Goal: Task Accomplishment & Management: Use online tool/utility

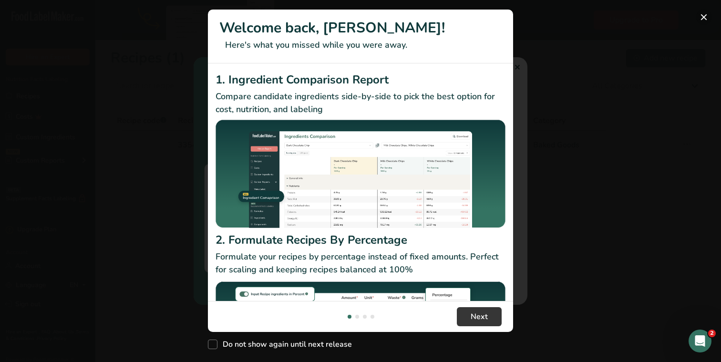
click at [703, 17] on button "New Features" at bounding box center [703, 17] width 15 height 15
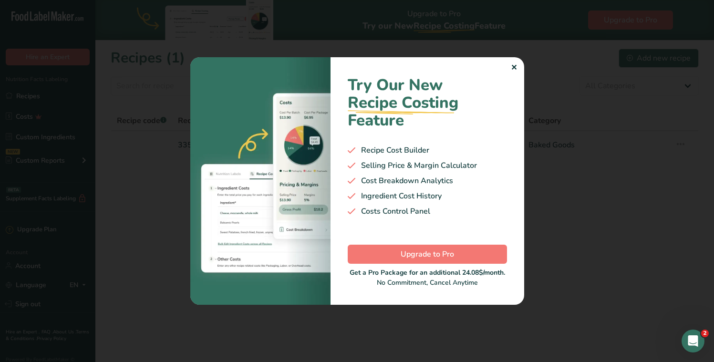
click at [513, 66] on div "✕" at bounding box center [514, 67] width 6 height 11
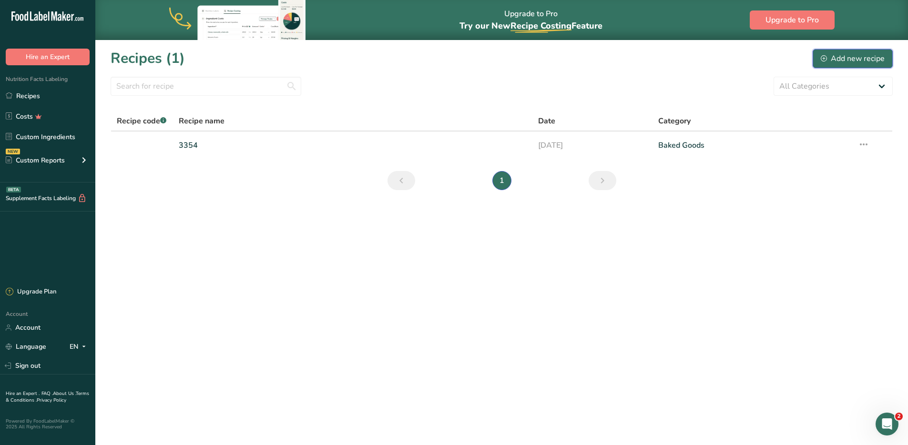
click at [713, 60] on div "Add new recipe" at bounding box center [853, 58] width 64 height 11
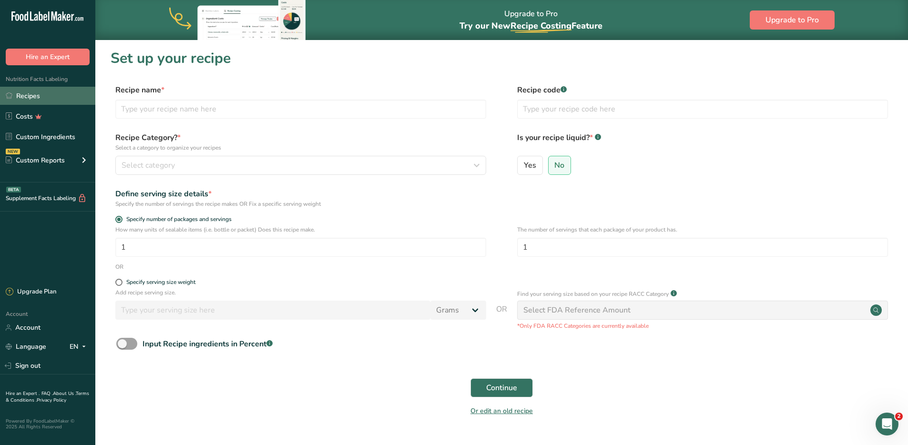
click at [14, 99] on link "Recipes" at bounding box center [47, 96] width 95 height 18
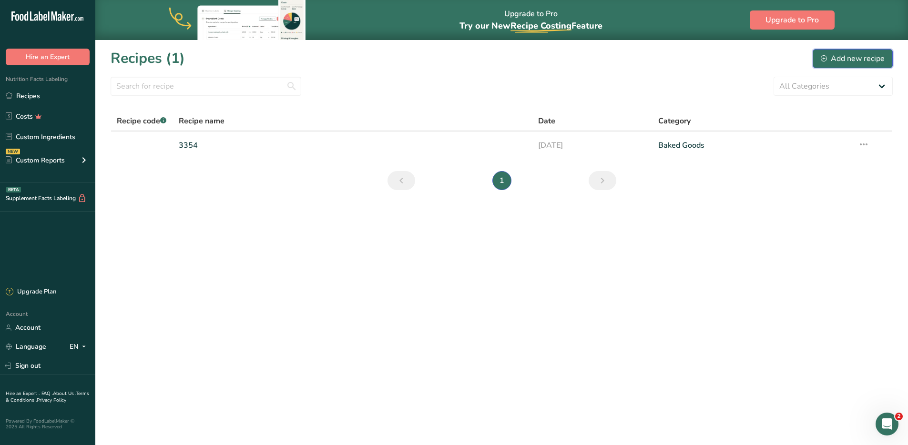
click at [713, 55] on div "Add new recipe" at bounding box center [853, 58] width 64 height 11
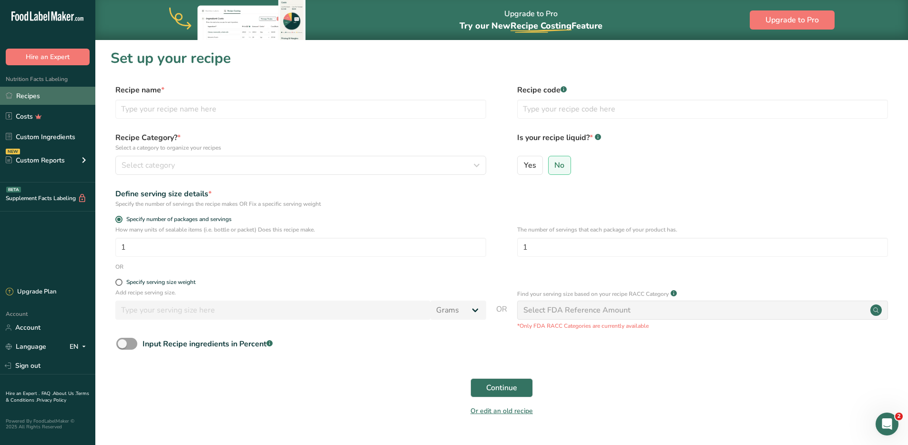
click at [30, 98] on link "Recipes" at bounding box center [47, 96] width 95 height 18
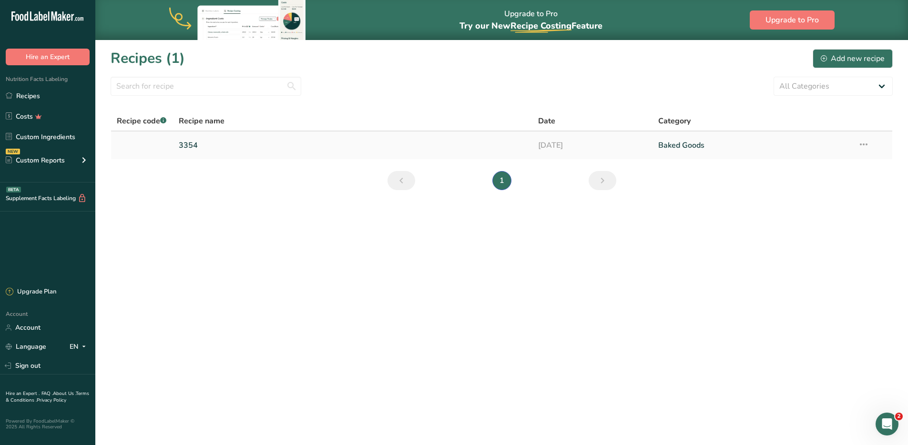
click at [713, 144] on icon at bounding box center [863, 144] width 11 height 17
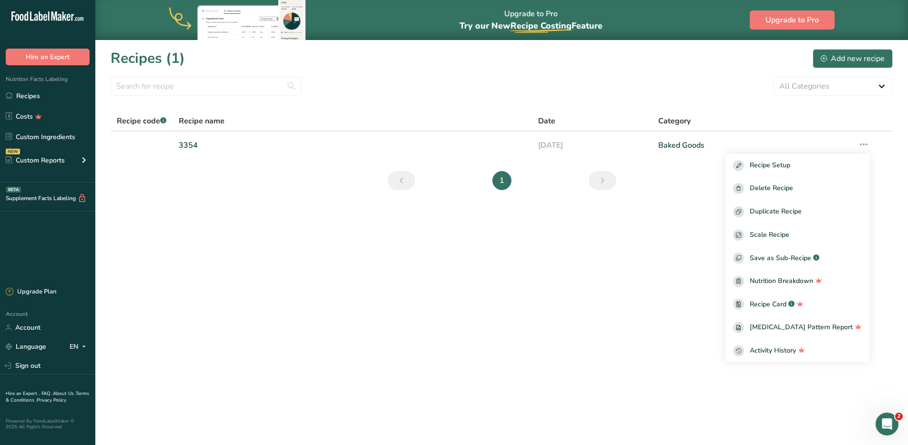
click at [526, 335] on main "Upgrade to Pro Try our New Recipe Costing .a-29{fill:none;stroke-linecap:round;…" at bounding box center [454, 222] width 908 height 445
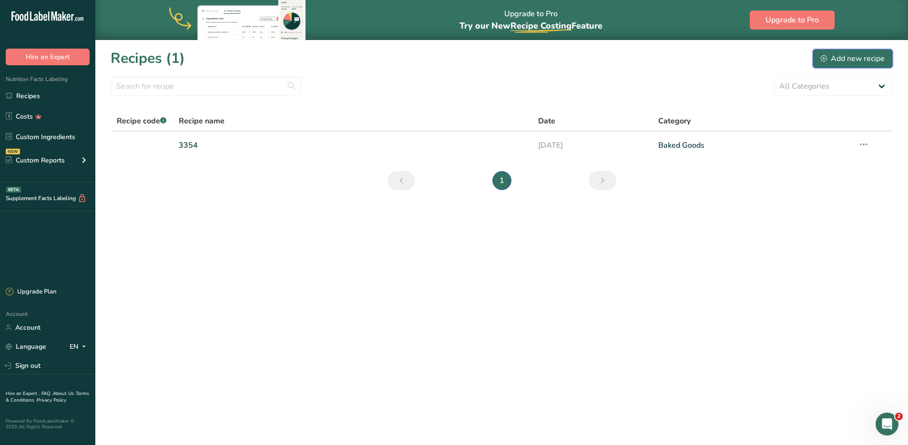
click at [713, 55] on div "Add new recipe" at bounding box center [853, 58] width 64 height 11
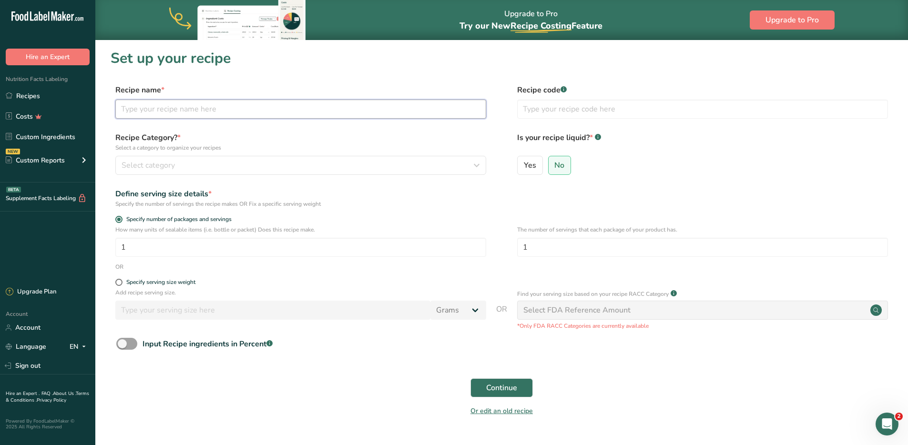
click at [171, 106] on input "text" at bounding box center [300, 109] width 371 height 19
type input "1796"
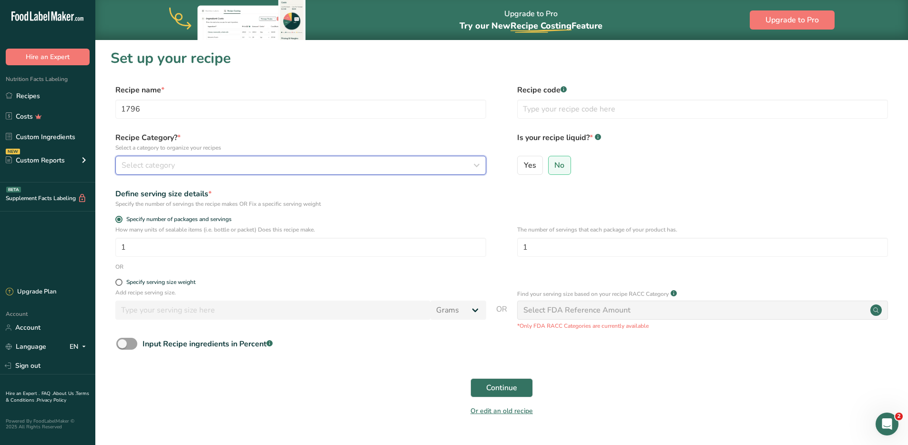
click at [170, 163] on span "Select category" at bounding box center [148, 165] width 53 height 11
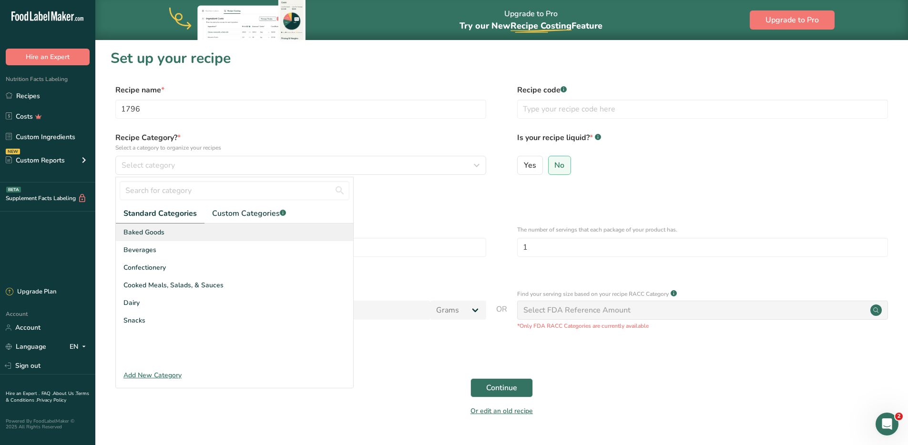
click at [155, 232] on span "Baked Goods" at bounding box center [143, 232] width 41 height 10
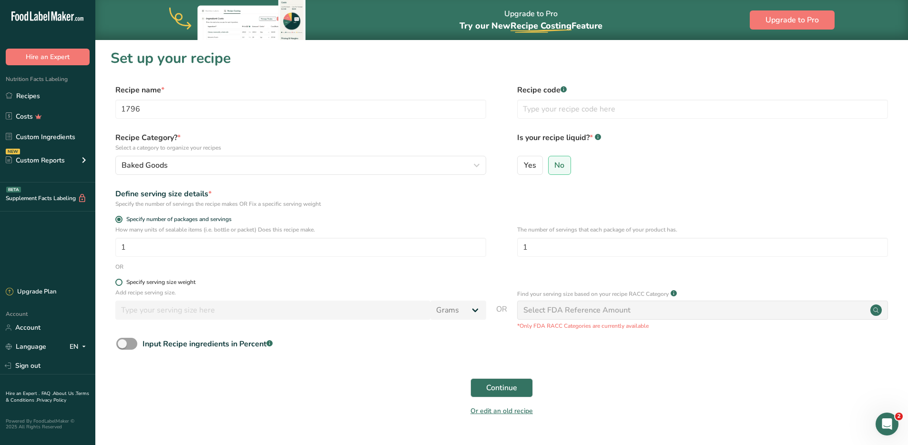
click at [118, 284] on span at bounding box center [118, 282] width 7 height 7
click at [118, 284] on input "Specify serving size weight" at bounding box center [118, 282] width 6 height 6
radio input "true"
radio input "false"
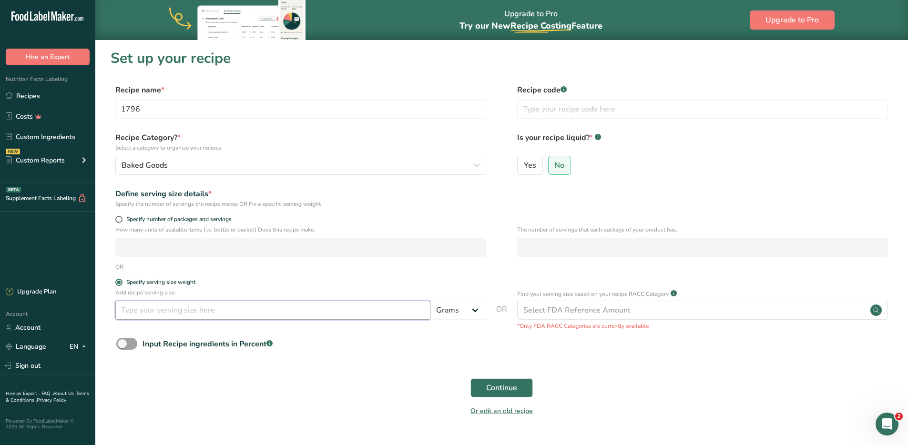
click at [178, 315] on input "number" at bounding box center [272, 310] width 315 height 19
type input "2.9"
click at [467, 308] on select "Grams kg mg mcg lb oz l mL fl oz tbsp tsp cup qt gallon" at bounding box center [459, 310] width 56 height 19
select select "5"
click at [431, 301] on select "Grams kg mg mcg lb oz l mL fl oz tbsp tsp cup qt gallon" at bounding box center [459, 310] width 56 height 19
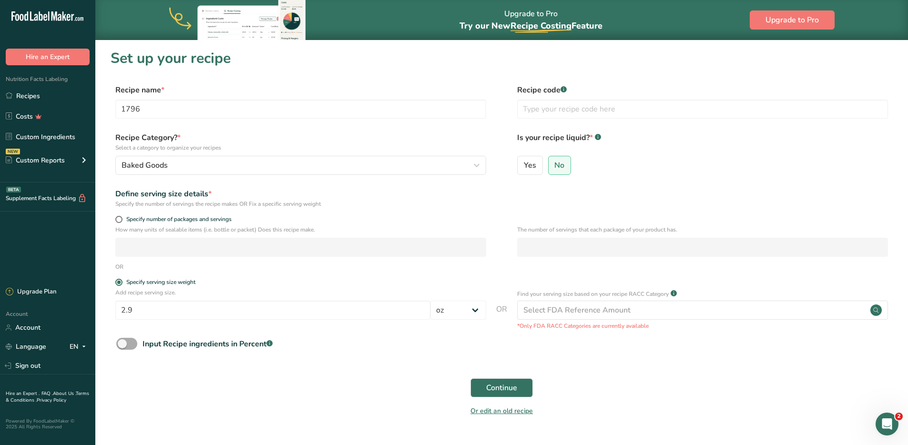
click at [121, 344] on span at bounding box center [126, 344] width 21 height 12
click at [121, 344] on input "Input Recipe ingredients in Percent .a-a{fill:#347362;}.b-a{fill:#fff;}" at bounding box center [119, 344] width 6 height 6
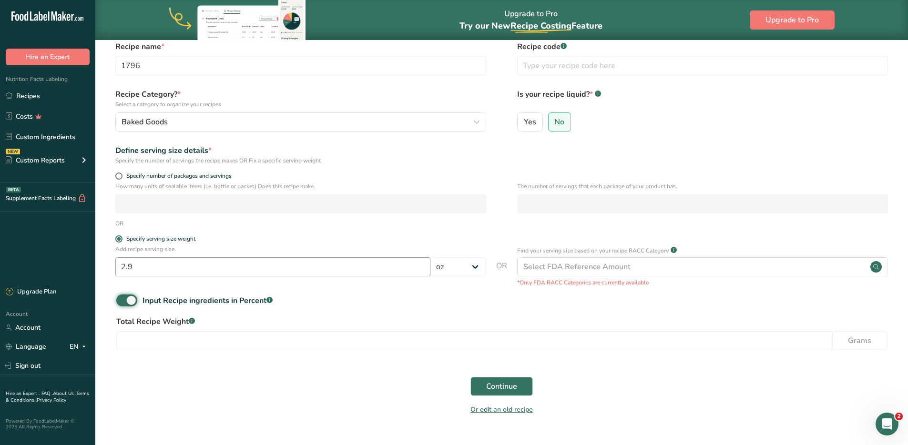
scroll to position [55, 0]
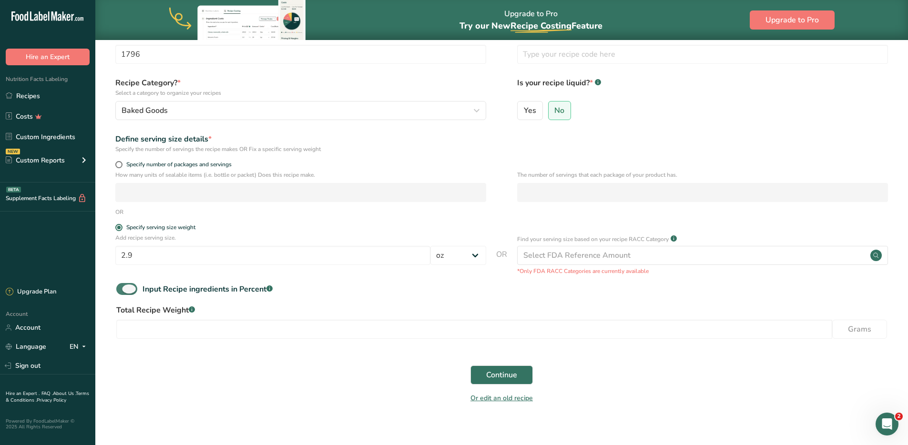
click at [126, 290] on span at bounding box center [126, 289] width 21 height 12
click at [123, 290] on input "Input Recipe ingredients in Percent .a-a{fill:#347362;}.b-a{fill:#fff;}" at bounding box center [119, 289] width 6 height 6
checkbox input "false"
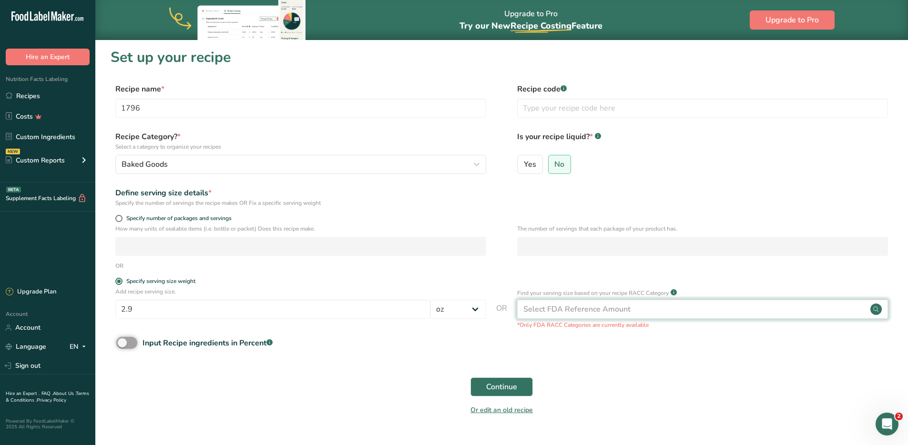
scroll to position [0, 0]
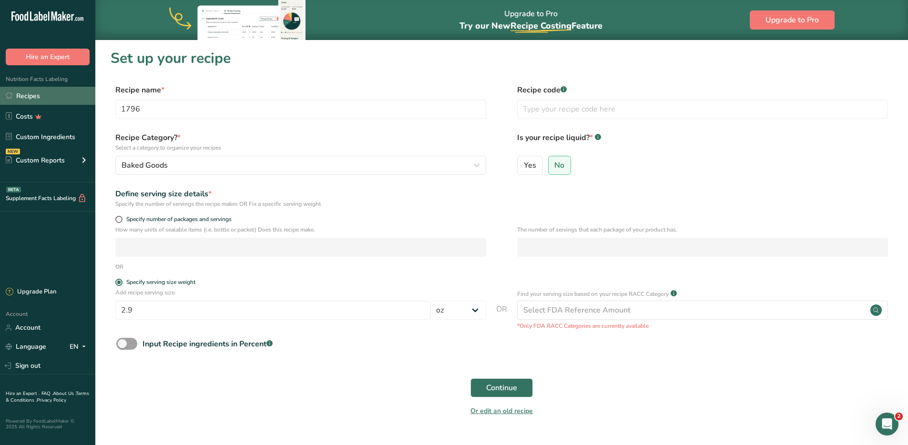
click at [31, 94] on link "Recipes" at bounding box center [47, 96] width 95 height 18
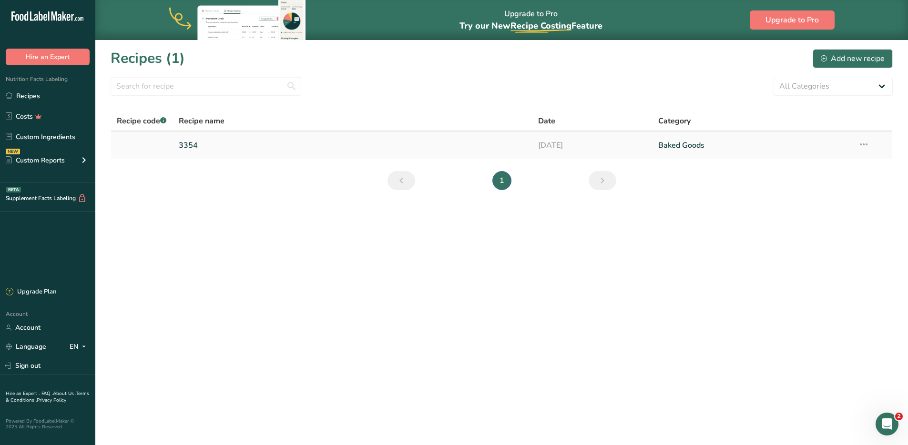
click at [182, 144] on link "3354" at bounding box center [353, 145] width 349 height 20
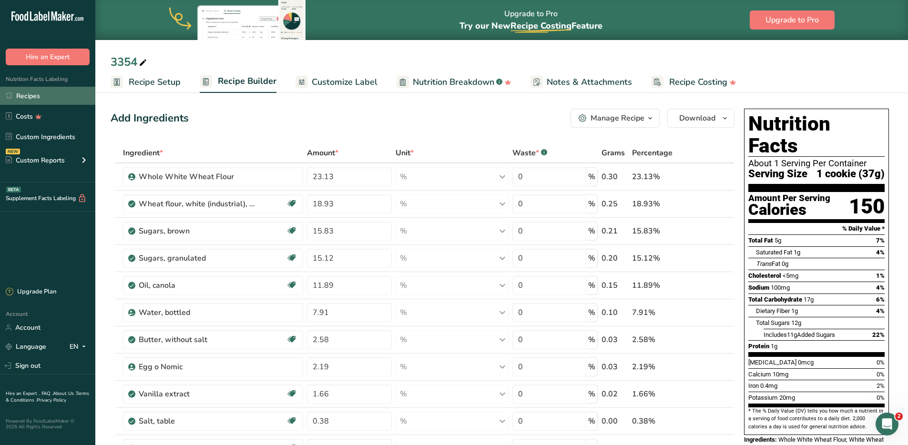
click at [31, 95] on link "Recipes" at bounding box center [47, 96] width 95 height 18
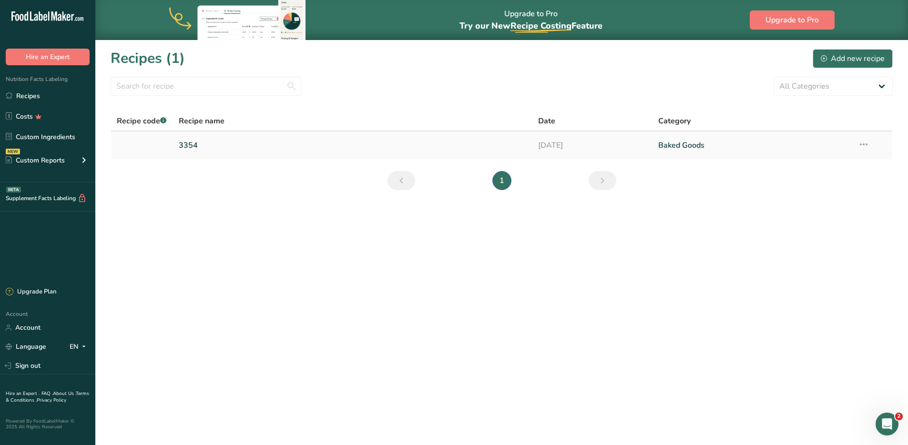
click at [713, 144] on icon at bounding box center [863, 144] width 11 height 17
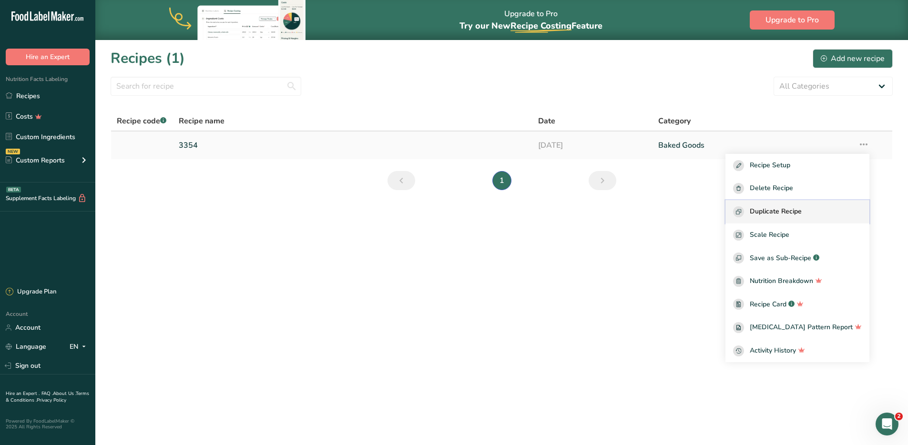
click at [713, 211] on span "Duplicate Recipe" at bounding box center [776, 211] width 52 height 11
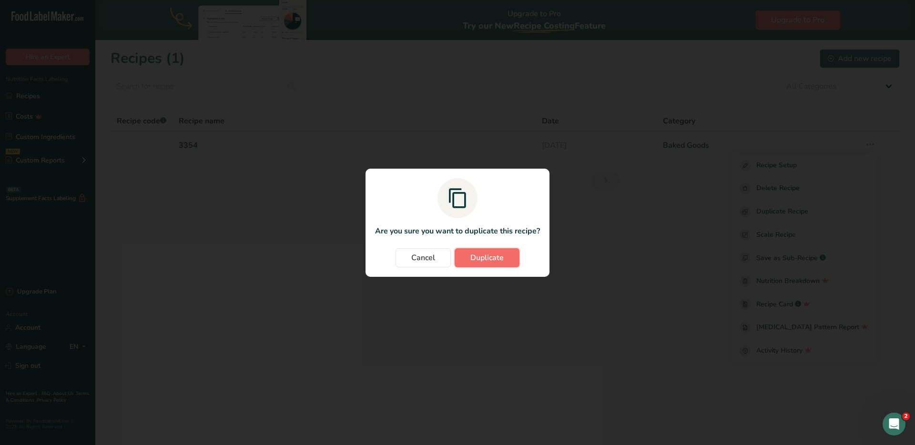
click at [480, 262] on span "Duplicate" at bounding box center [487, 257] width 33 height 11
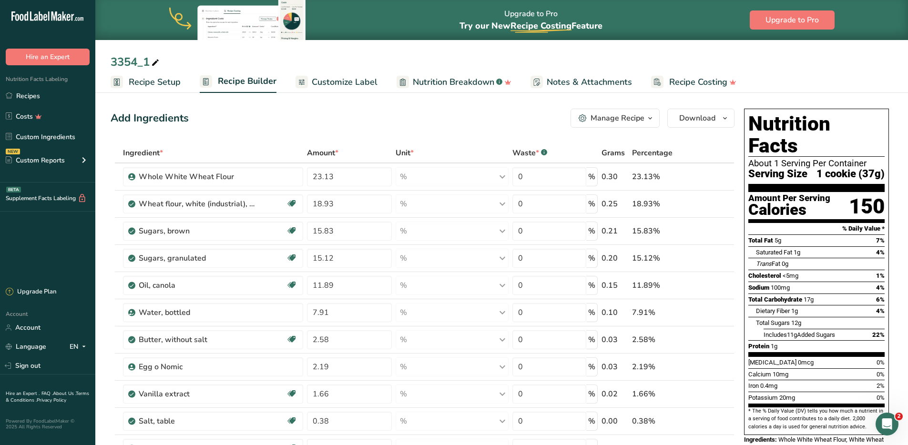
click at [162, 76] on span "Recipe Setup" at bounding box center [155, 82] width 52 height 13
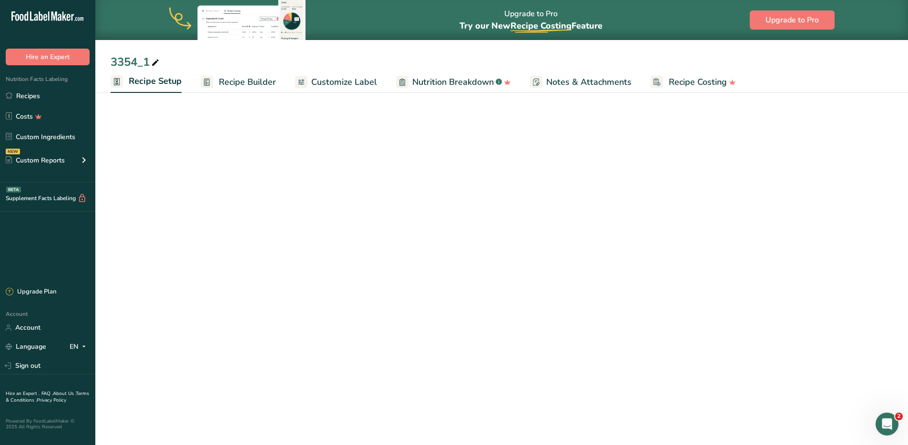
select select "5"
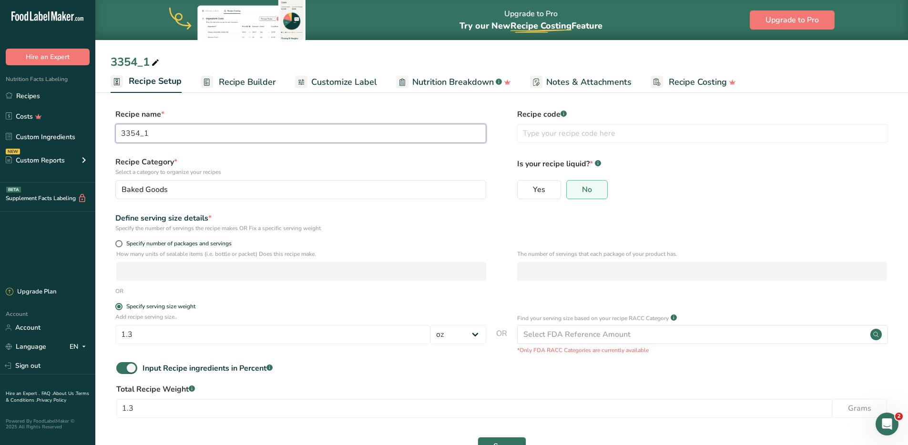
drag, startPoint x: 189, startPoint y: 133, endPoint x: 102, endPoint y: 130, distance: 87.3
click at [103, 129] on section "Recipe name * 3354_1 Recipe code .a-a{fill:#347362;}.b-a{fill:#fff;} Recipe Cat…" at bounding box center [501, 284] width 813 height 388
type input "1796"
drag, startPoint x: 181, startPoint y: 339, endPoint x: 90, endPoint y: 335, distance: 91.6
click at [90, 335] on div ".a-20{fill:#fff;} Hire an Expert Nutrition Facts Labeling Recipes Costs Custom …" at bounding box center [454, 238] width 908 height 477
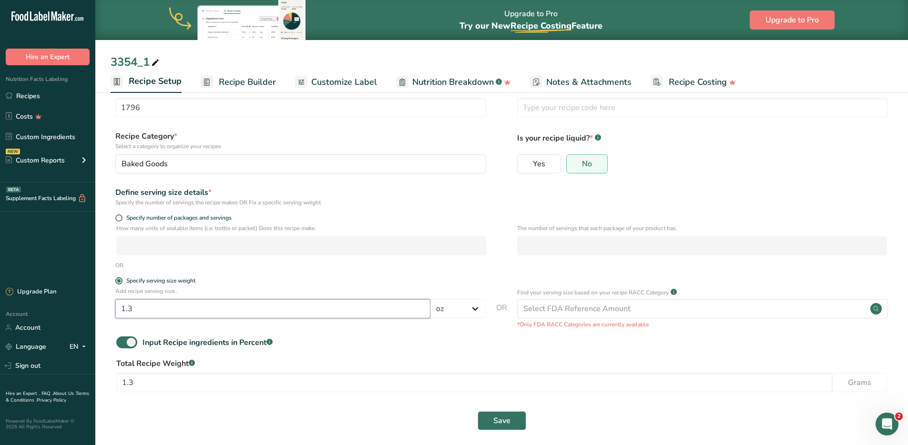
scroll to position [32, 0]
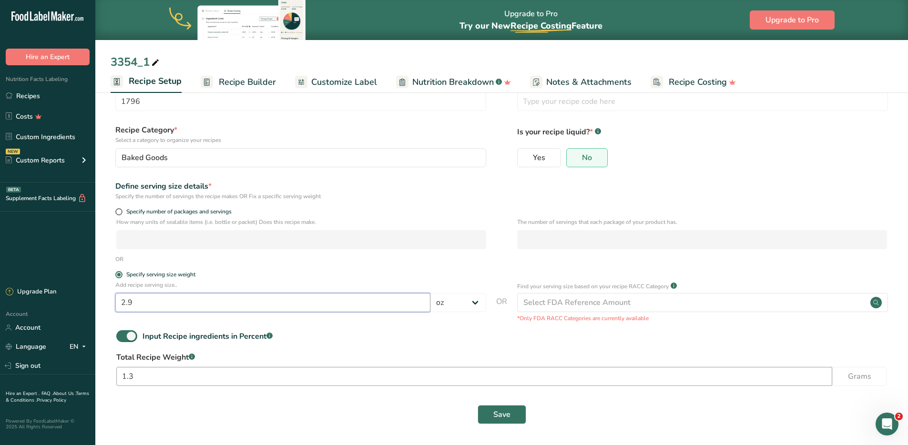
type input "2.9"
drag, startPoint x: 162, startPoint y: 377, endPoint x: 93, endPoint y: 376, distance: 68.7
click at [93, 361] on div ".a-20{fill:#fff;} Hire an Expert Nutrition Facts Labeling Recipes Costs Custom …" at bounding box center [454, 206] width 908 height 477
type input "2.9"
click at [506, 361] on span "Save" at bounding box center [501, 414] width 17 height 11
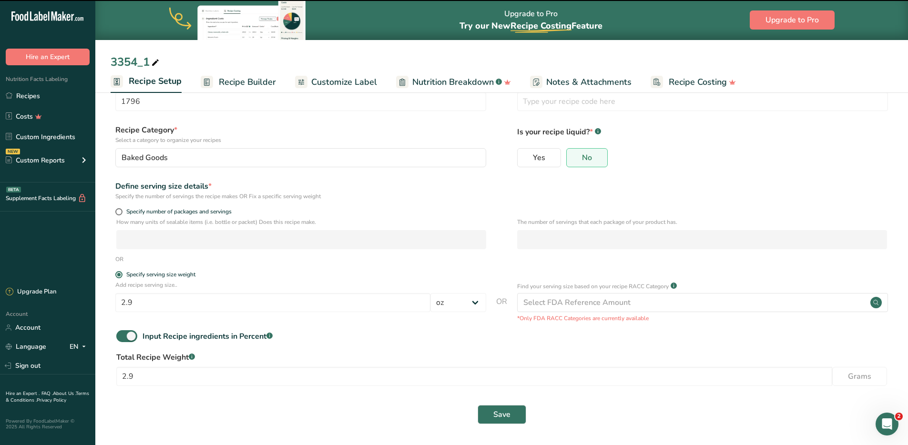
click at [245, 84] on span "Recipe Builder" at bounding box center [247, 82] width 57 height 13
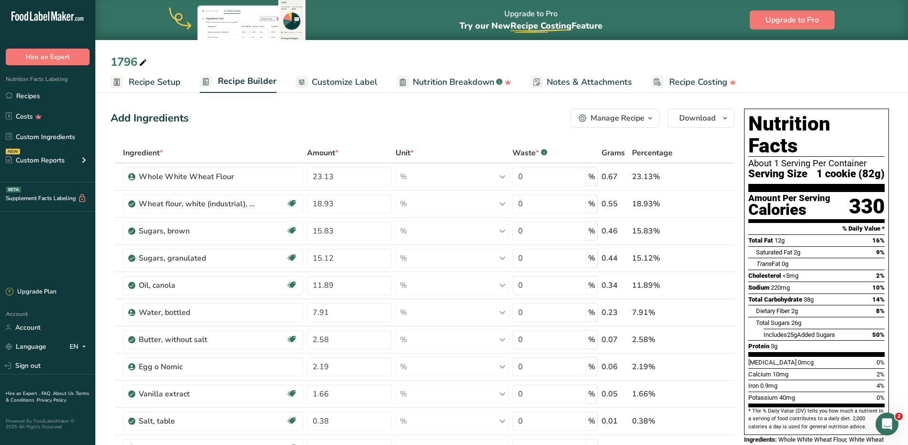
click at [156, 82] on span "Recipe Setup" at bounding box center [155, 82] width 52 height 13
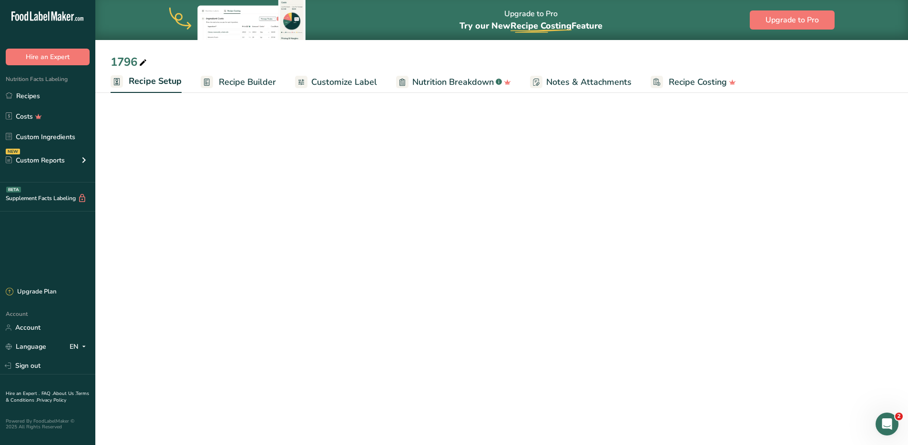
select select "5"
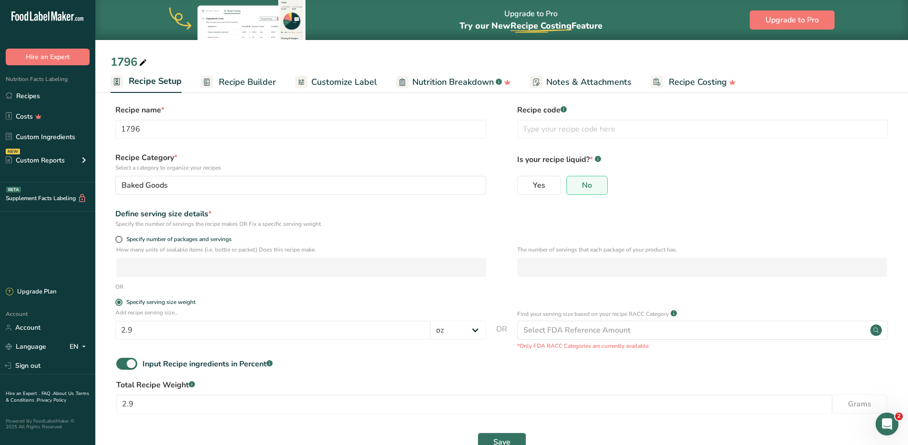
scroll to position [32, 0]
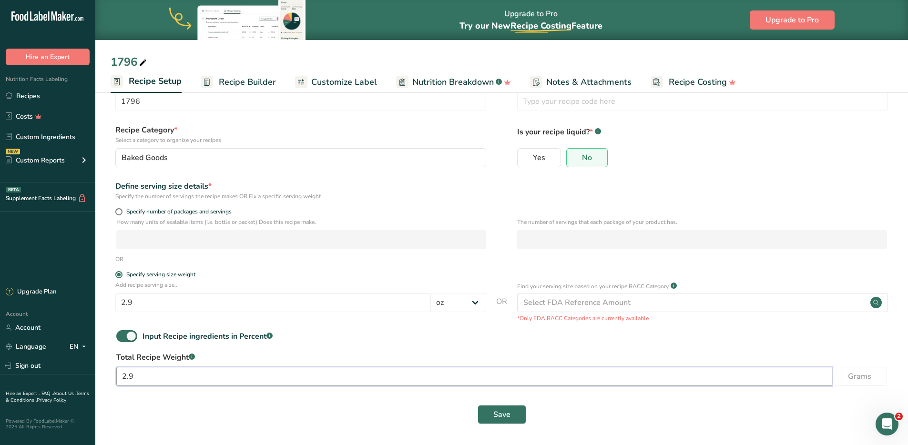
click at [167, 361] on input "2.9" at bounding box center [474, 376] width 716 height 19
drag, startPoint x: 123, startPoint y: 375, endPoint x: 114, endPoint y: 373, distance: 8.8
click at [114, 361] on div "Total Recipe Weight .a-a{fill:#347362;}.b-a{fill:#fff;} 2.9 Grams" at bounding box center [502, 372] width 782 height 40
type input "23.2"
click at [505, 361] on span "Save" at bounding box center [501, 414] width 17 height 11
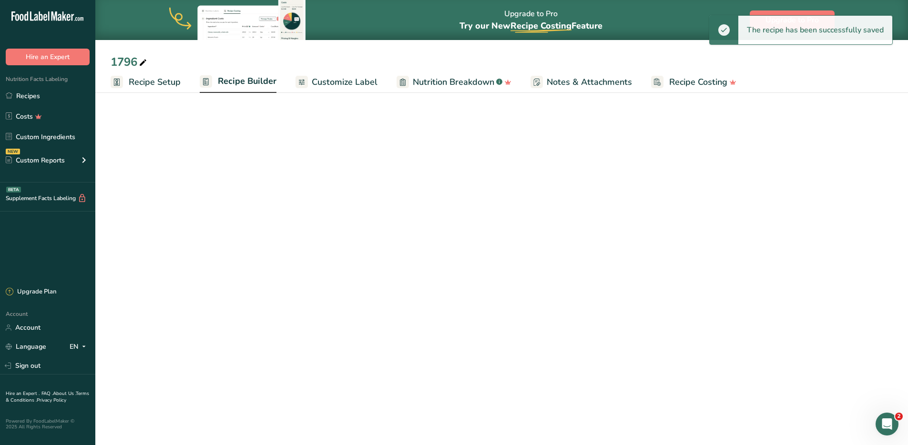
click at [239, 81] on span "Recipe Builder" at bounding box center [247, 81] width 59 height 13
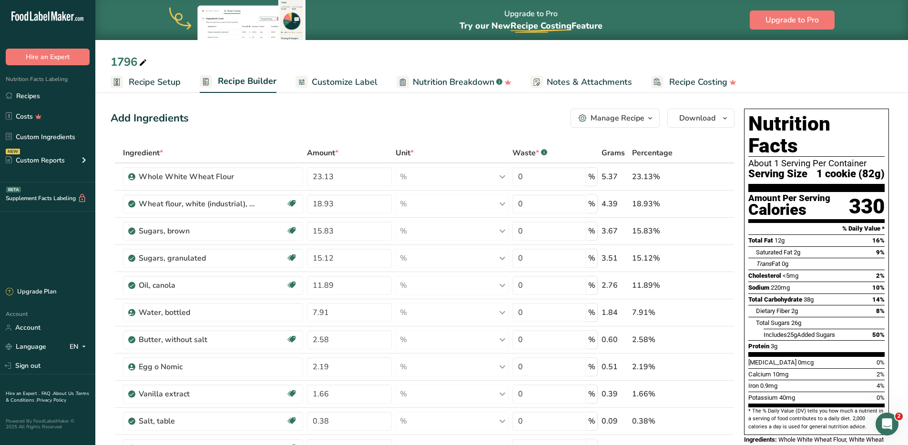
click at [338, 80] on span "Customize Label" at bounding box center [345, 82] width 66 height 13
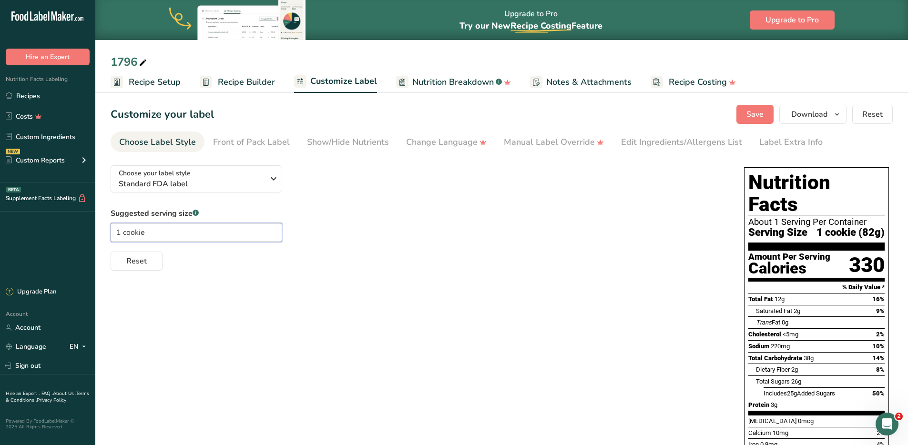
drag, startPoint x: 138, startPoint y: 234, endPoint x: 124, endPoint y: 232, distance: 14.0
click at [124, 232] on input "1 cookie" at bounding box center [197, 232] width 172 height 19
type input "1 bun"
click at [158, 82] on span "Recipe Setup" at bounding box center [155, 82] width 52 height 13
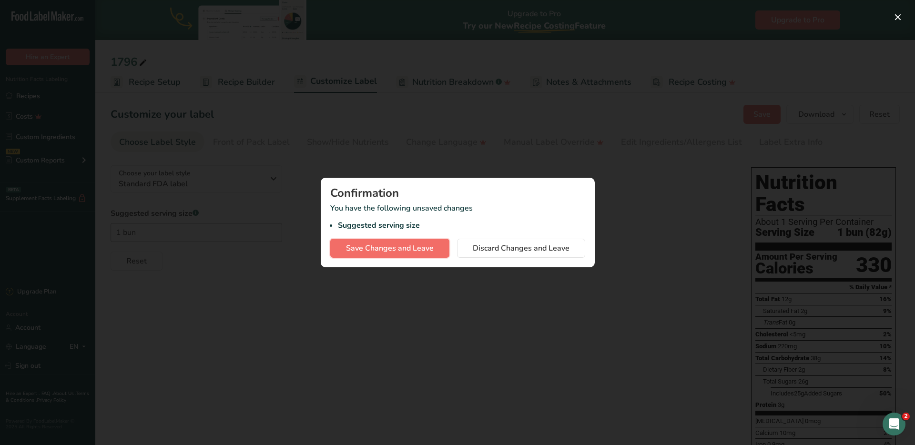
click at [411, 246] on span "Save Changes and Leave" at bounding box center [390, 248] width 88 height 11
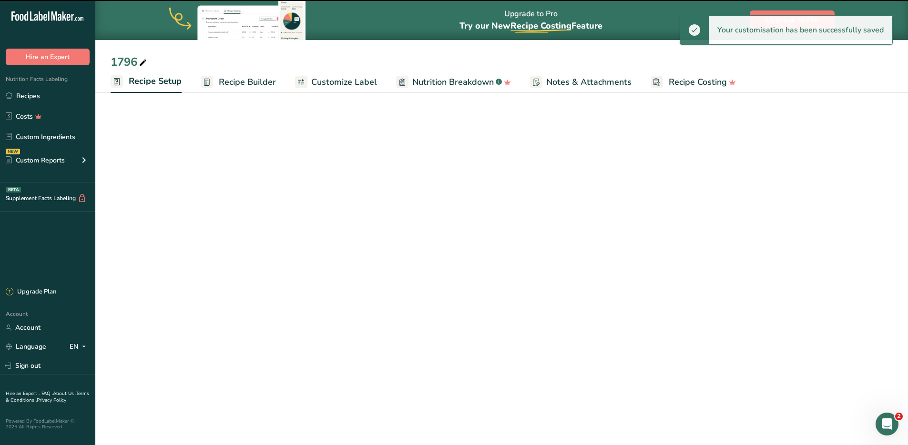
select select "5"
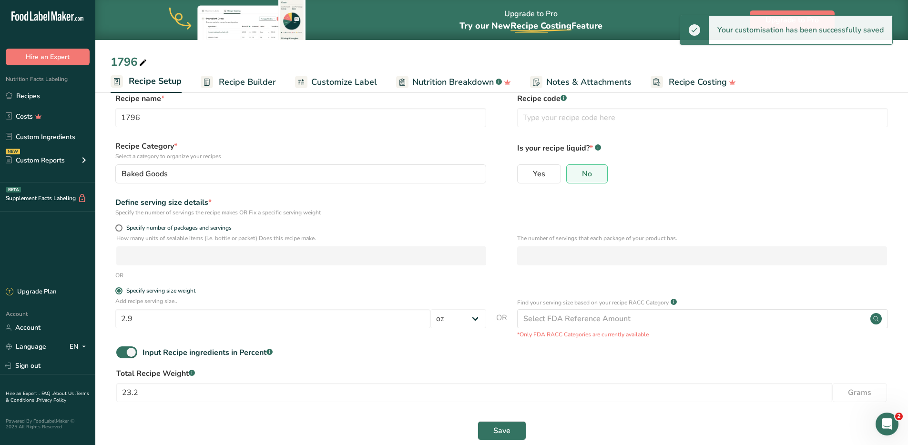
scroll to position [32, 0]
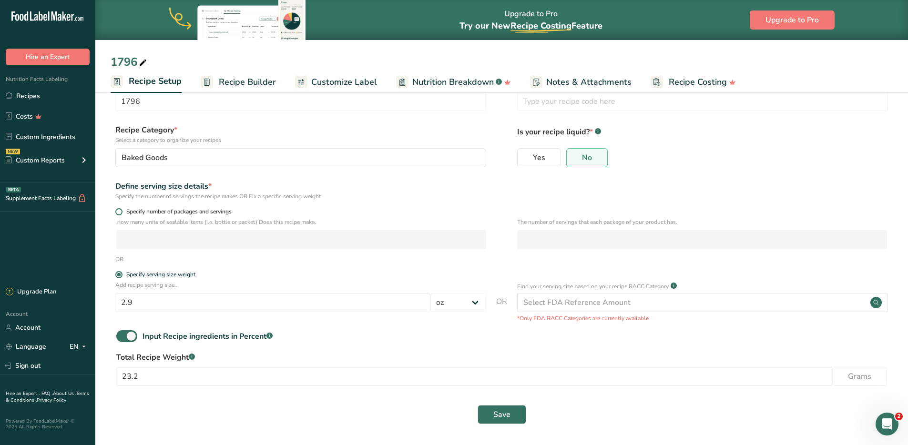
click at [165, 211] on span "Specify number of packages and servings" at bounding box center [177, 211] width 109 height 7
click at [122, 211] on input "Specify number of packages and servings" at bounding box center [118, 212] width 6 height 6
radio input "true"
radio input "false"
select select "0"
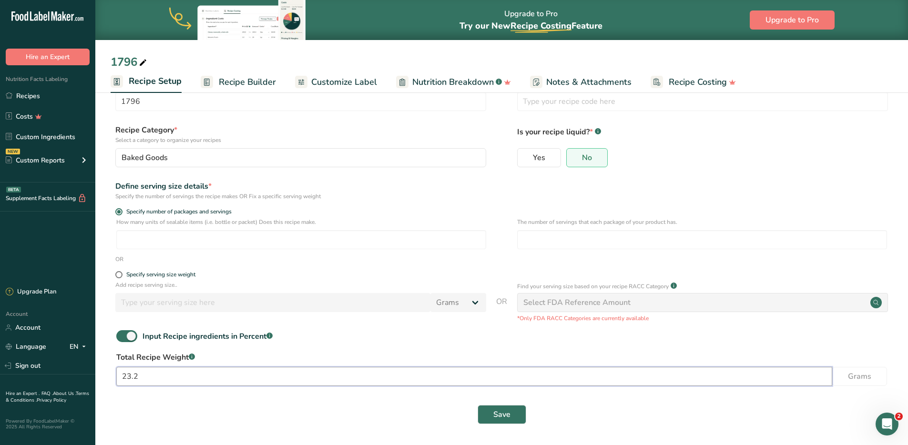
drag, startPoint x: 160, startPoint y: 375, endPoint x: 97, endPoint y: 370, distance: 62.7
click at [98, 361] on section "Recipe name * 1796 Recipe code .a-a{fill:#347362;}.b-a{fill:#fff;} Recipe Categ…" at bounding box center [501, 252] width 813 height 388
type input "2.9"
click at [600, 240] on input "number" at bounding box center [702, 239] width 370 height 19
type input "8"
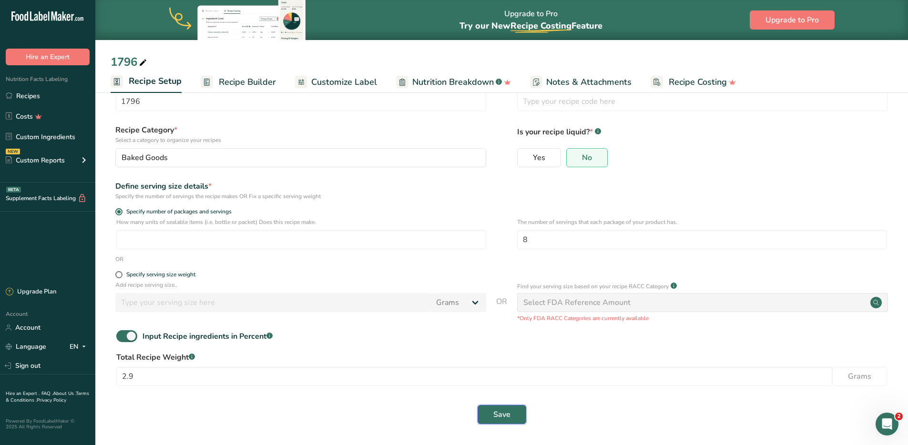
click at [492, 361] on button "Save" at bounding box center [502, 414] width 49 height 19
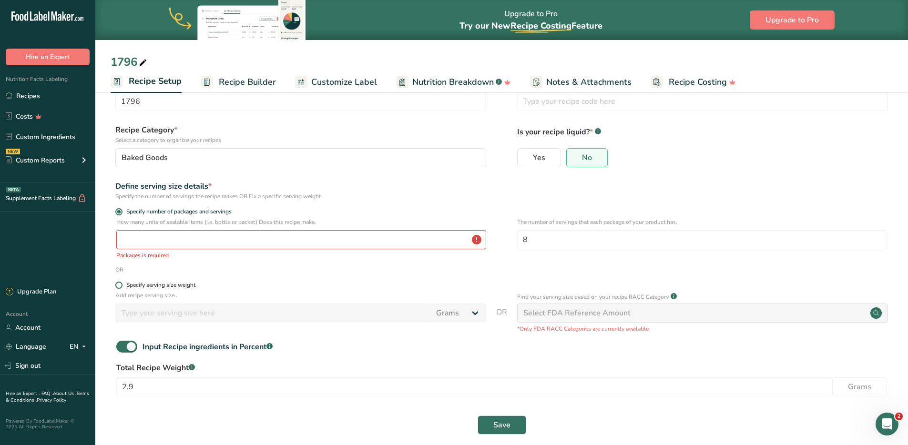
click at [121, 286] on span at bounding box center [118, 285] width 7 height 7
click at [121, 286] on input "Specify serving size weight" at bounding box center [118, 285] width 6 height 6
radio input "true"
radio input "false"
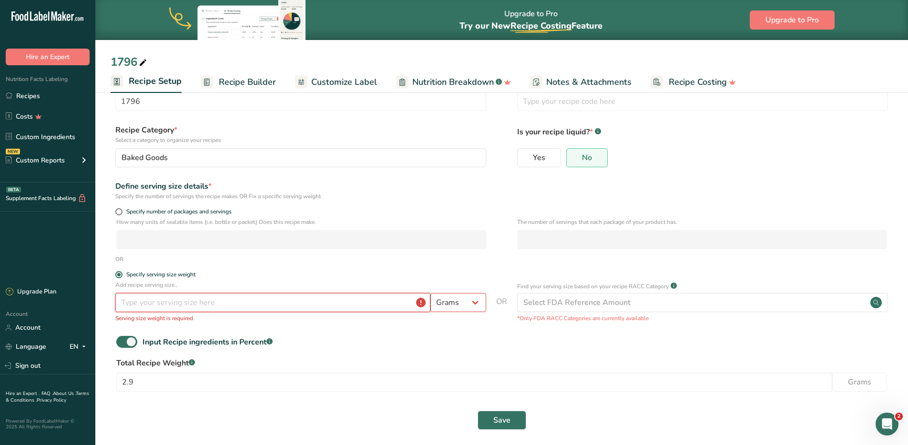
click at [223, 303] on input "number" at bounding box center [272, 302] width 315 height 19
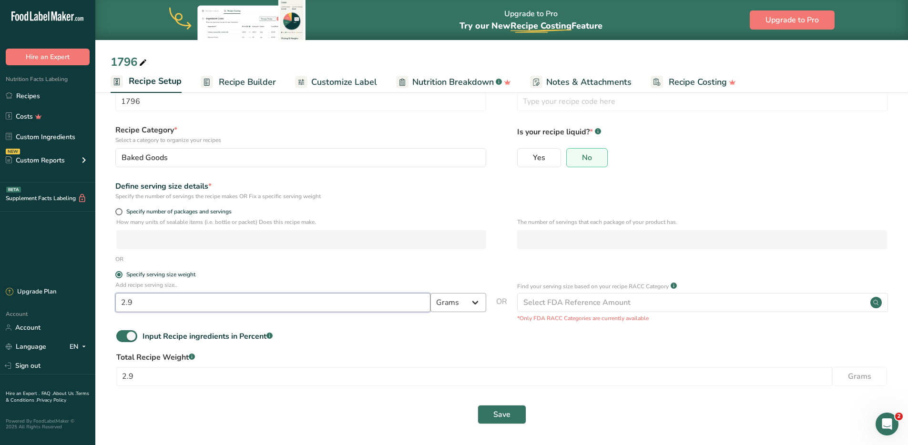
type input "2.9"
click at [470, 297] on select "Grams kg mg mcg lb oz l mL fl oz tbsp tsp cup qt gallon" at bounding box center [459, 302] width 56 height 19
select select "5"
click at [431, 293] on select "Grams kg mg mcg lb oz l mL fl oz tbsp tsp cup qt gallon" at bounding box center [459, 302] width 56 height 19
drag, startPoint x: 148, startPoint y: 369, endPoint x: 112, endPoint y: 370, distance: 36.2
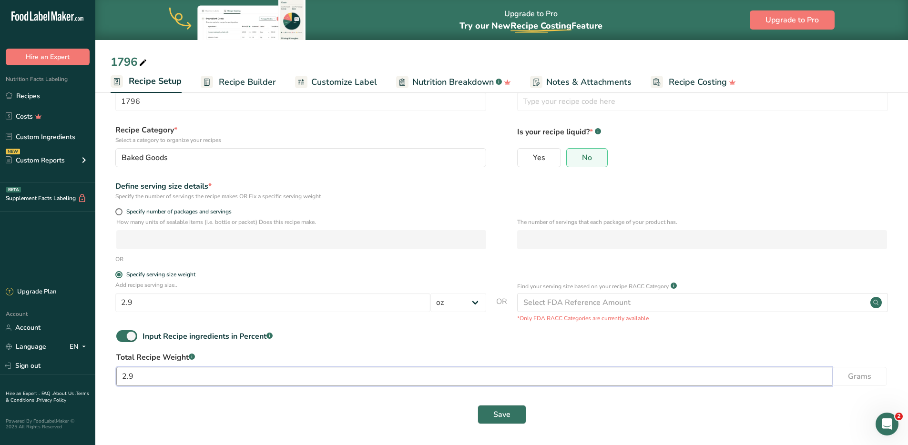
click at [112, 361] on div "Total Recipe Weight .a-a{fill:#347362;}.b-a{fill:#fff;} 2.9 Grams" at bounding box center [502, 372] width 782 height 40
drag, startPoint x: 145, startPoint y: 378, endPoint x: 92, endPoint y: 372, distance: 53.7
click at [92, 361] on div ".a-20{fill:#fff;} Hire an Expert Nutrition Facts Labeling Recipes Costs Custom …" at bounding box center [454, 206] width 908 height 477
type input "23.2"
click at [500, 361] on span "Save" at bounding box center [501, 414] width 17 height 11
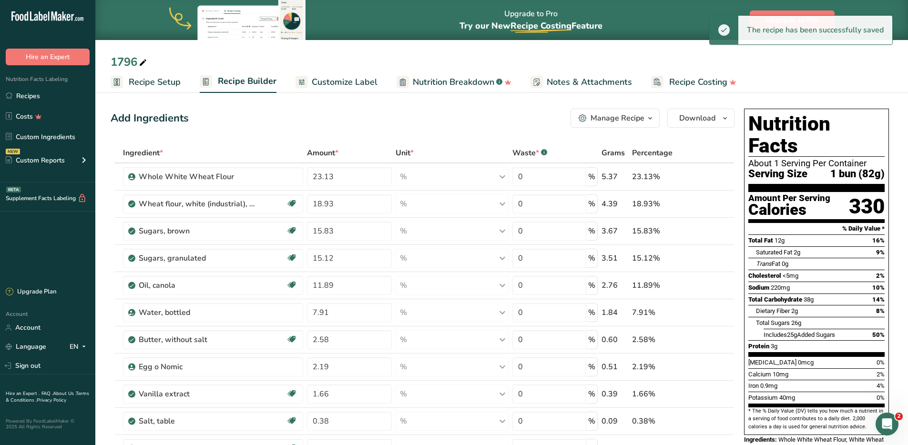
click at [346, 87] on span "Customize Label" at bounding box center [345, 82] width 66 height 13
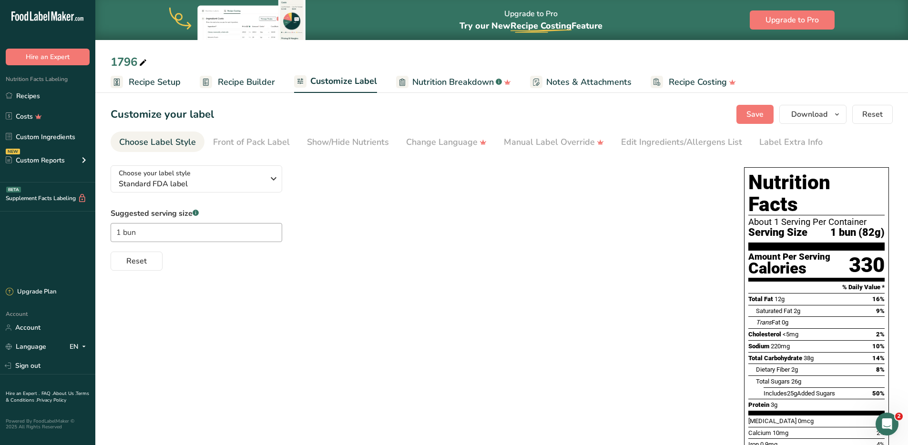
click at [248, 79] on span "Recipe Builder" at bounding box center [246, 82] width 57 height 13
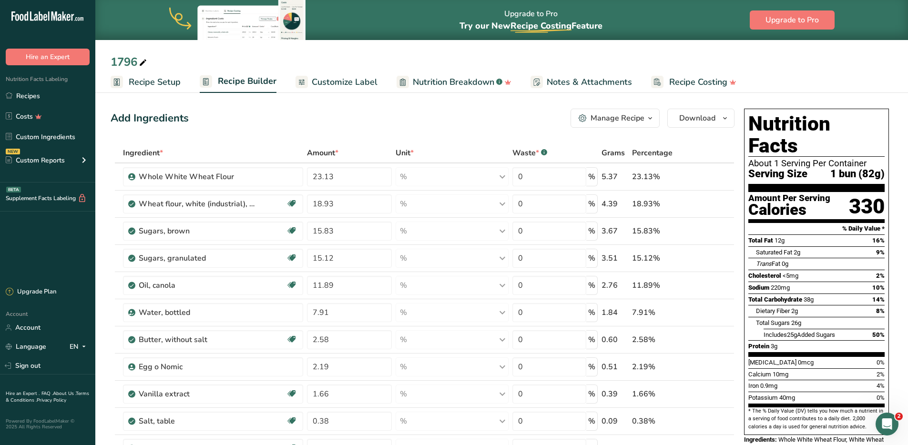
click at [152, 83] on span "Recipe Setup" at bounding box center [155, 82] width 52 height 13
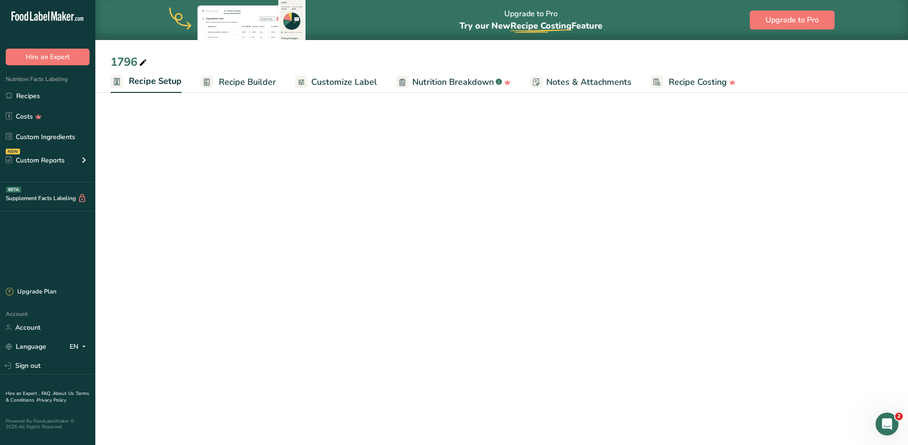
select select "5"
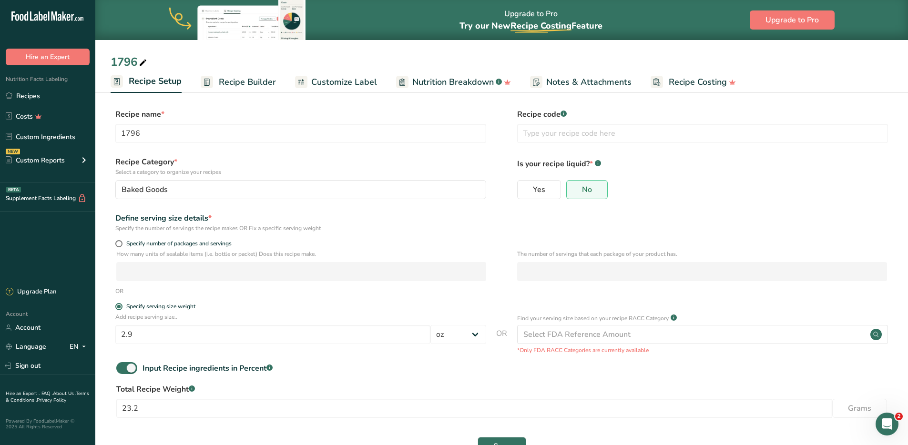
click at [235, 78] on span "Recipe Builder" at bounding box center [247, 82] width 57 height 13
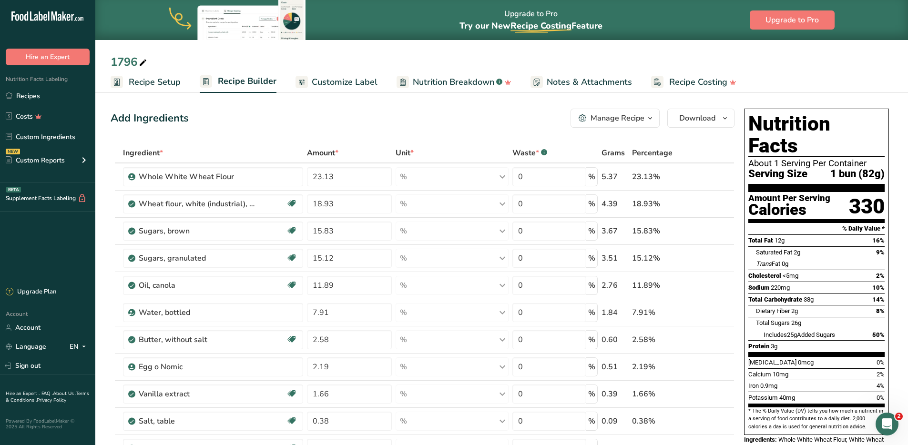
click at [158, 82] on span "Recipe Setup" at bounding box center [155, 82] width 52 height 13
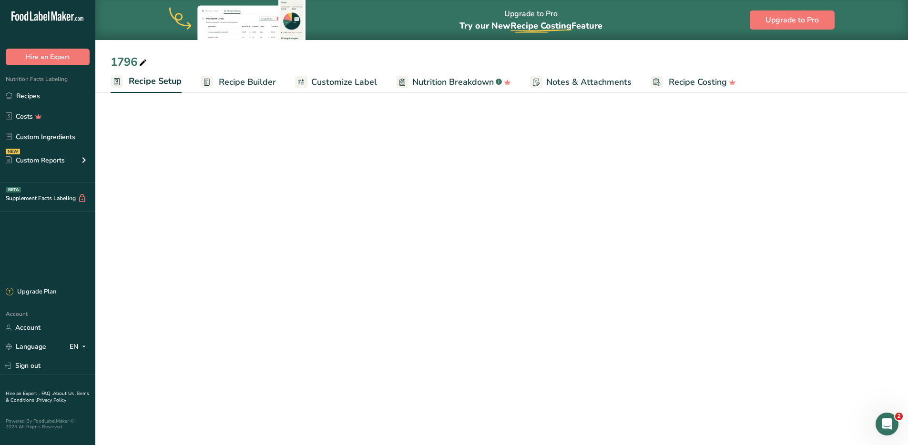
select select "5"
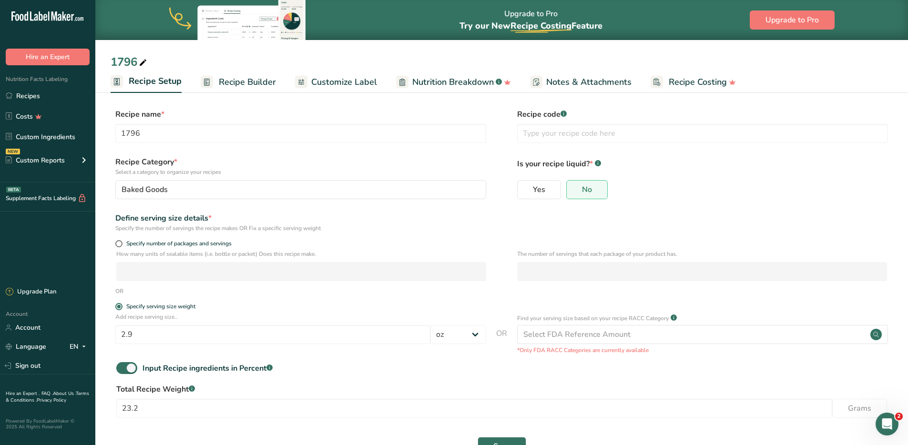
click at [243, 82] on span "Recipe Builder" at bounding box center [247, 82] width 57 height 13
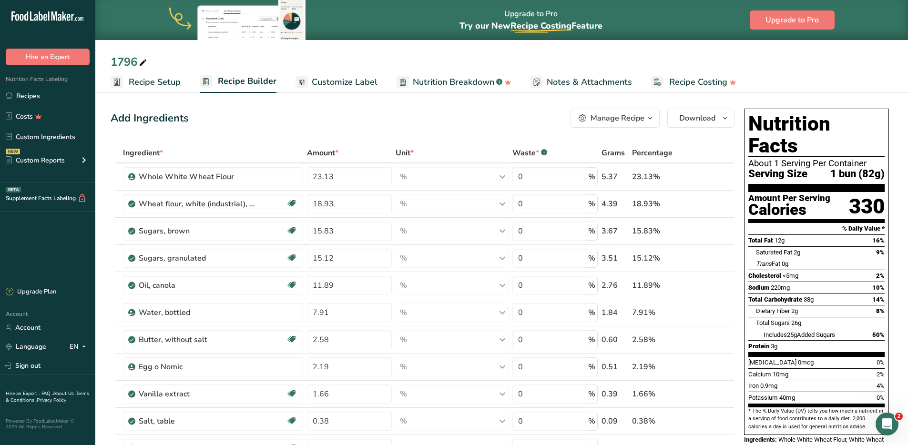
click at [146, 82] on span "Recipe Setup" at bounding box center [155, 82] width 52 height 13
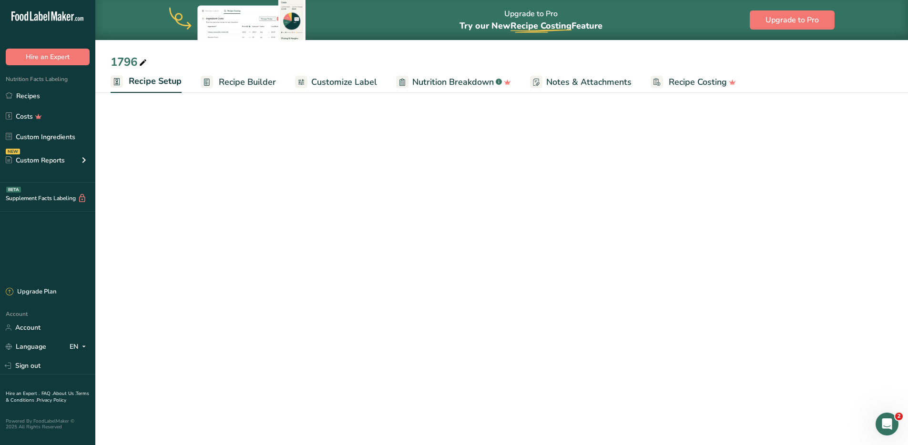
select select "5"
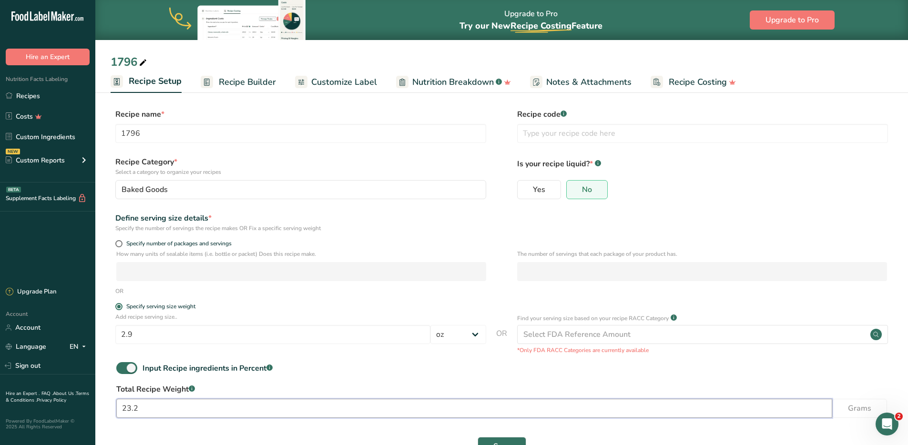
drag, startPoint x: 160, startPoint y: 409, endPoint x: 93, endPoint y: 407, distance: 66.8
click at [93, 361] on div ".a-20{fill:#fff;} Hire an Expert Nutrition Facts Labeling Recipes Costs Custom …" at bounding box center [454, 238] width 908 height 477
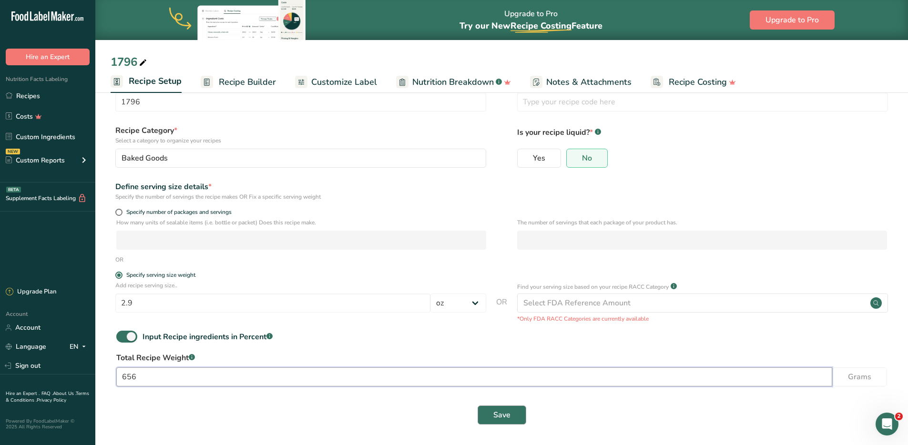
scroll to position [32, 0]
type input "656"
click at [495, 361] on span "Save" at bounding box center [501, 414] width 17 height 11
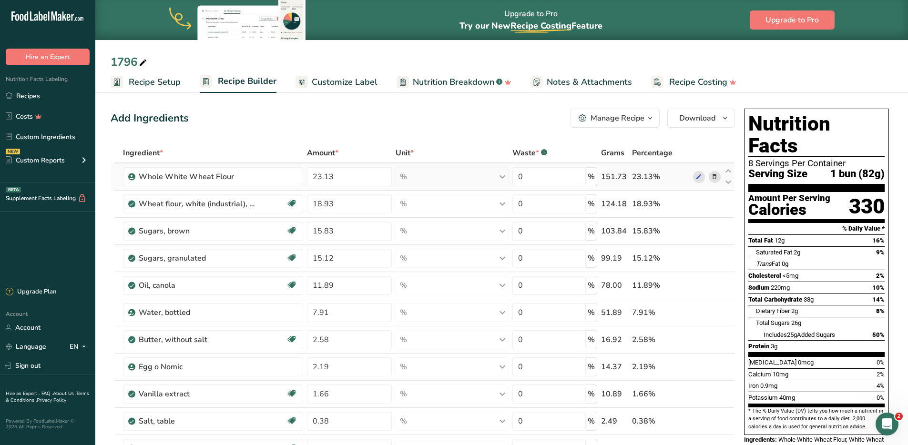
click at [713, 178] on icon at bounding box center [714, 177] width 7 height 10
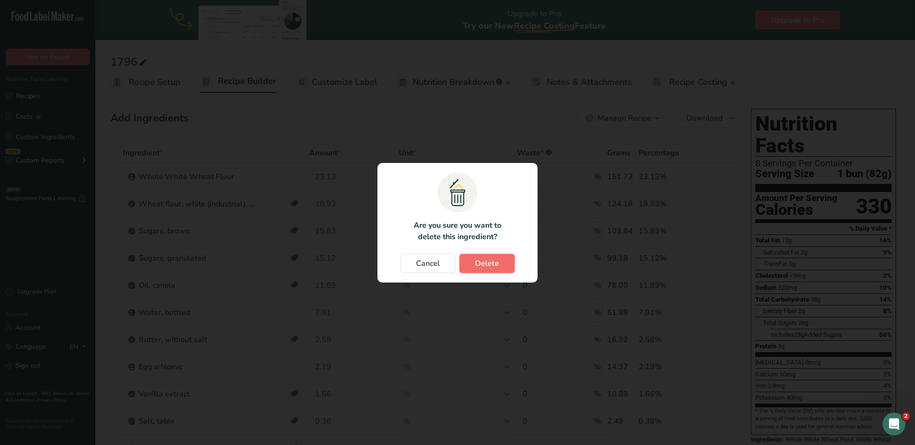
click at [486, 264] on span "Delete" at bounding box center [487, 263] width 24 height 11
type input "18.93"
type input "15.83"
type input "15.12"
type input "11.89"
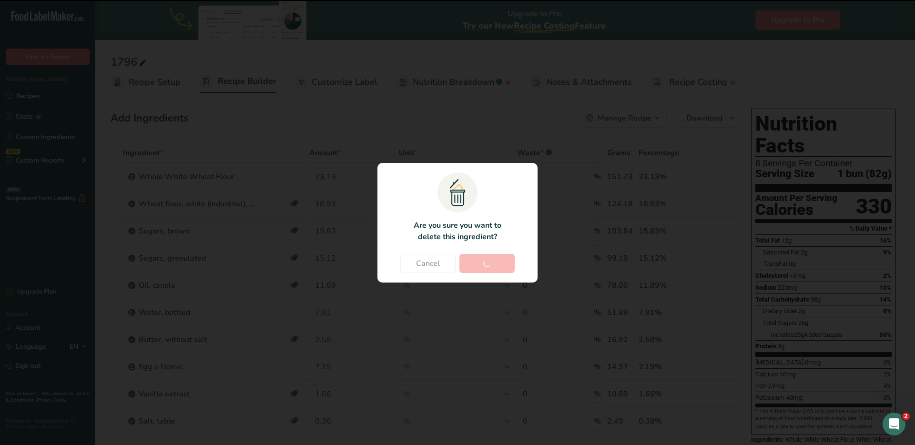
type input "7.91"
type input "2.58"
type input "2.19"
type input "1.66"
type input "0.38"
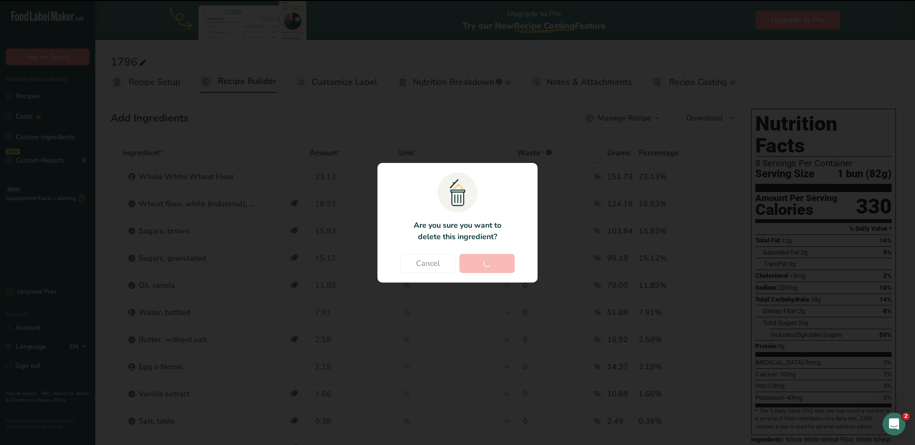
type input "0"
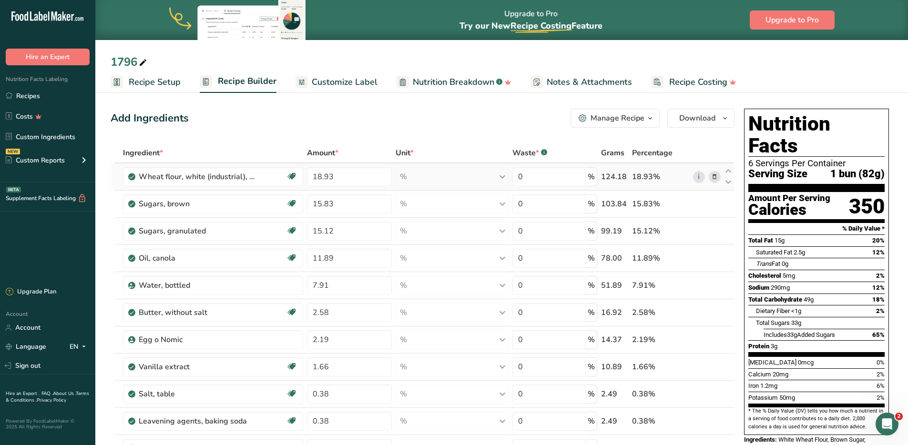
click at [454, 178] on div "% Weight Units g kg mg See more Volume Units l Volume units require a density c…" at bounding box center [452, 176] width 113 height 19
drag, startPoint x: 350, startPoint y: 178, endPoint x: 286, endPoint y: 177, distance: 64.9
click at [286, 177] on tr "Wheat flour, white (industrial), 15% protein, bleached, enriched Dairy free Veg…" at bounding box center [422, 177] width 623 height 27
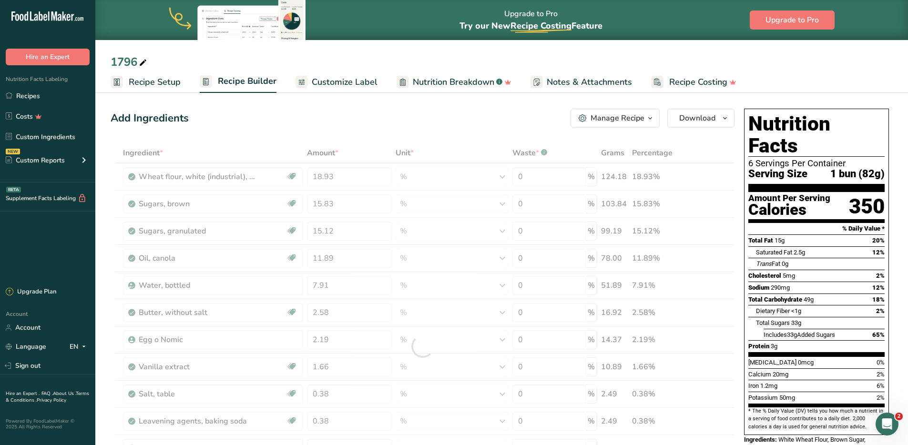
click at [158, 78] on span "Recipe Setup" at bounding box center [155, 82] width 52 height 13
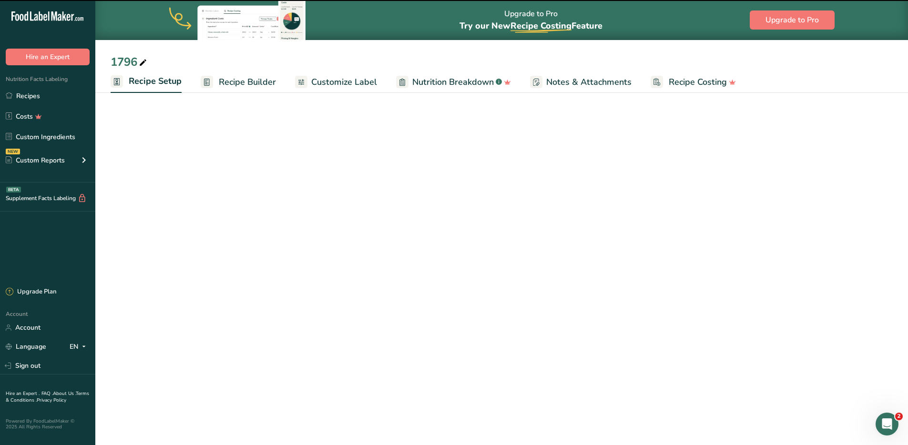
select select "5"
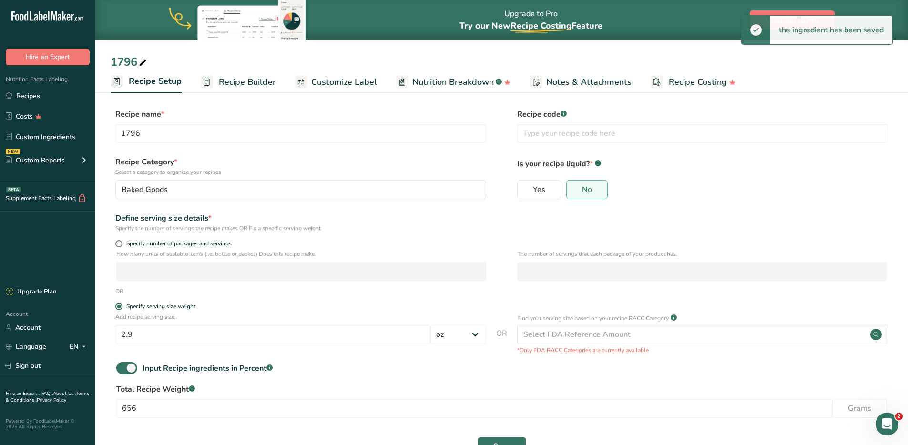
click at [243, 83] on span "Recipe Builder" at bounding box center [247, 82] width 57 height 13
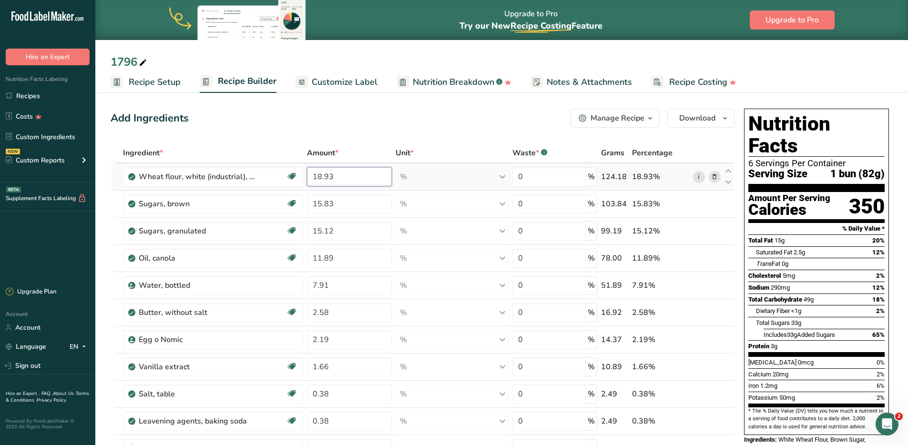
drag, startPoint x: 353, startPoint y: 172, endPoint x: 304, endPoint y: 167, distance: 48.8
click at [304, 167] on tr "Wheat flour, white (industrial), 15% protein, bleached, enriched Dairy free Veg…" at bounding box center [422, 177] width 623 height 27
type input "57.10"
click at [349, 205] on div "Ingredient * Amount * Unit * Waste * .a-a{fill:#347362;}.b-a{fill:#fff;} Grams …" at bounding box center [423, 346] width 624 height 407
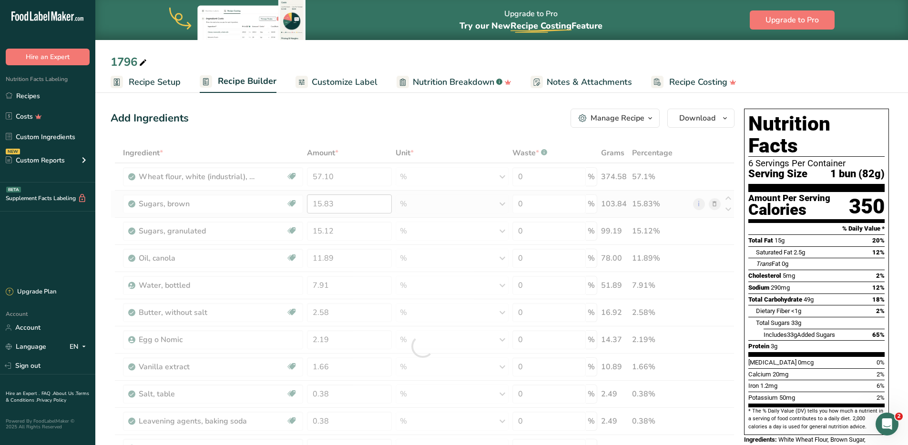
click at [349, 205] on div at bounding box center [423, 346] width 624 height 407
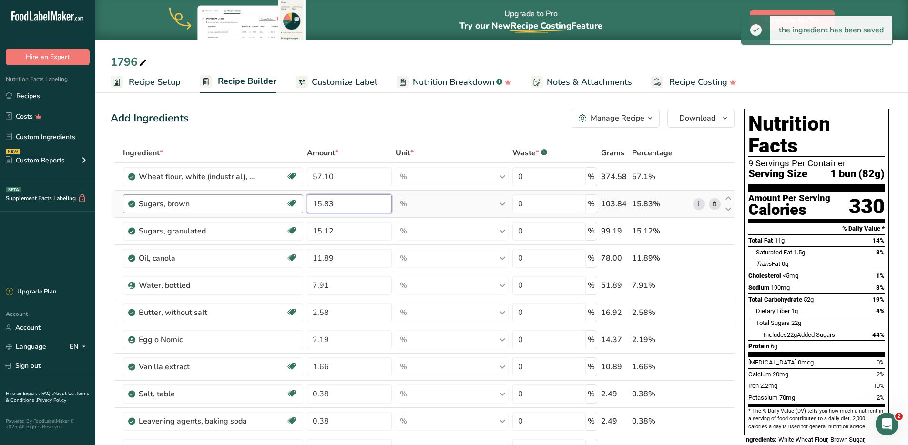
drag, startPoint x: 351, startPoint y: 205, endPoint x: 277, endPoint y: 204, distance: 73.9
click at [277, 204] on tr "Sugars, brown Dairy free Gluten free Vegan Vegetarian Soy free 15.83 % Portions…" at bounding box center [422, 204] width 623 height 27
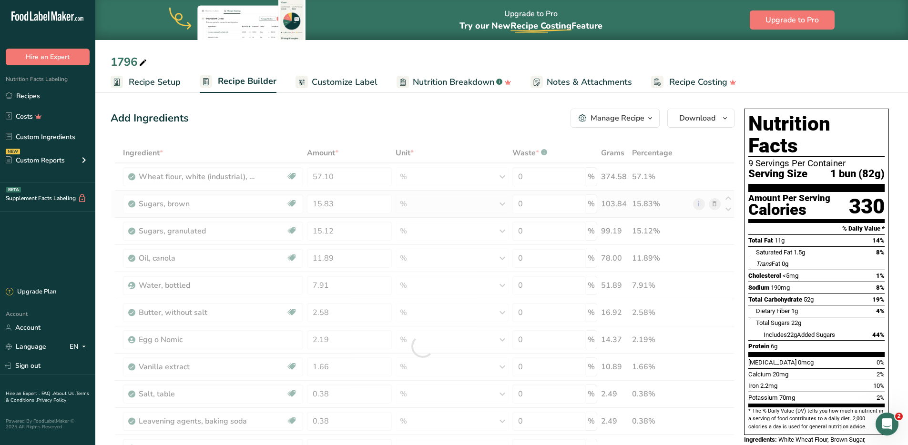
click at [713, 203] on div "Ingredient * Amount * Unit * Waste * .a-a{fill:#347362;}.b-a{fill:#fff;} Grams …" at bounding box center [423, 346] width 624 height 407
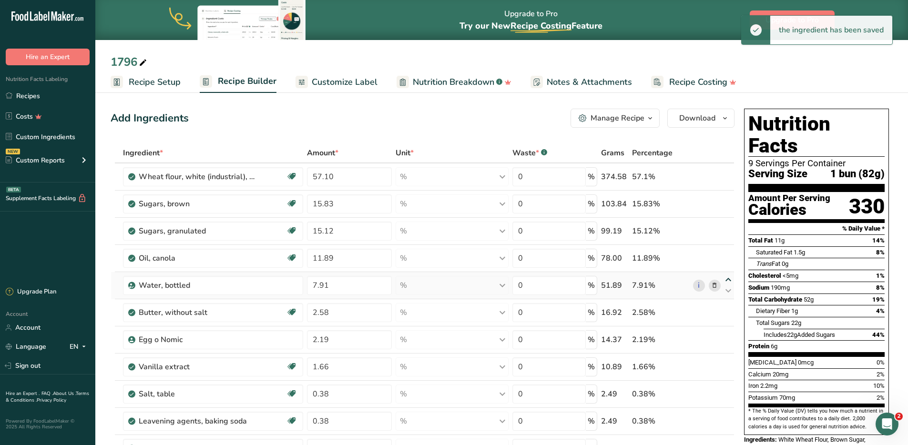
click at [713, 282] on icon at bounding box center [728, 280] width 11 height 7
type input "7.91"
type input "11.89"
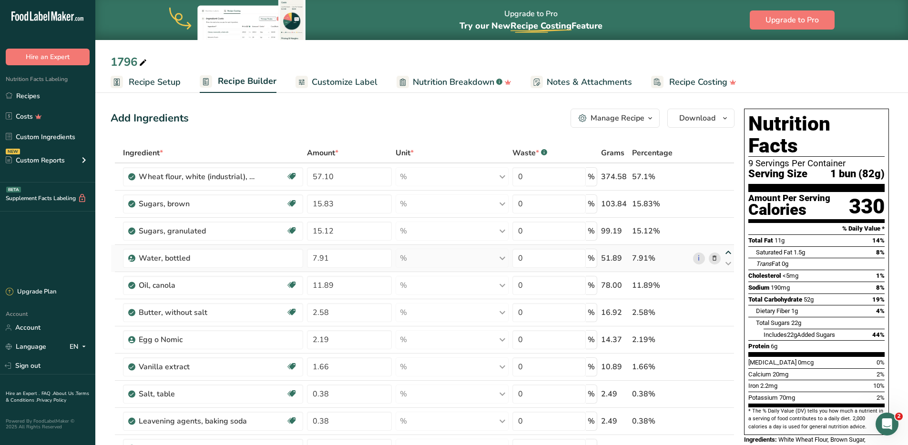
click at [713, 252] on icon at bounding box center [728, 252] width 11 height 7
type input "7.91"
type input "15.12"
click at [713, 225] on icon at bounding box center [728, 225] width 11 height 7
type input "7.91"
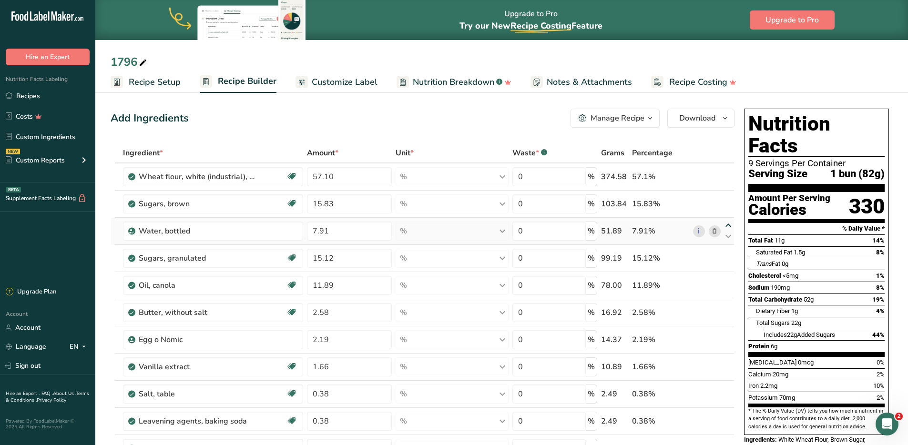
type input "15.83"
click at [713, 197] on icon at bounding box center [728, 198] width 11 height 7
type input "7.91"
type input "57.1"
click at [713, 183] on icon at bounding box center [728, 182] width 11 height 7
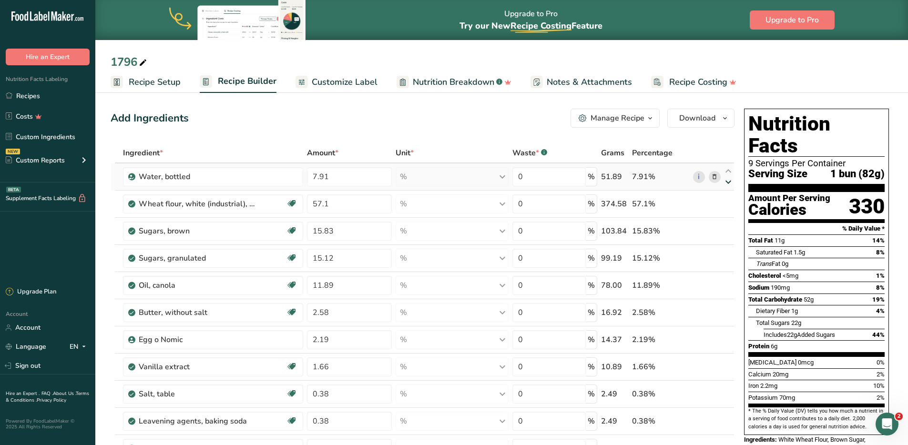
type input "57.1"
click at [340, 203] on input "7.91" at bounding box center [349, 204] width 85 height 19
drag, startPoint x: 297, startPoint y: 203, endPoint x: 271, endPoint y: 203, distance: 25.7
click at [271, 203] on tr "Water, bottled 7.91 % Weight Units g kg mg See more Volume Units l Volume units…" at bounding box center [422, 204] width 623 height 27
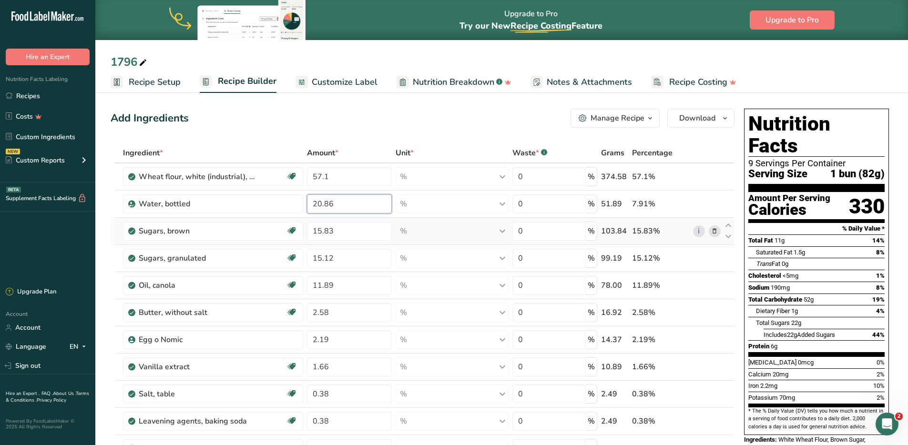
type input "20.86"
click at [713, 233] on div "Ingredient * Amount * Unit * Waste * .a-a{fill:#347362;}.b-a{fill:#fff;} Grams …" at bounding box center [423, 346] width 624 height 407
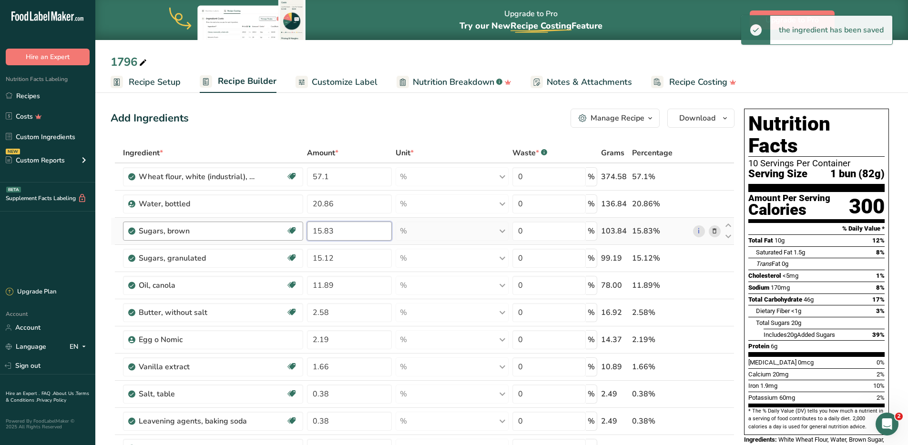
drag, startPoint x: 349, startPoint y: 232, endPoint x: 299, endPoint y: 230, distance: 50.1
click at [299, 230] on tr "Sugars, brown Dairy free Gluten free Vegan Vegetarian Soy free 15.83 % Portions…" at bounding box center [422, 231] width 623 height 27
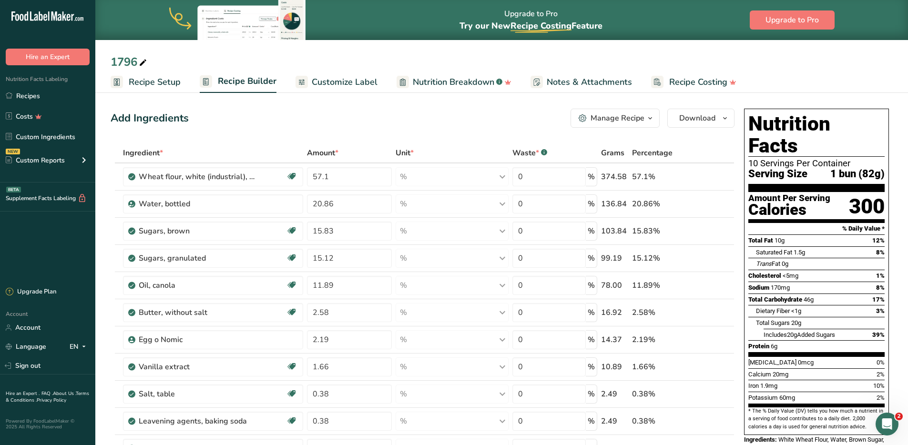
click at [713, 233] on icon at bounding box center [714, 231] width 7 height 10
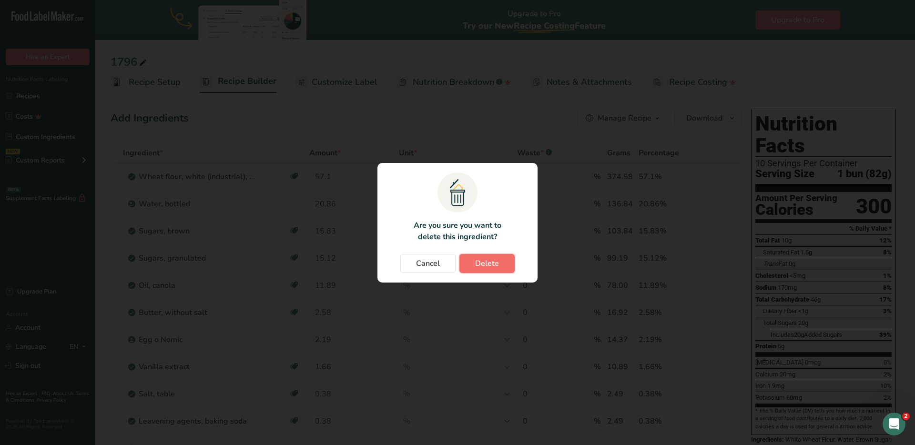
click at [486, 262] on span "Delete" at bounding box center [487, 263] width 24 height 11
type input "15.12"
type input "11.89"
type input "2.58"
type input "2.19"
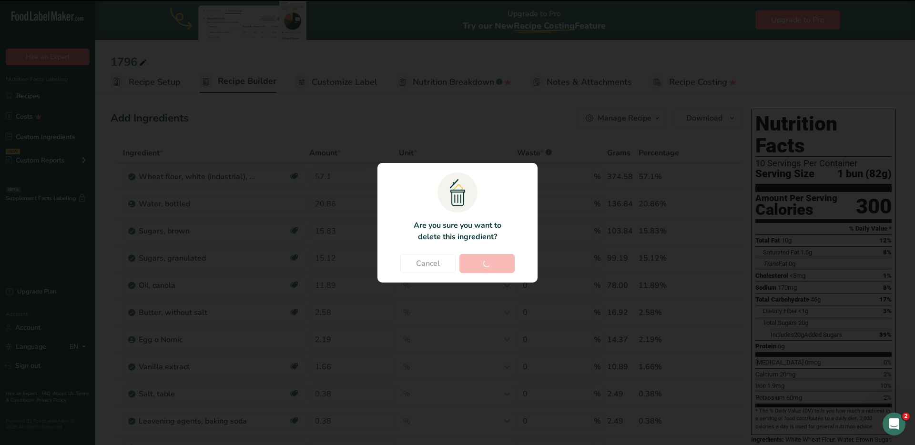
type input "1.66"
type input "0.38"
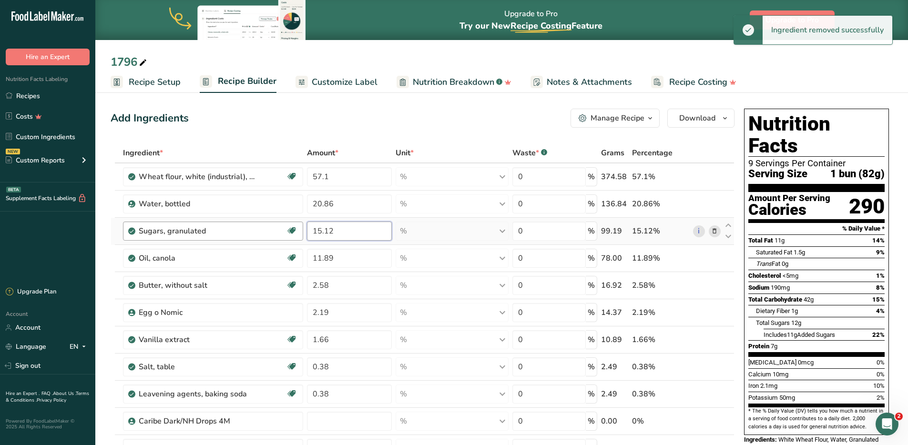
drag, startPoint x: 345, startPoint y: 231, endPoint x: 300, endPoint y: 227, distance: 45.0
click at [300, 227] on tr "Sugars, granulated Dairy free Gluten free Vegan Vegetarian Soy free 15.12 % Por…" at bounding box center [422, 231] width 623 height 27
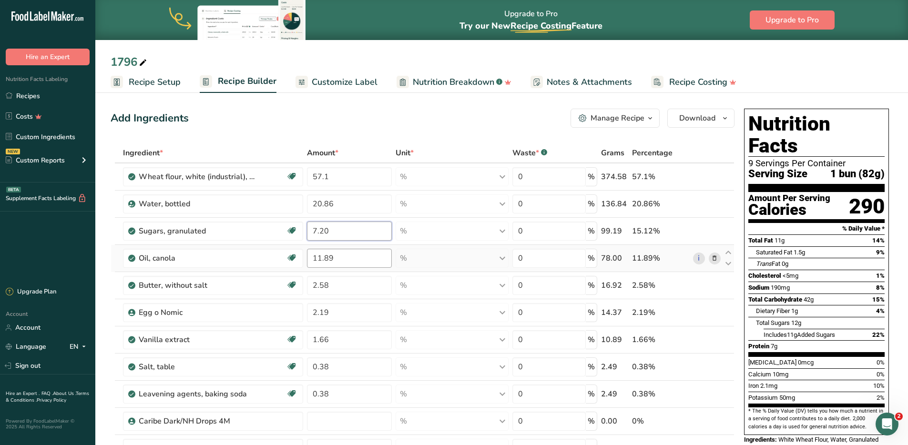
type input "7.20"
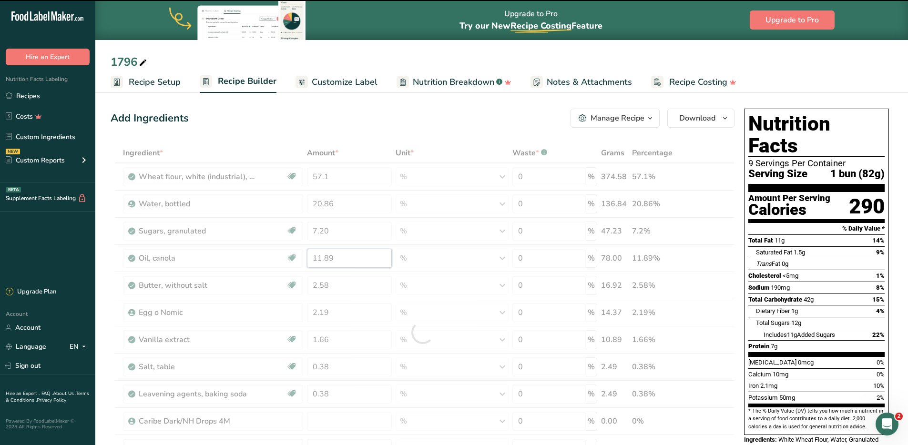
drag, startPoint x: 352, startPoint y: 259, endPoint x: 299, endPoint y: 260, distance: 52.5
click at [299, 260] on tr "Oil, canola Source of Omega 3 Dairy free Gluten free Vegan Vegetarian Soy free …" at bounding box center [422, 258] width 623 height 27
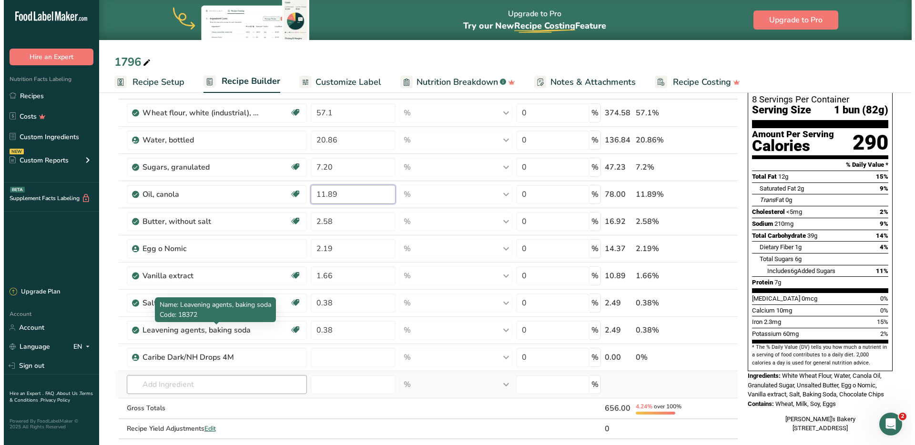
scroll to position [65, 0]
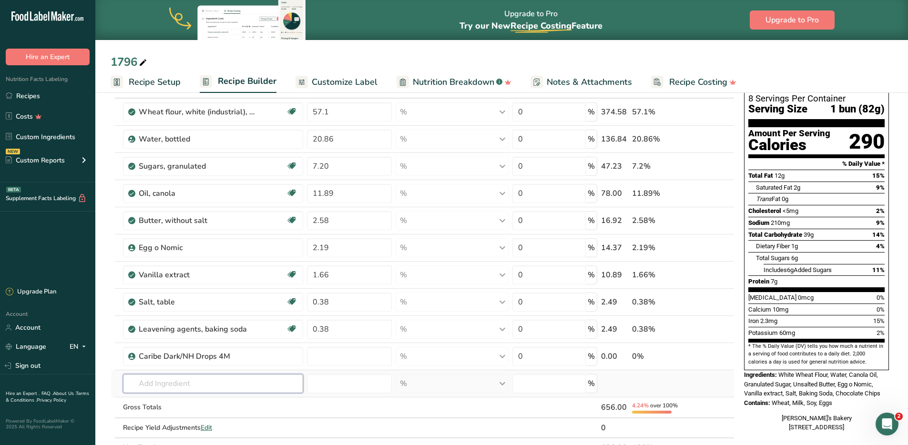
click at [179, 361] on div "Ingredient * Amount * Unit * Waste * .a-a{fill:#347362;}.b-a{fill:#fff;} Grams …" at bounding box center [423, 268] width 624 height 380
type input "margarine 500"
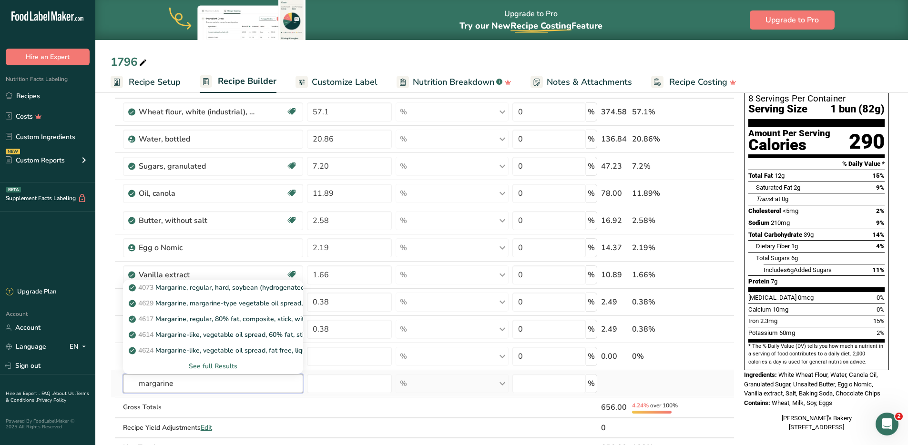
type input "margarine"
click at [215, 361] on div "See full Results" at bounding box center [213, 366] width 165 height 10
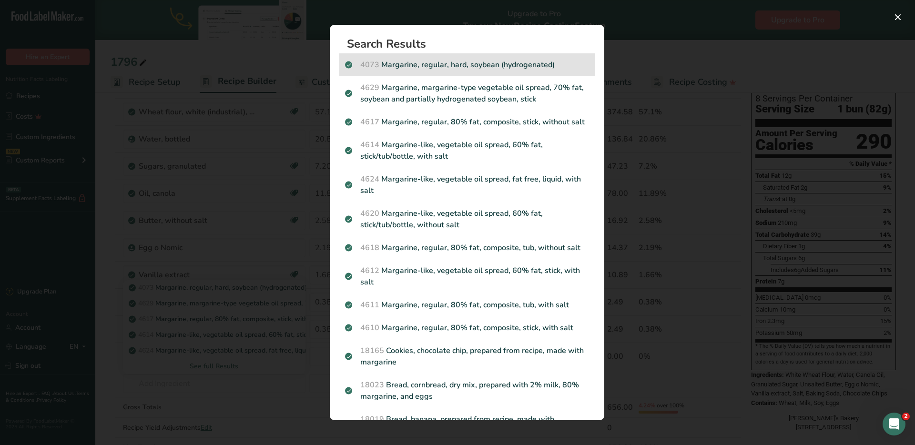
click at [451, 66] on p "4073 Margarine, regular, hard, soybean (hydrogenated)" at bounding box center [467, 64] width 244 height 11
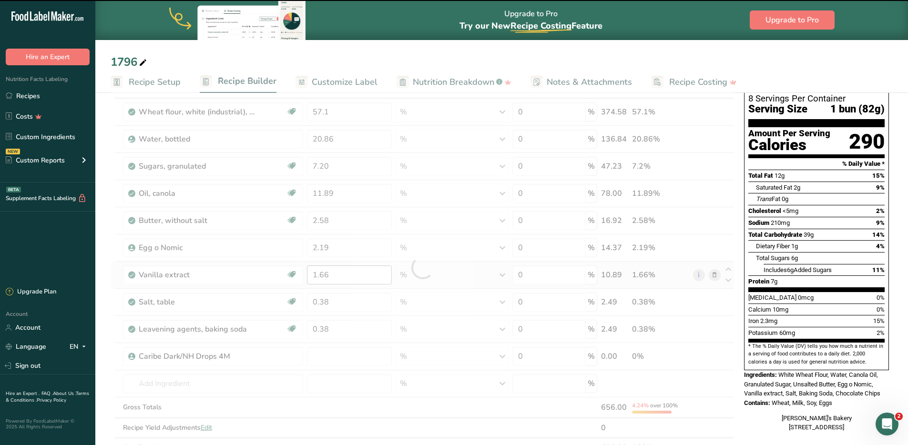
type input "0"
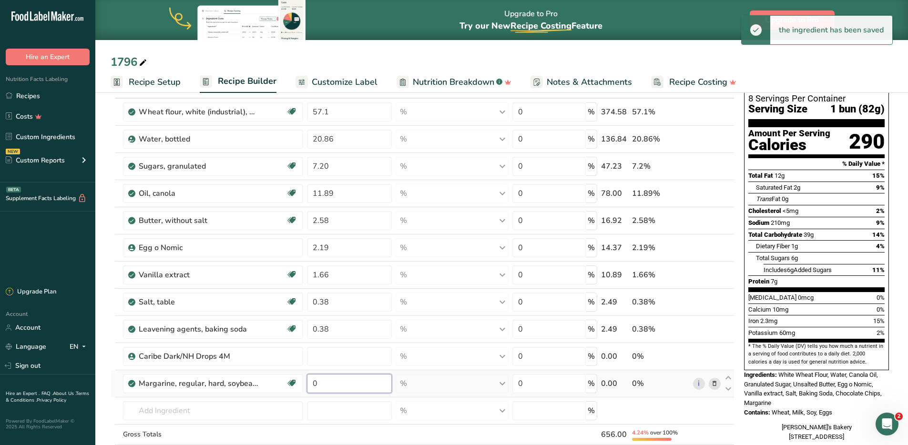
drag, startPoint x: 366, startPoint y: 380, endPoint x: 304, endPoint y: 379, distance: 62.0
click at [304, 361] on tr "Margarine, regular, hard, soybean (hydrogenated) Gluten free Vegetarian Soy fre…" at bounding box center [422, 383] width 623 height 27
type input "5.24"
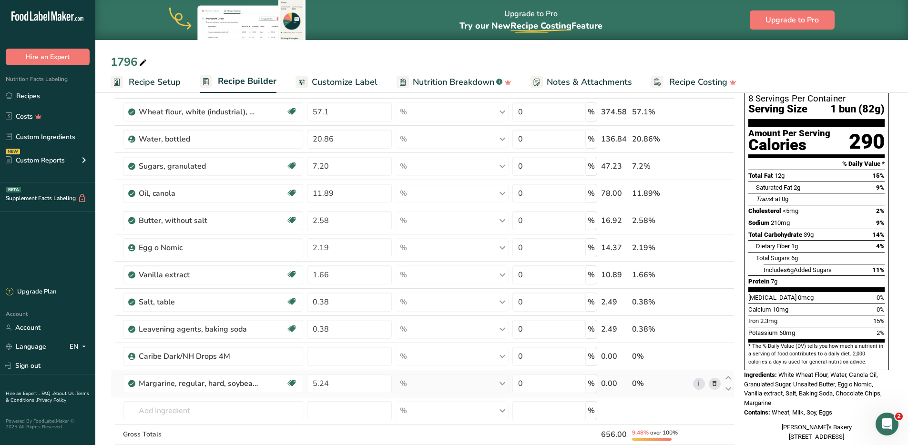
click at [435, 361] on div "Ingredient * Amount * Unit * Waste * .a-a{fill:#347362;}.b-a{fill:#fff;} Grams …" at bounding box center [423, 281] width 624 height 407
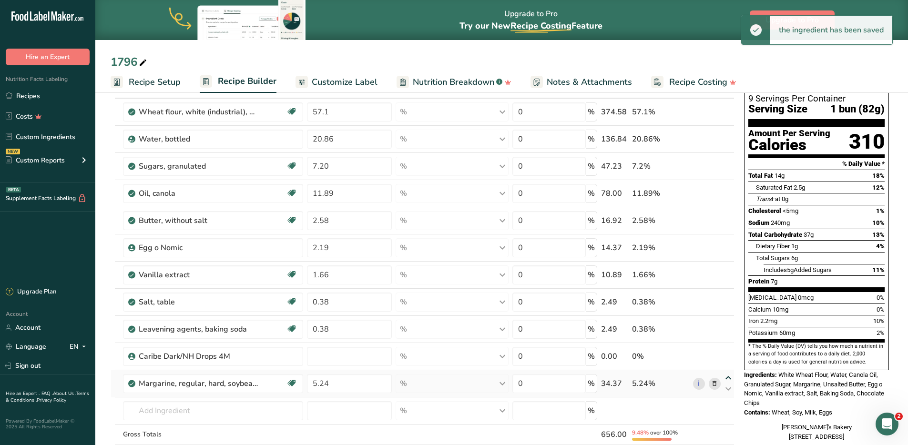
click at [713, 361] on icon at bounding box center [728, 378] width 11 height 7
type input "5.24"
click at [713, 350] on icon at bounding box center [728, 351] width 11 height 7
type input "5.24"
type input "0.38"
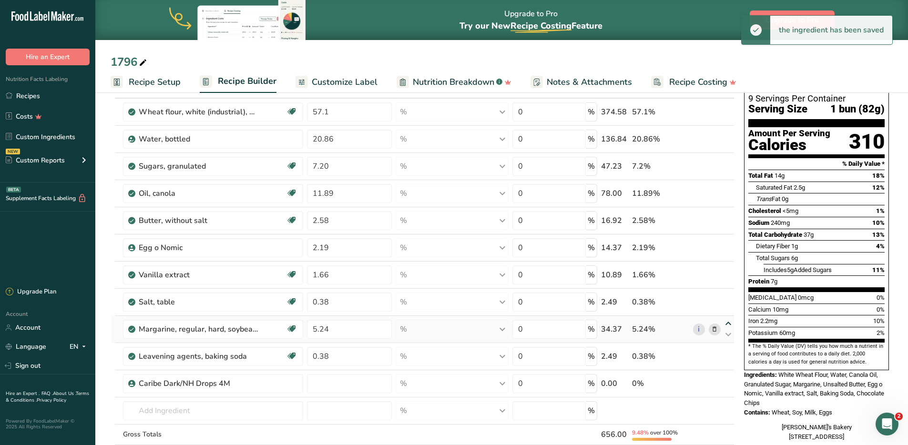
click at [713, 322] on icon at bounding box center [728, 323] width 11 height 7
type input "5.24"
type input "0.38"
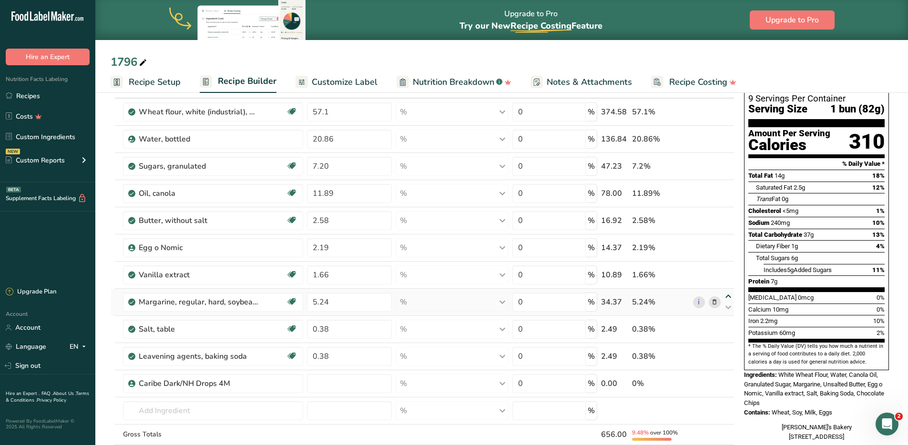
click at [713, 294] on icon at bounding box center [728, 296] width 11 height 7
type input "5.24"
type input "1.66"
click at [713, 268] on icon at bounding box center [728, 269] width 11 height 7
type input "5.24"
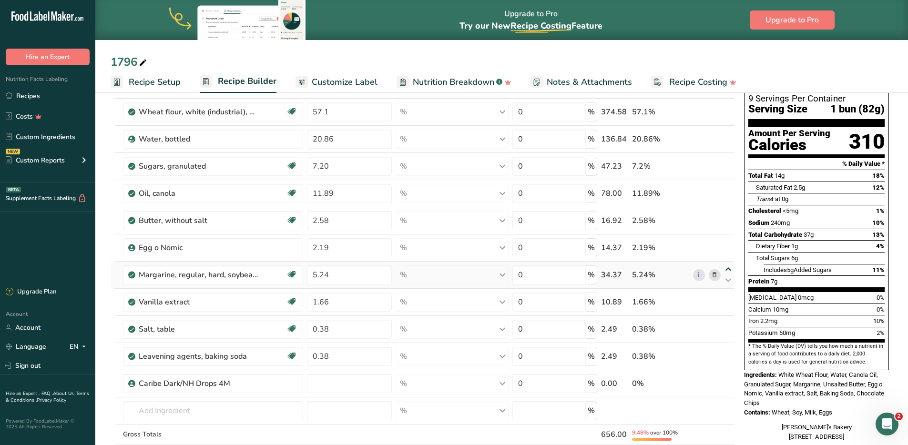
type input "2.19"
click at [713, 240] on icon at bounding box center [728, 242] width 11 height 7
type input "5.24"
type input "2.58"
click at [713, 213] on icon at bounding box center [728, 215] width 11 height 7
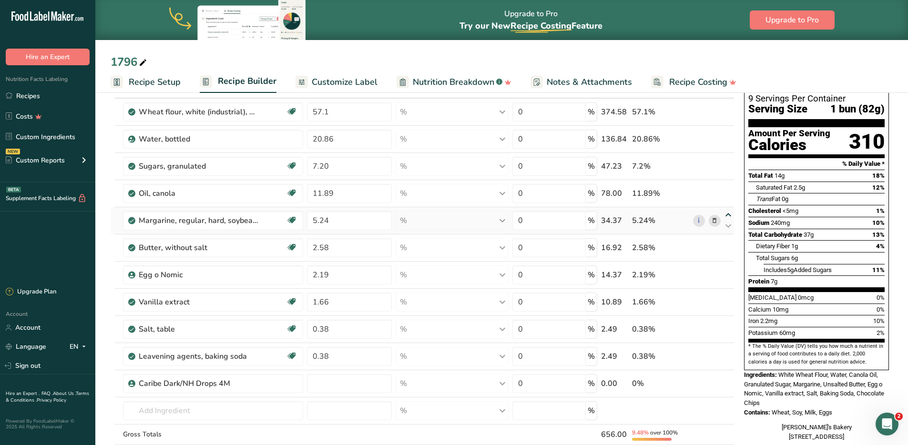
type input "5.24"
type input "11.89"
click at [164, 361] on input "text" at bounding box center [213, 410] width 181 height 19
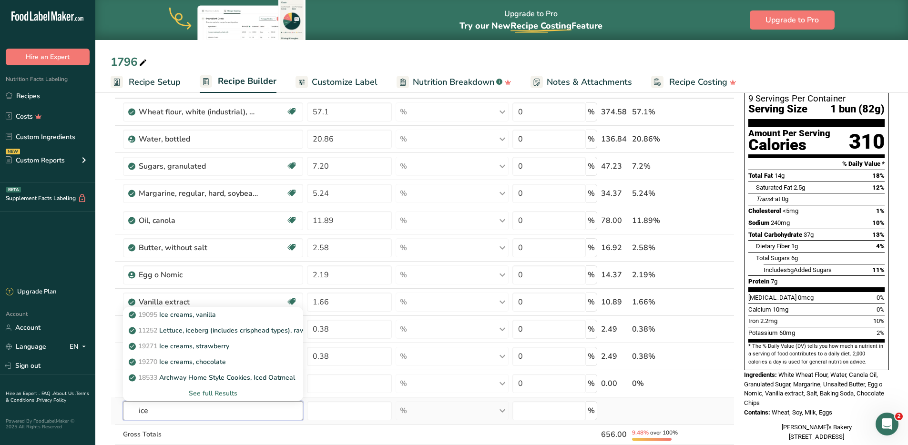
type input "ice"
click at [211, 361] on div "See full Results" at bounding box center [213, 394] width 165 height 10
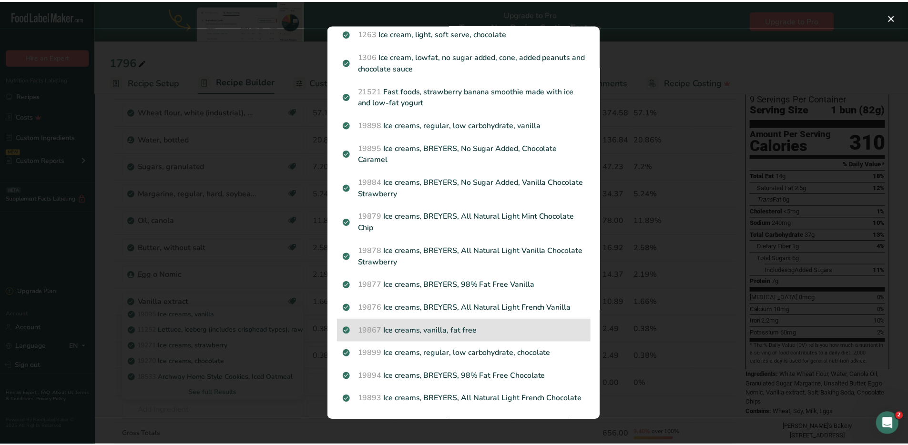
scroll to position [0, 0]
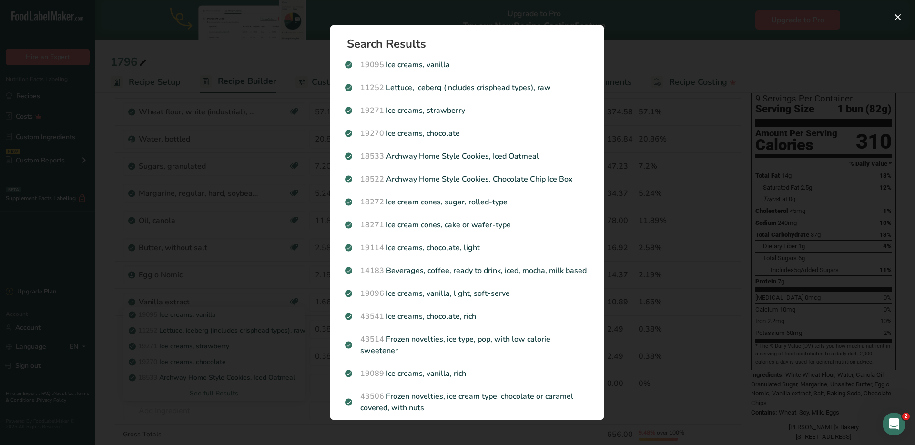
click at [151, 38] on div "Search results modal" at bounding box center [457, 222] width 915 height 445
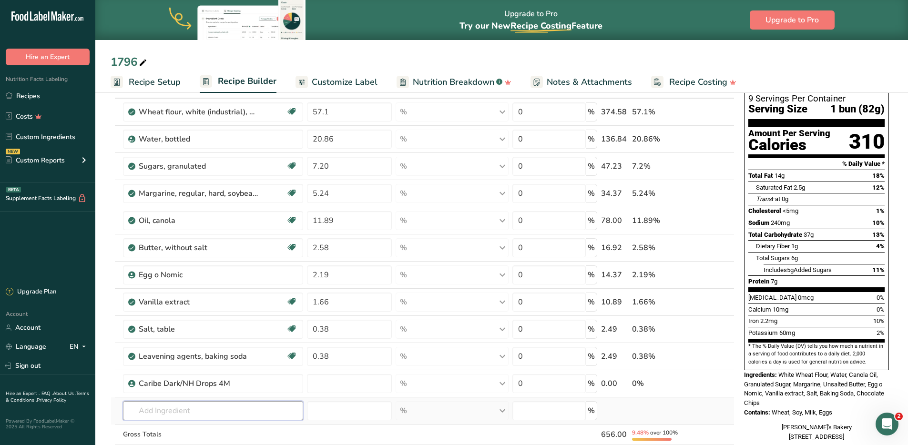
click at [161, 361] on input "text" at bounding box center [213, 410] width 181 height 19
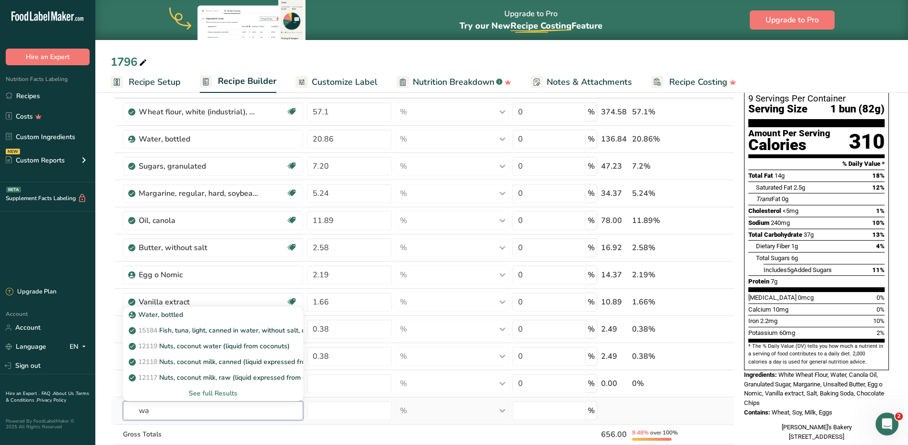
type input "w"
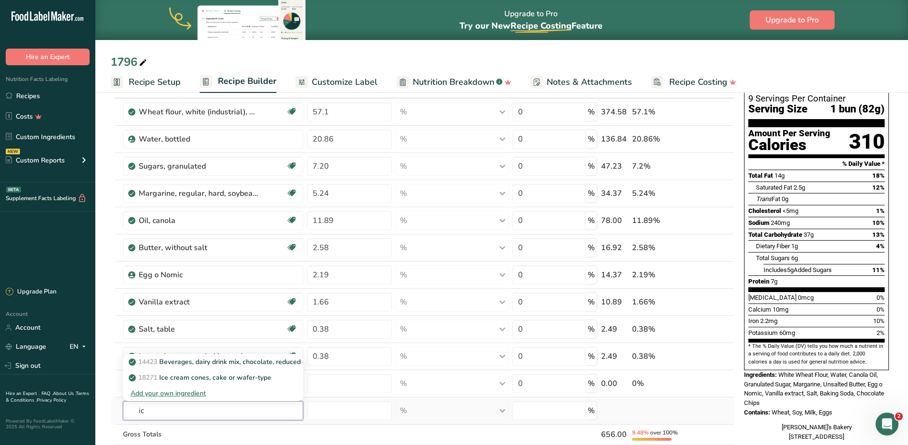
type input "i"
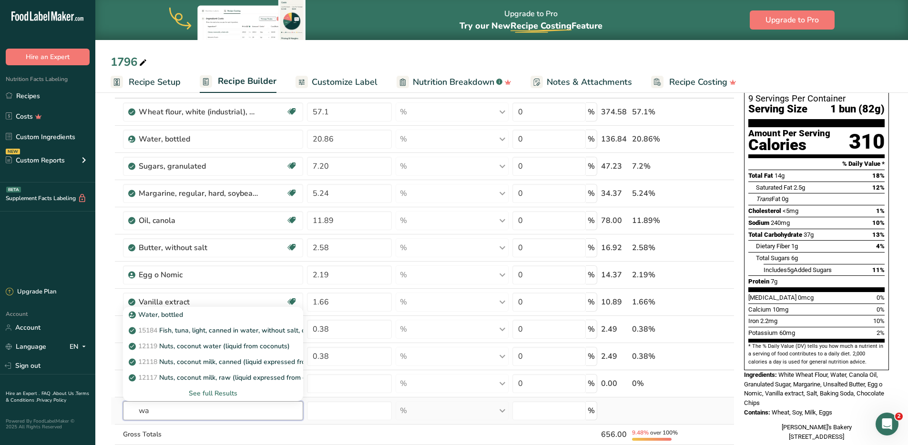
type input "w"
type input "water"
click at [169, 317] on p "Water, bottled" at bounding box center [157, 315] width 52 height 10
type input "Water, bottled"
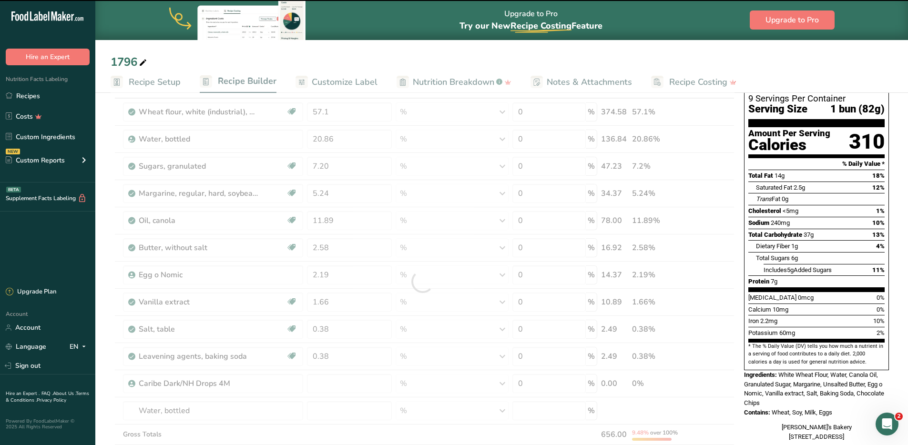
type input "0"
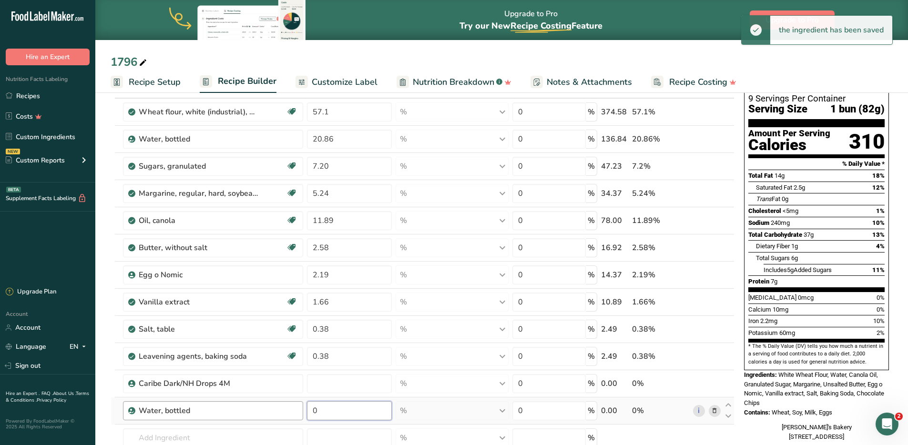
drag, startPoint x: 331, startPoint y: 411, endPoint x: 291, endPoint y: 409, distance: 40.1
click at [291, 361] on tr "Water, bottled 0 % Weight Units g kg mg See more Volume Units l Volume units re…" at bounding box center [422, 411] width 623 height 27
type input "5.21"
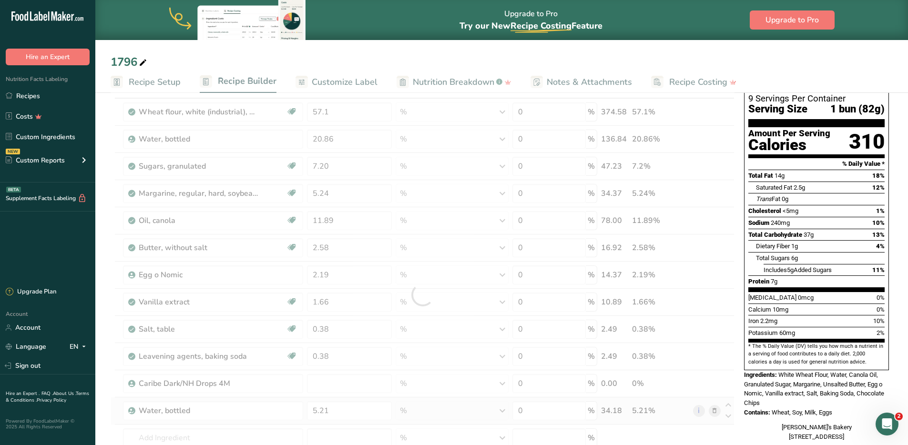
click at [470, 361] on div "Ingredient * Amount * Unit * Waste * .a-a{fill:#347362;}.b-a{fill:#fff;} Grams …" at bounding box center [423, 295] width 624 height 434
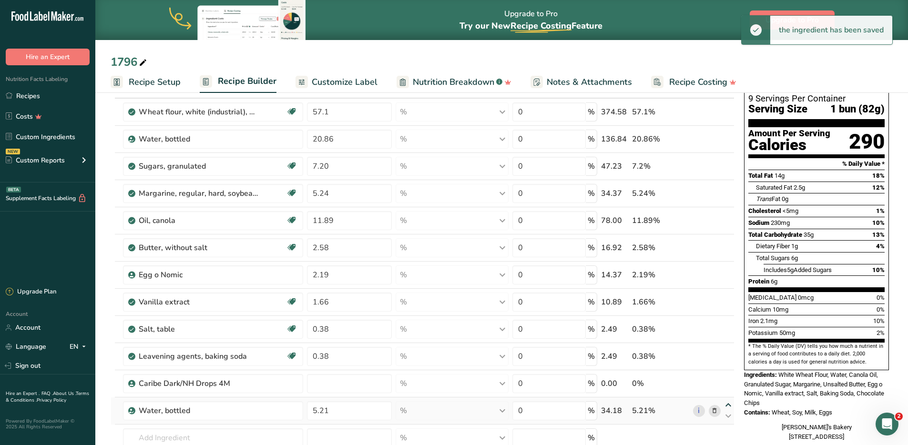
click at [713, 361] on icon at bounding box center [728, 405] width 11 height 7
type input "5.21"
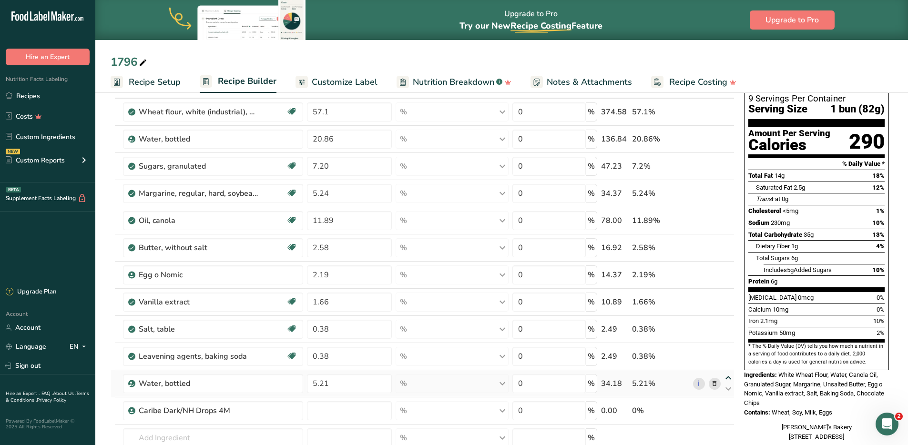
click at [713, 361] on icon at bounding box center [728, 378] width 11 height 7
type input "5.21"
type input "0.38"
click at [713, 350] on icon at bounding box center [728, 351] width 11 height 7
type input "5.21"
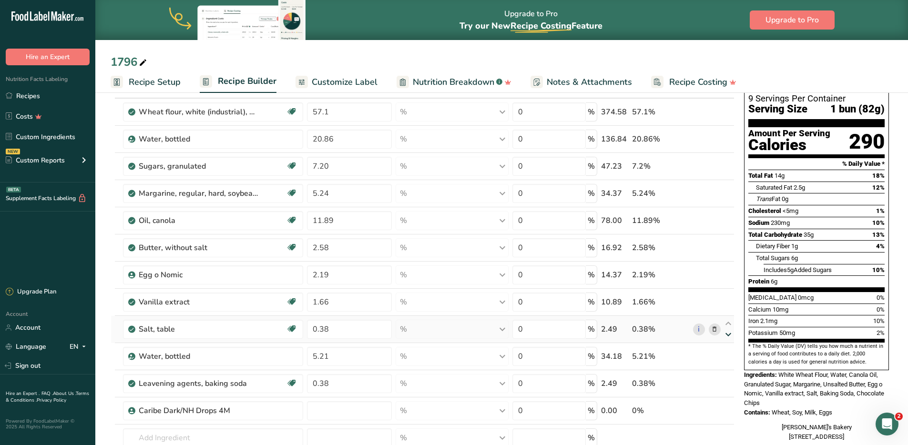
type input "0.38"
click at [713, 325] on icon at bounding box center [728, 323] width 11 height 7
type input "5.21"
type input "1.66"
click at [713, 295] on icon at bounding box center [728, 296] width 11 height 7
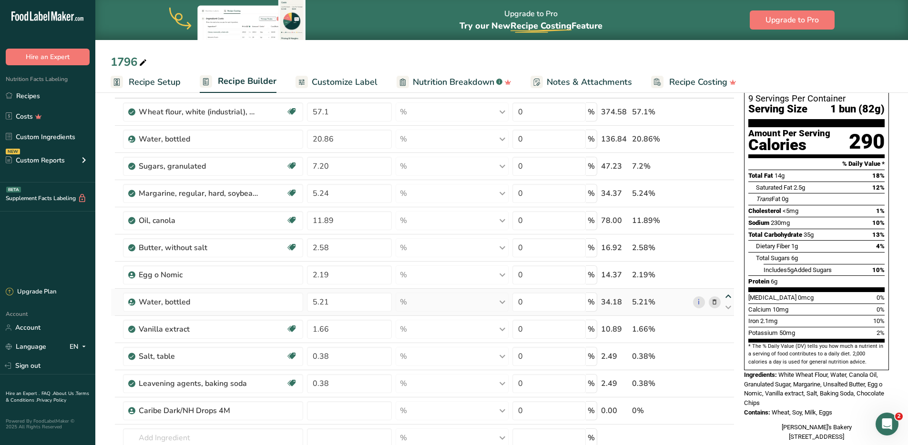
type input "5.21"
type input "2.19"
click at [713, 267] on icon at bounding box center [728, 269] width 11 height 7
type input "5.21"
type input "2.58"
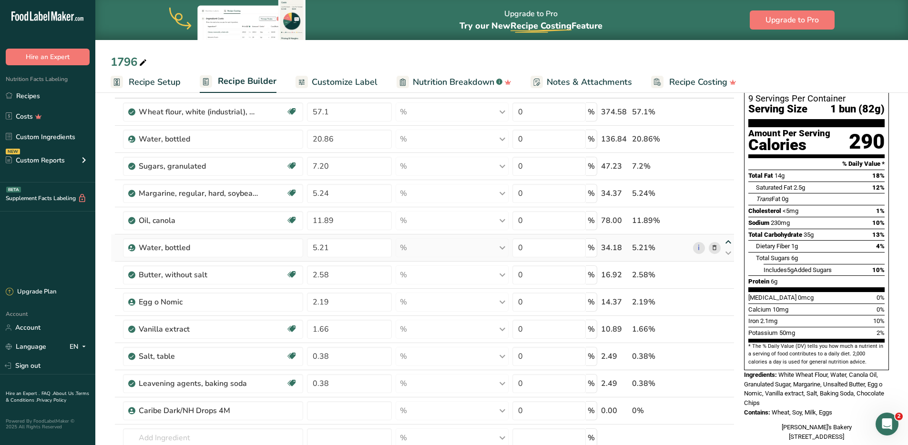
click at [713, 242] on icon at bounding box center [728, 242] width 11 height 7
type input "5.21"
type input "11.89"
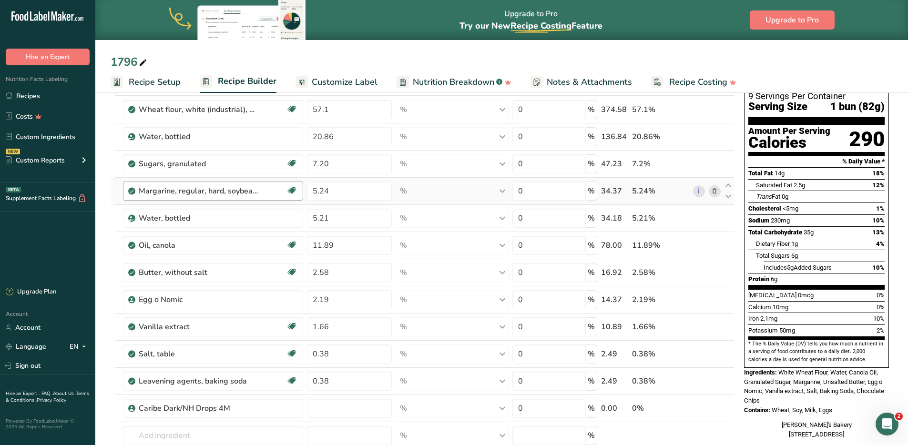
scroll to position [144, 0]
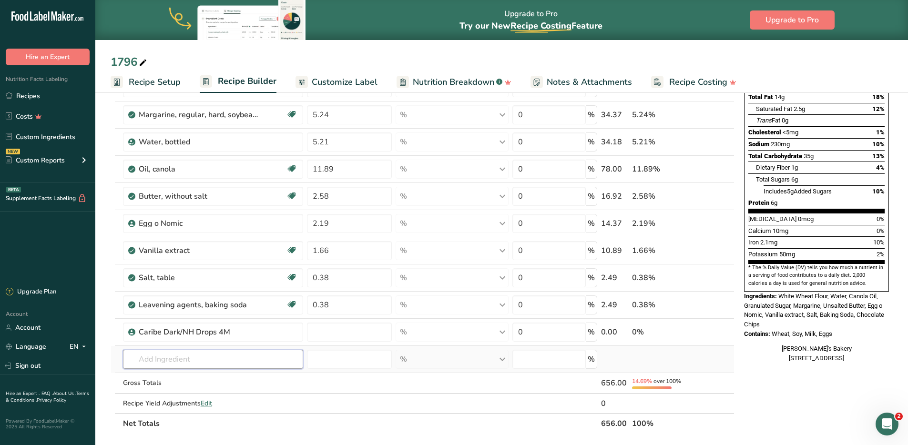
click at [171, 361] on input "text" at bounding box center [213, 359] width 181 height 19
type input "l"
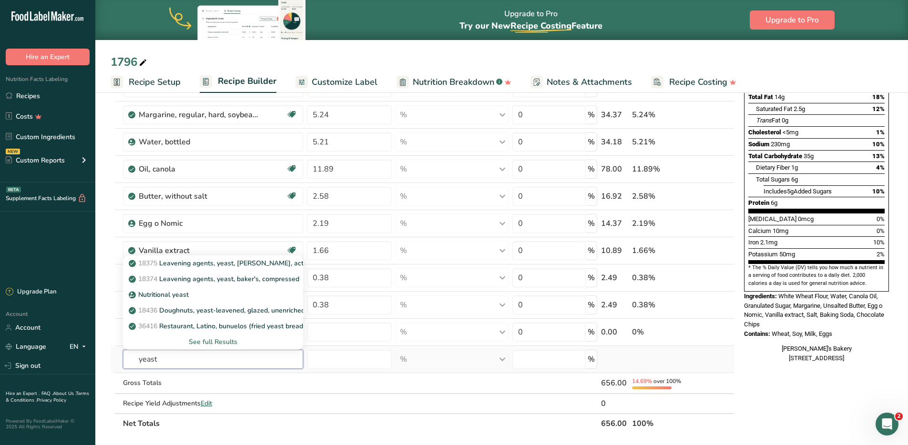
type input "yeast"
click at [214, 344] on div "See full Results" at bounding box center [213, 342] width 165 height 10
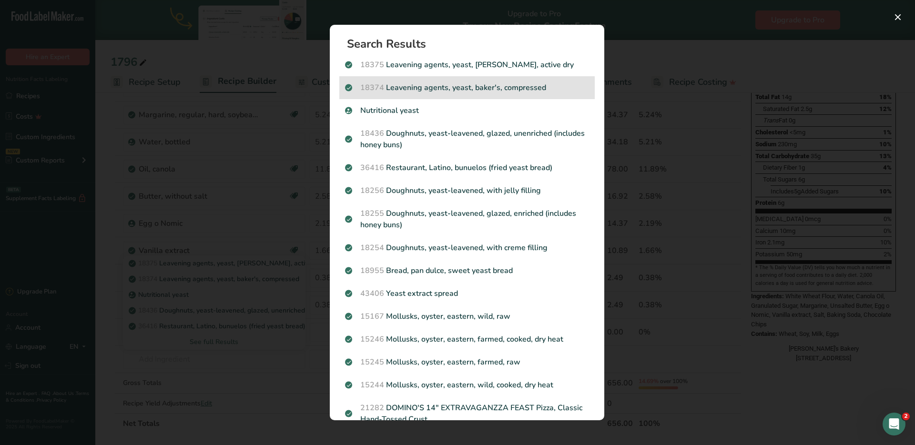
click at [534, 86] on p "18374 Leavening agents, yeast, [PERSON_NAME], compressed" at bounding box center [467, 87] width 244 height 11
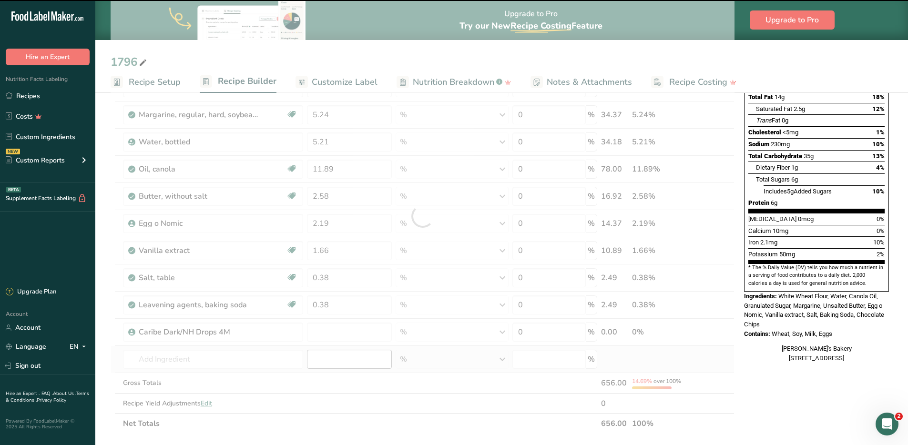
type input "0"
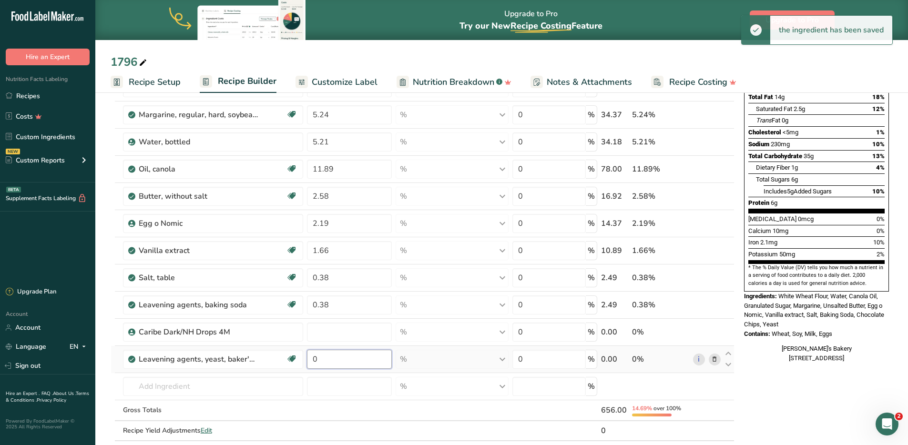
drag, startPoint x: 353, startPoint y: 358, endPoint x: 308, endPoint y: 351, distance: 45.8
click at [308, 351] on input "0" at bounding box center [349, 359] width 85 height 19
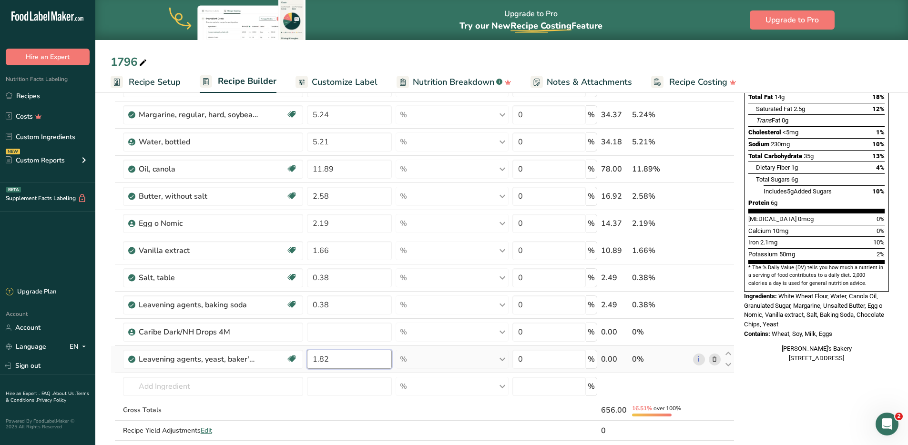
type input "1.82"
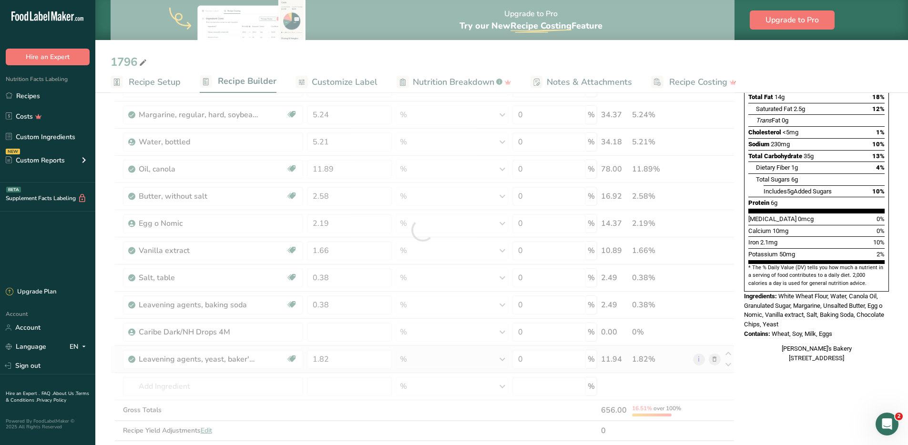
click at [469, 359] on div "Ingredient * Amount * Unit * Waste * .a-a{fill:#347362;}.b-a{fill:#fff;} Grams …" at bounding box center [423, 231] width 624 height 462
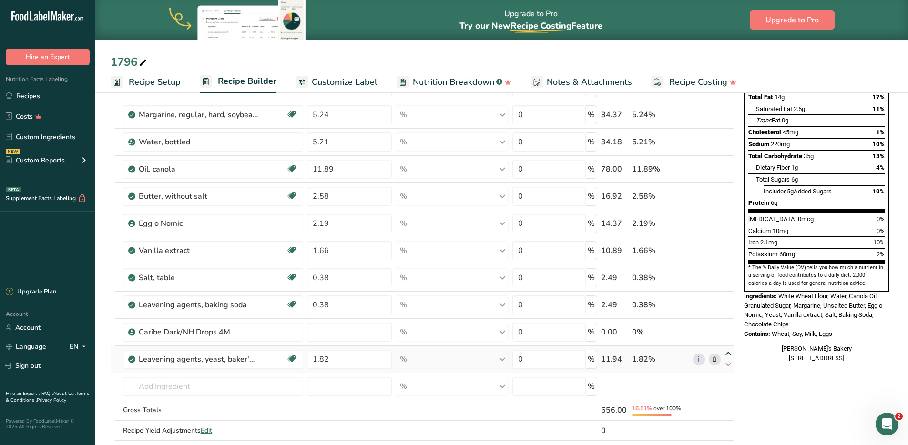
click at [713, 354] on icon at bounding box center [728, 353] width 11 height 7
type input "1.82"
click at [713, 325] on icon at bounding box center [728, 326] width 11 height 7
type input "1.82"
type input "0.38"
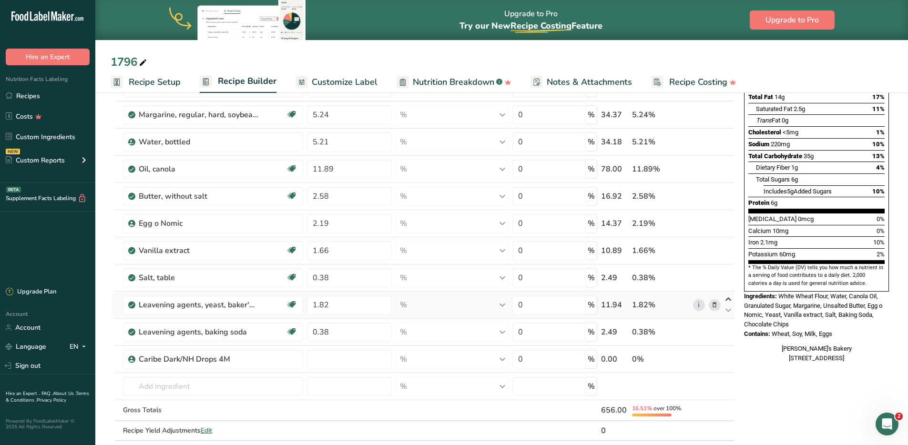
click at [713, 299] on icon at bounding box center [728, 299] width 11 height 7
type input "1.82"
type input "0.38"
click at [713, 273] on icon at bounding box center [728, 272] width 11 height 7
type input "1.82"
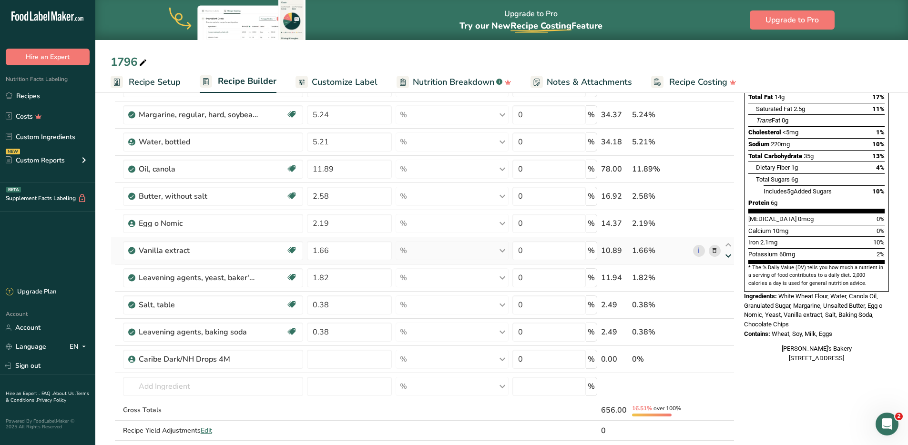
type input "1.66"
click at [713, 243] on icon at bounding box center [728, 245] width 11 height 7
type input "1.82"
type input "2.19"
click at [713, 215] on icon at bounding box center [728, 218] width 11 height 7
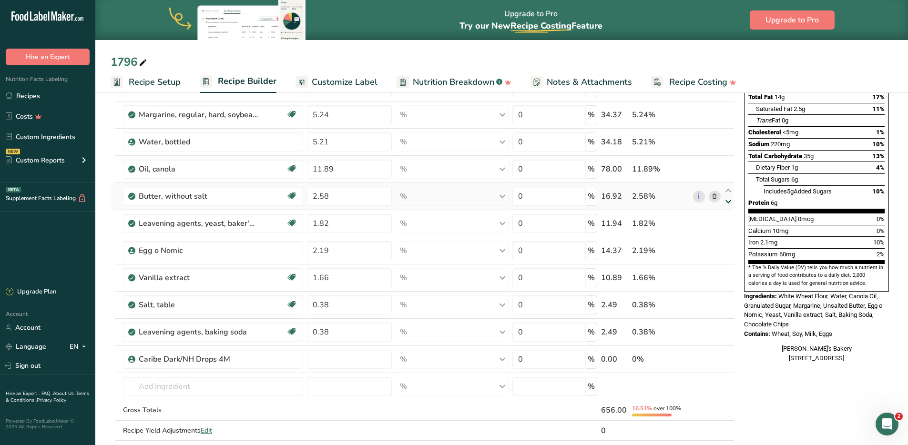
type input "1.82"
type input "2.58"
click at [713, 187] on icon at bounding box center [728, 190] width 11 height 7
type input "1.82"
type input "11.89"
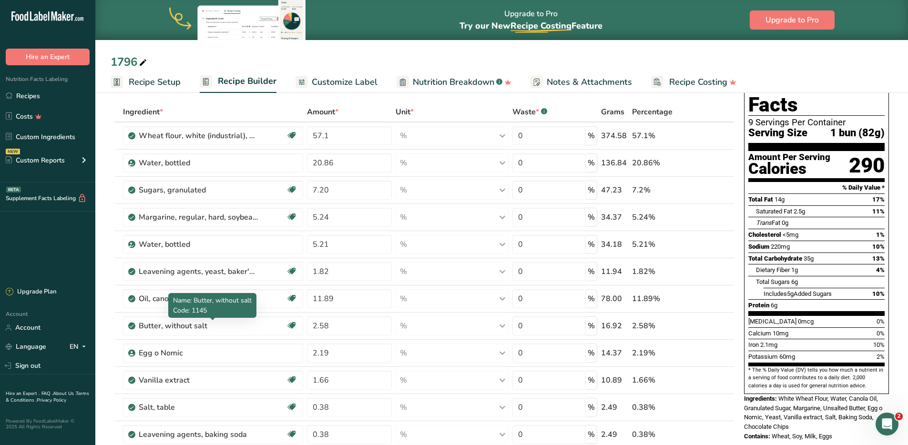
scroll to position [99, 0]
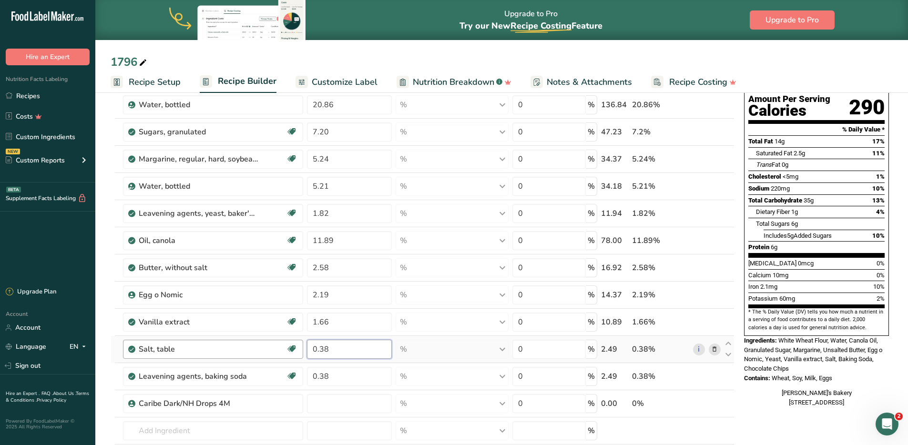
drag, startPoint x: 361, startPoint y: 352, endPoint x: 297, endPoint y: 349, distance: 64.4
click at [297, 349] on tr "Salt, table Dairy free Gluten free Vegan Vegetarian Soy free 0.38 % Portions 1 …" at bounding box center [422, 349] width 623 height 27
type input "0.98"
click at [713, 343] on div "Ingredient * Amount * Unit * Waste * .a-a{fill:#347362;}.b-a{fill:#fff;} Grams …" at bounding box center [423, 275] width 624 height 462
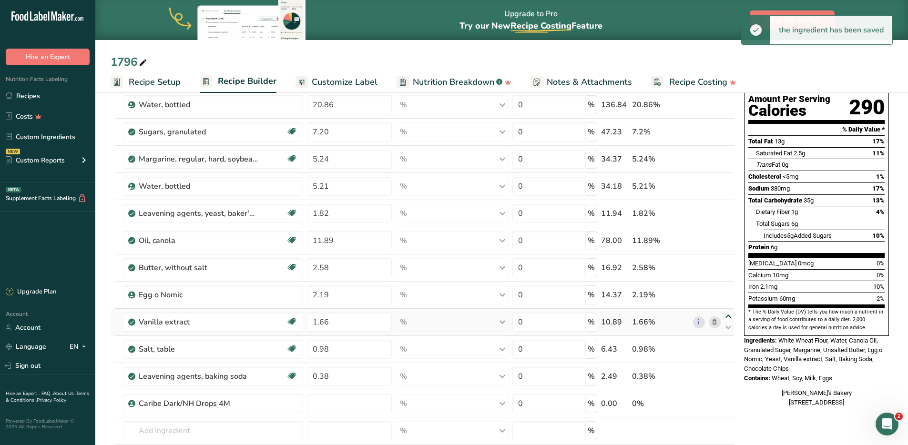
click at [713, 314] on icon at bounding box center [728, 316] width 11 height 7
type input "1.66"
type input "2.19"
click at [713, 286] on icon at bounding box center [728, 289] width 11 height 7
type input "1.66"
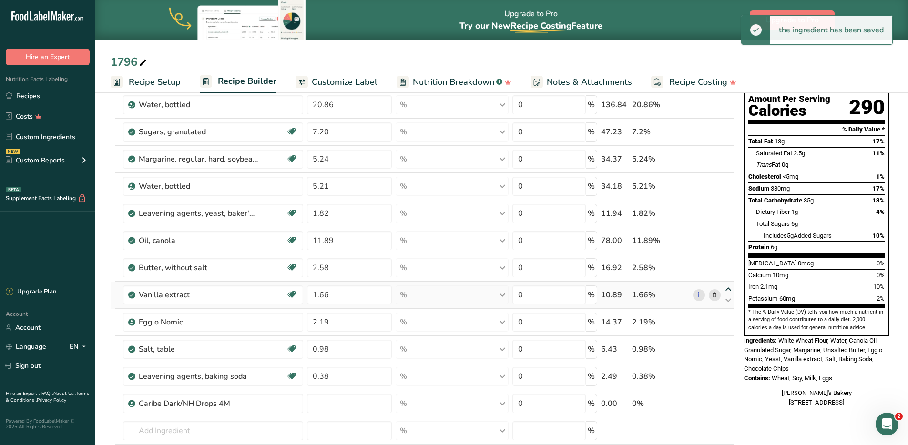
type input "2.58"
click at [713, 259] on icon at bounding box center [728, 262] width 11 height 7
type input "1.66"
type input "11.89"
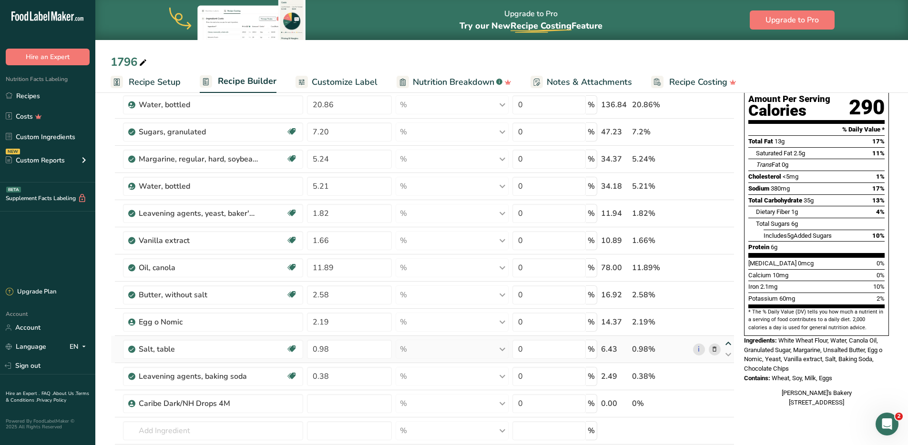
click at [713, 343] on icon at bounding box center [728, 343] width 11 height 7
type input "0.98"
type input "2.19"
click at [713, 316] on icon at bounding box center [728, 316] width 11 height 7
type input "0.98"
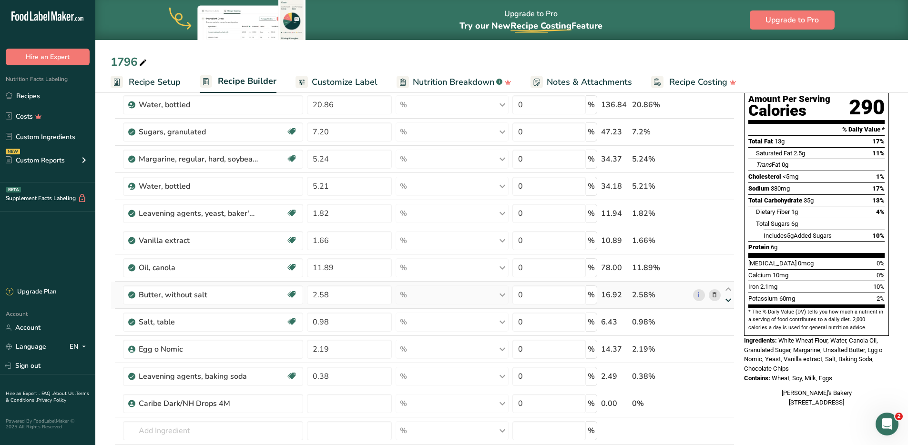
type input "2.58"
click at [713, 289] on icon at bounding box center [728, 289] width 11 height 7
type input "0.98"
type input "11.89"
click at [713, 261] on icon at bounding box center [728, 262] width 11 height 7
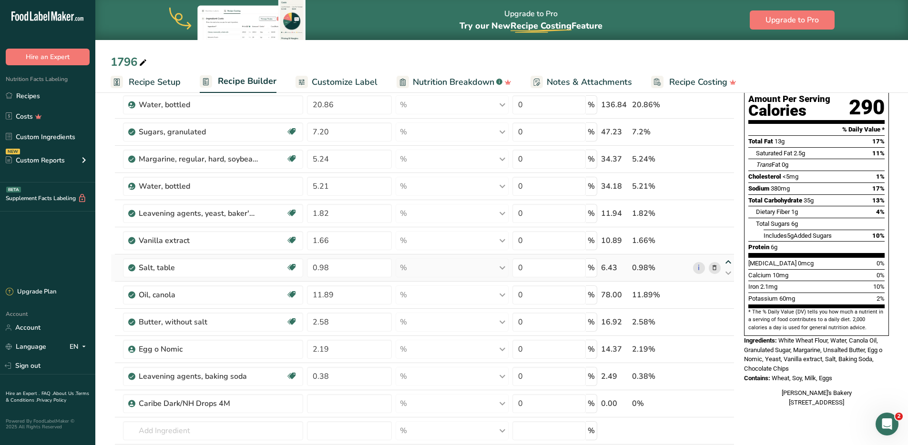
type input "0.98"
type input "1.66"
click at [713, 343] on icon at bounding box center [728, 343] width 11 height 7
type input "2.19"
type input "2.58"
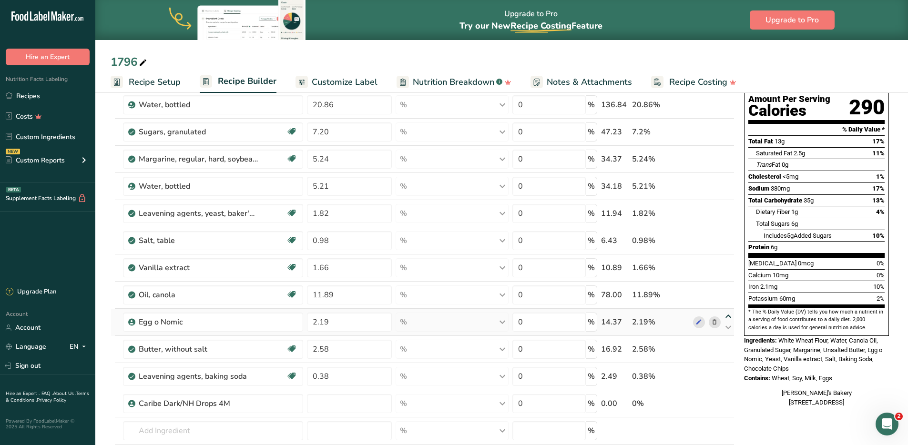
click at [713, 316] on icon at bounding box center [728, 316] width 11 height 7
type input "2.19"
type input "11.89"
click at [713, 288] on icon at bounding box center [728, 289] width 11 height 7
type input "2.19"
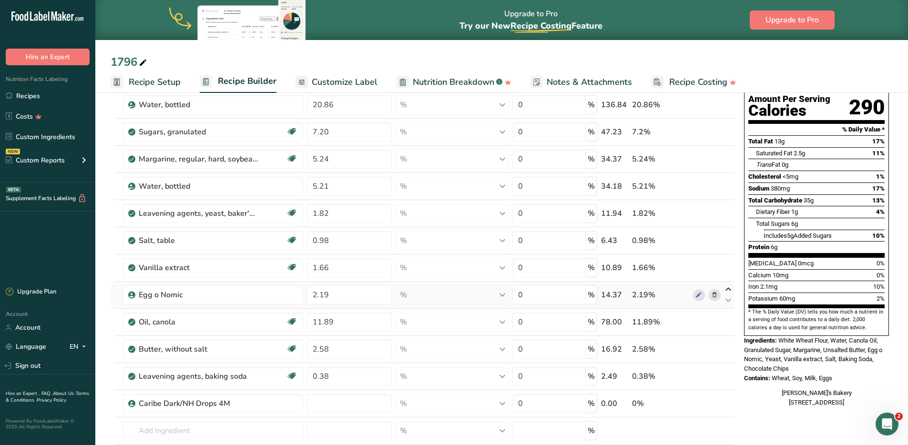
type input "1.66"
drag, startPoint x: 348, startPoint y: 266, endPoint x: 303, endPoint y: 264, distance: 44.9
click at [303, 264] on tr "Egg o Nomic 2.19 % Weight Units g kg mg See more Volume Units l Volume units re…" at bounding box center [422, 268] width 623 height 27
type input "0.79"
click at [668, 44] on div "1796 Recipe Setup Recipe Builder Customize Label Nutrition Breakdown .a-a{fill:…" at bounding box center [501, 411] width 813 height 842
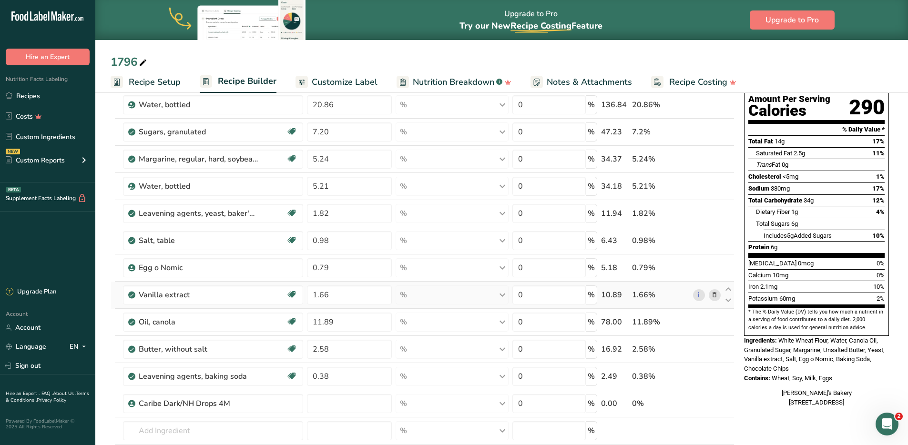
click at [713, 297] on icon at bounding box center [714, 295] width 7 height 10
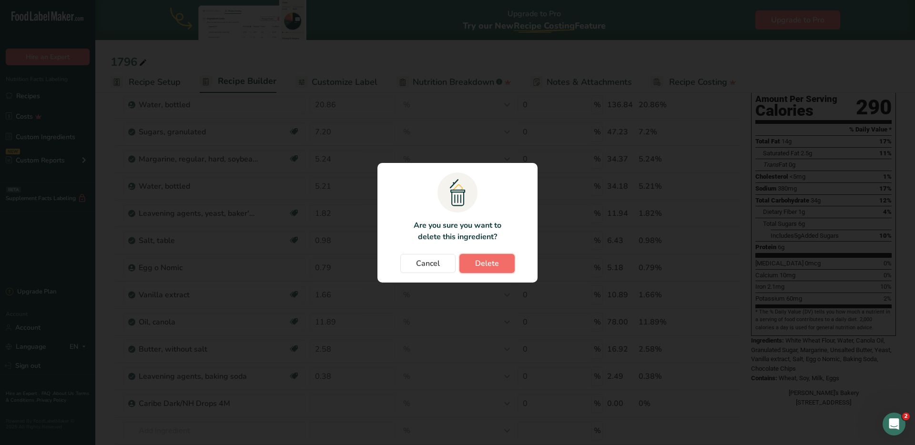
click at [485, 266] on span "Delete" at bounding box center [487, 263] width 24 height 11
type input "11.89"
type input "2.58"
type input "0.38"
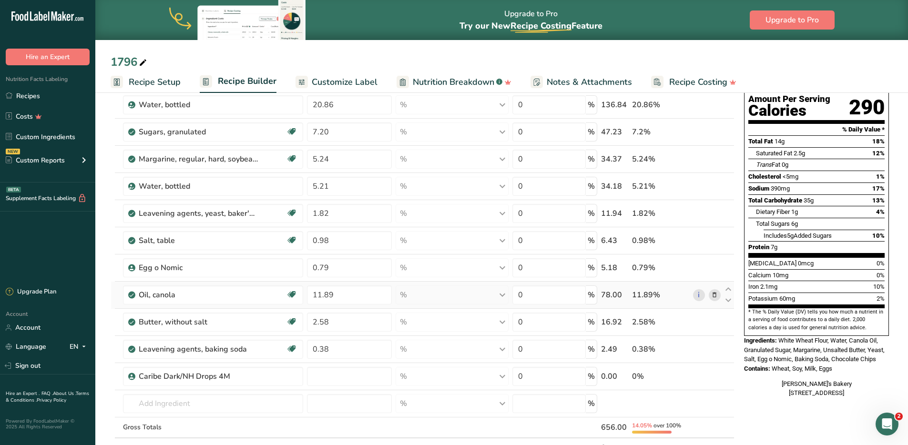
click at [713, 295] on icon at bounding box center [714, 295] width 7 height 10
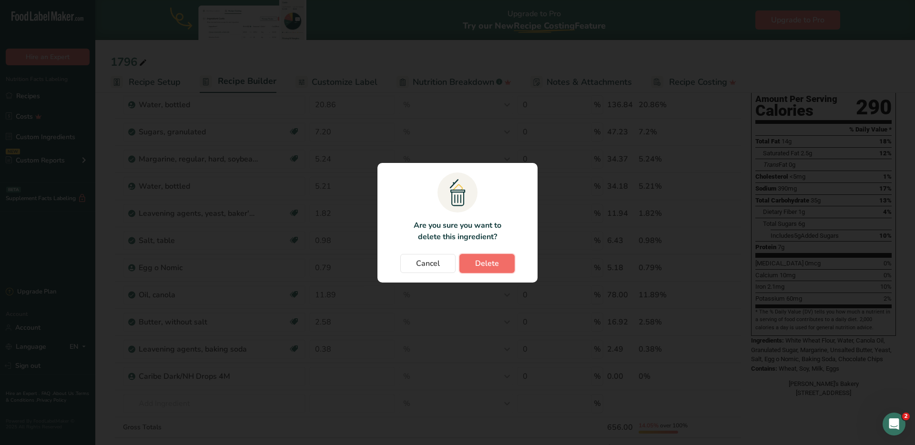
click at [475, 256] on button "Delete" at bounding box center [487, 263] width 55 height 19
type input "2.58"
type input "0.38"
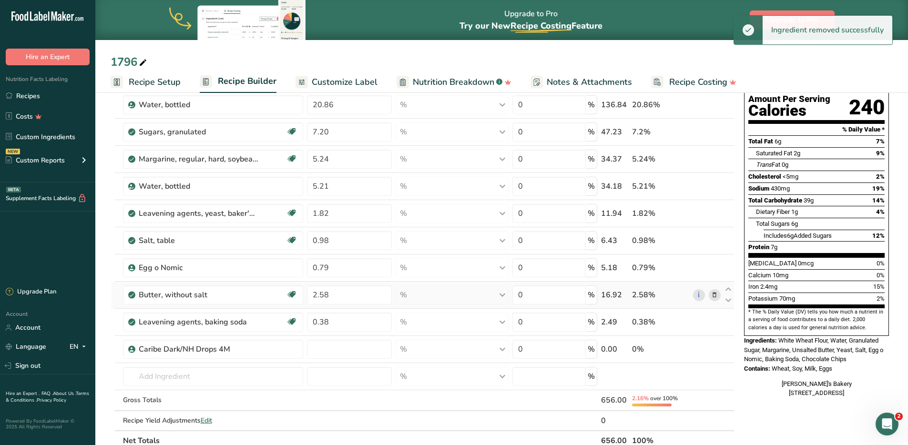
click at [713, 295] on icon at bounding box center [714, 295] width 7 height 10
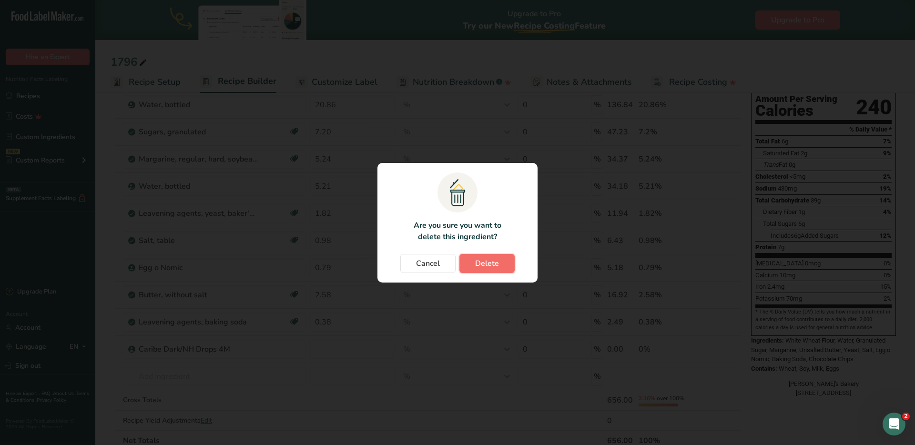
click at [486, 265] on span "Delete" at bounding box center [487, 263] width 24 height 11
type input "0.38"
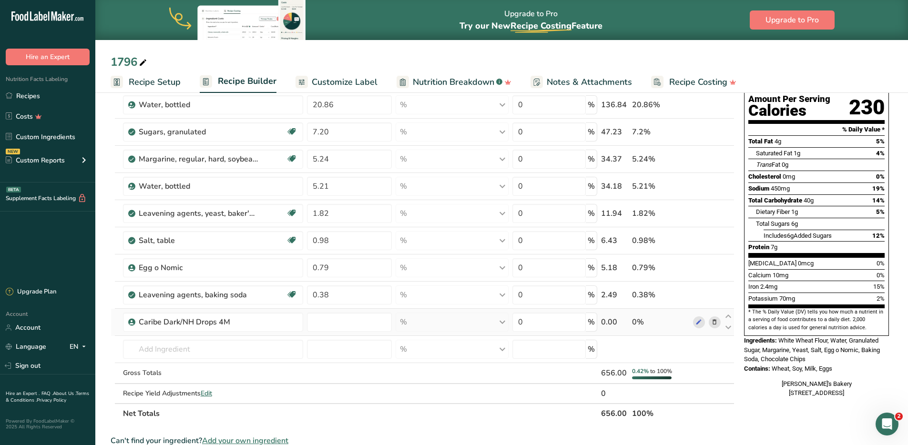
click at [713, 322] on icon at bounding box center [714, 323] width 7 height 10
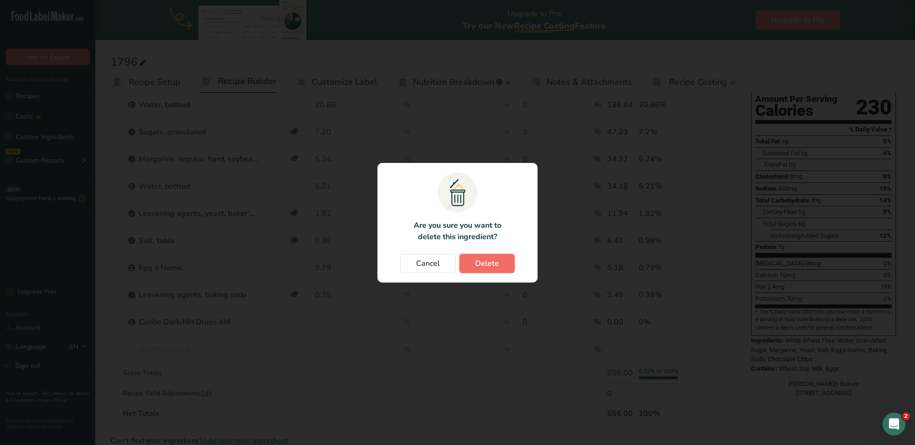
click at [483, 259] on span "Delete" at bounding box center [487, 263] width 24 height 11
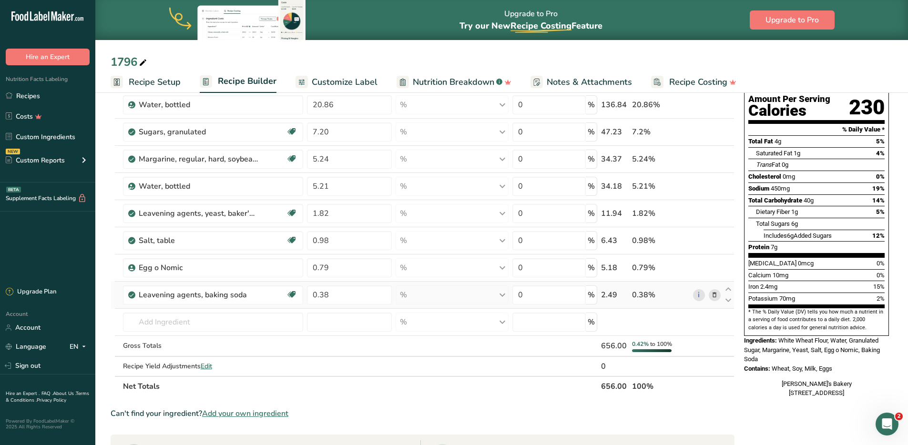
click at [713, 295] on icon at bounding box center [714, 295] width 7 height 10
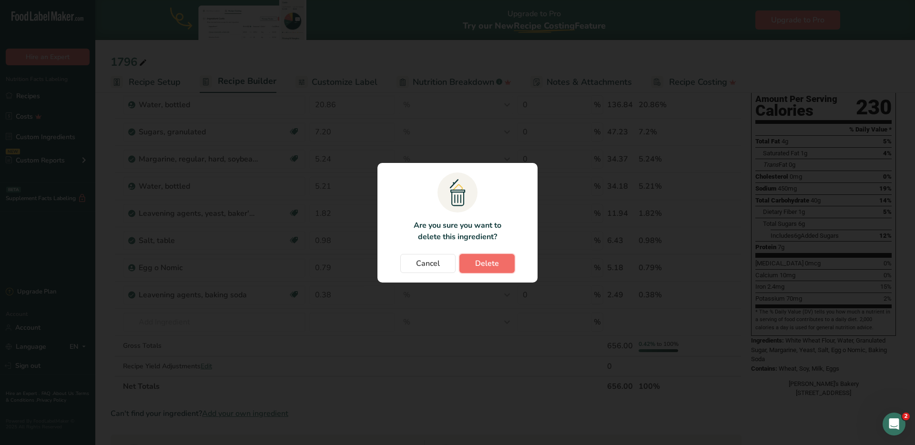
click at [482, 257] on button "Delete" at bounding box center [487, 263] width 55 height 19
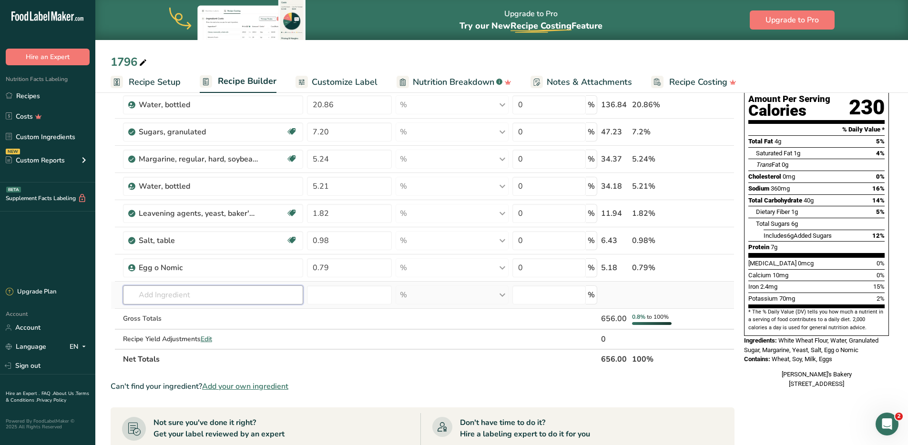
click at [174, 297] on input "text" at bounding box center [213, 295] width 181 height 19
type input "x"
click at [448, 361] on div "Can't find your ingredient? Add your own ingredient" at bounding box center [423, 386] width 624 height 11
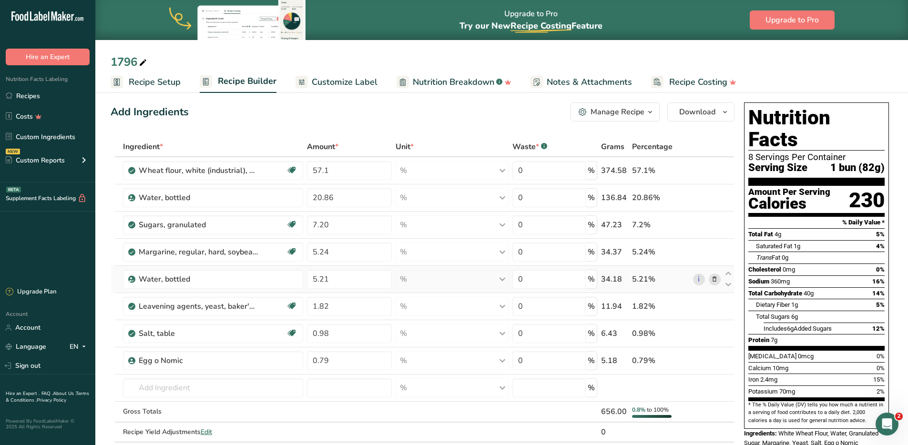
scroll to position [0, 0]
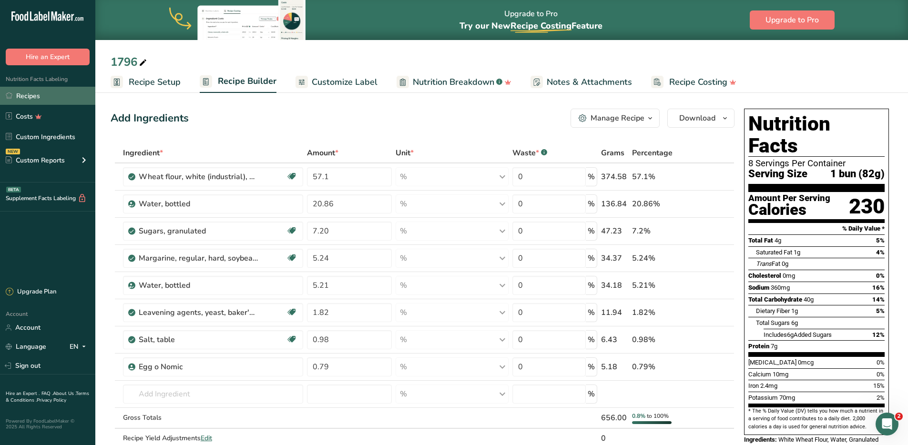
click at [31, 95] on link "Recipes" at bounding box center [47, 96] width 95 height 18
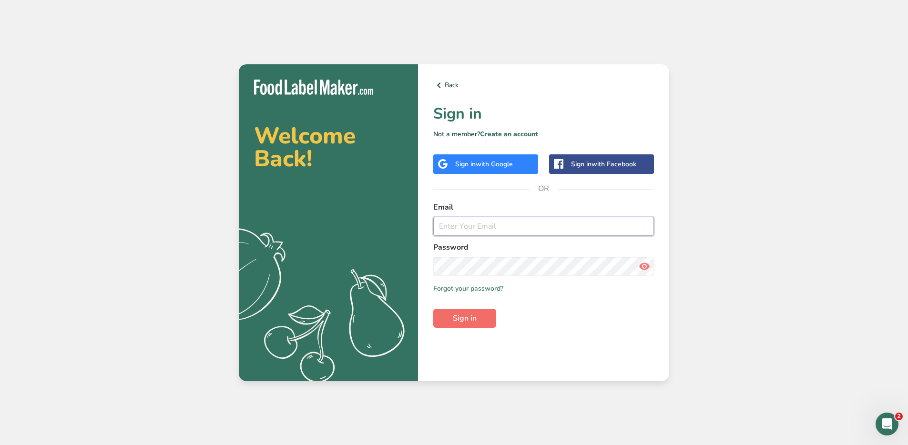
type input "[PERSON_NAME][EMAIL_ADDRESS][DOMAIN_NAME]"
click at [475, 319] on span "Sign in" at bounding box center [465, 318] width 24 height 11
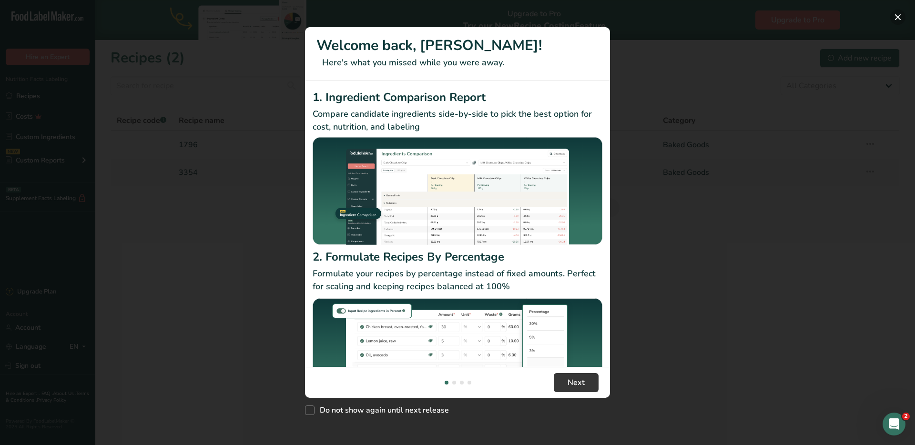
click at [899, 19] on button "New Features" at bounding box center [898, 17] width 15 height 15
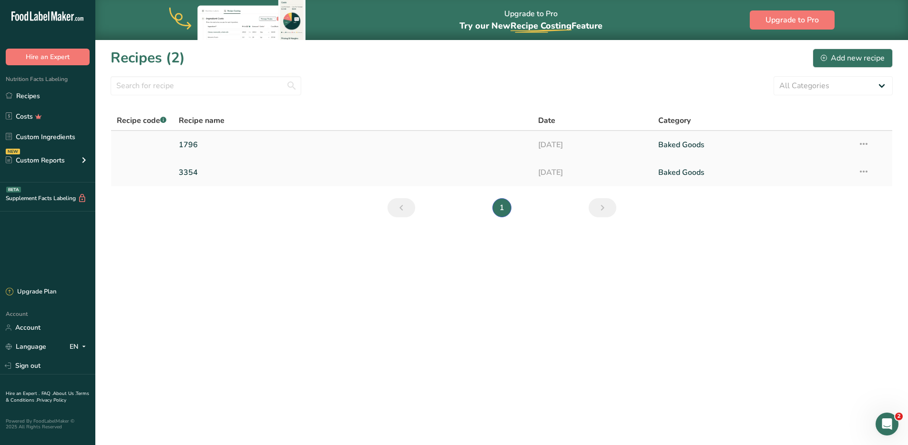
click at [226, 144] on link "1796" at bounding box center [353, 145] width 349 height 20
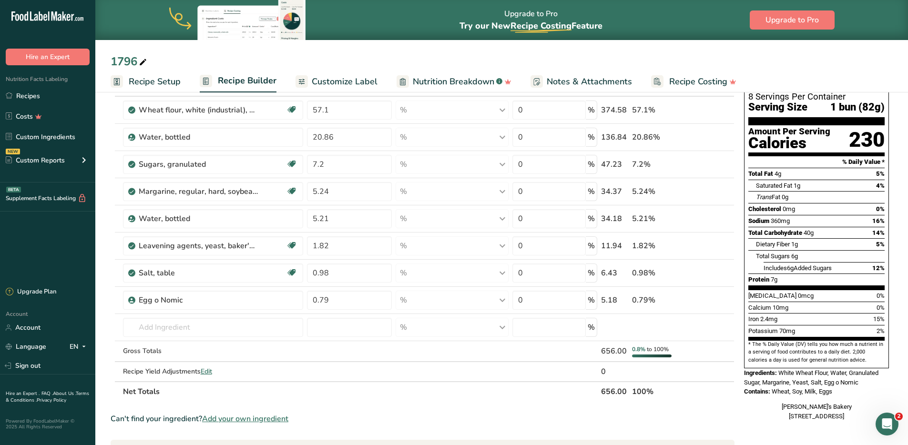
scroll to position [74, 0]
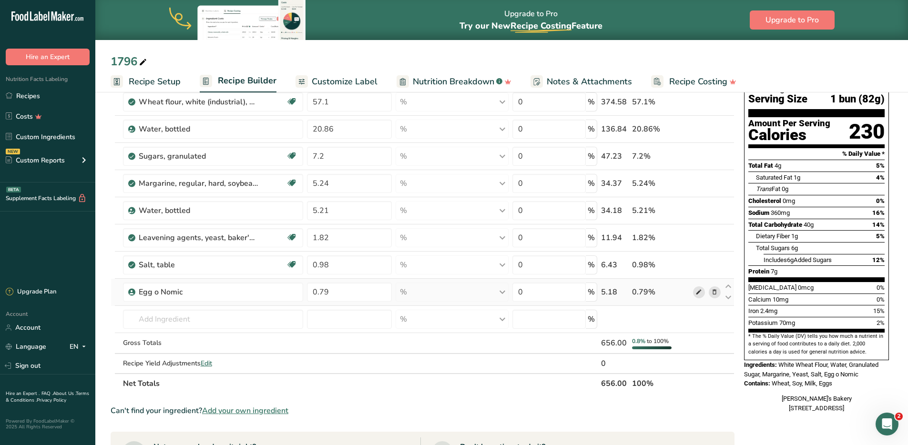
click at [701, 292] on icon at bounding box center [699, 292] width 7 height 10
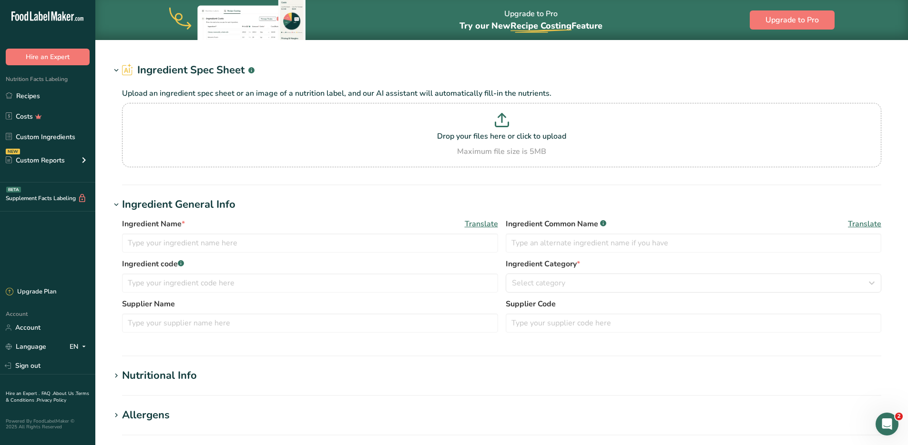
type input "Egg o Nomic"
type input "Brolite"
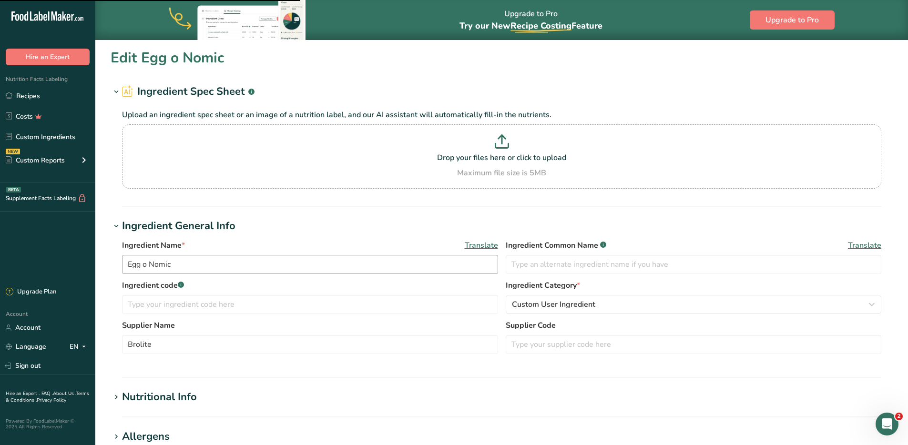
scroll to position [240, 0]
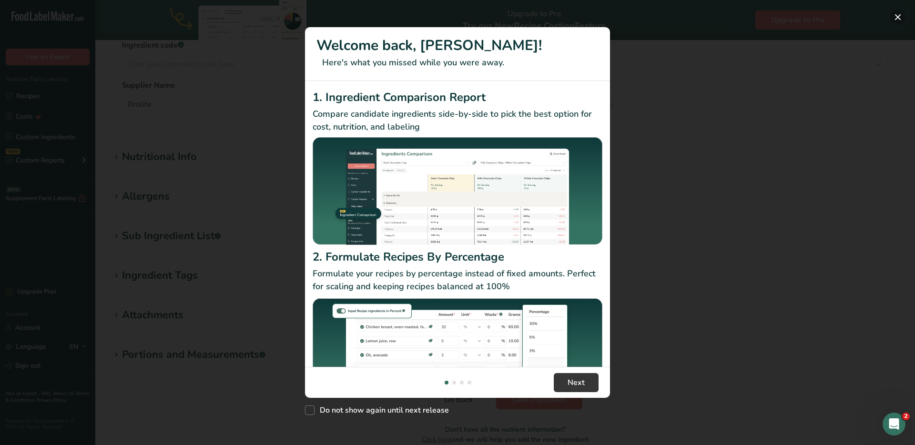
click at [901, 18] on button "New Features" at bounding box center [898, 17] width 15 height 15
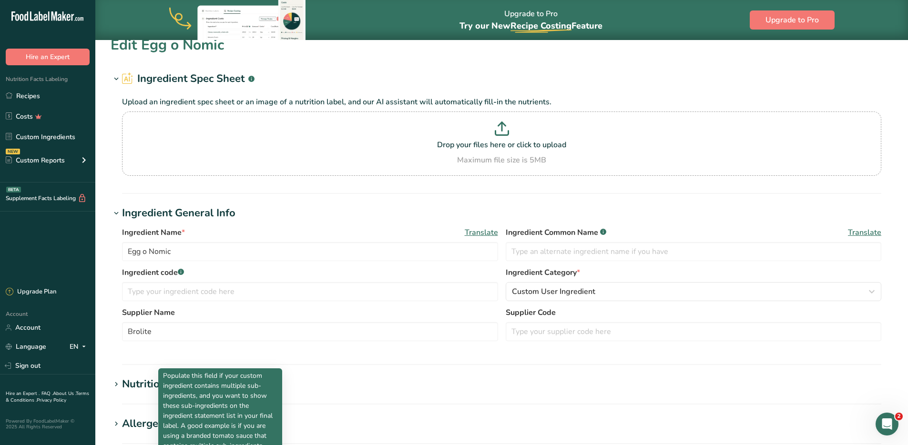
scroll to position [0, 0]
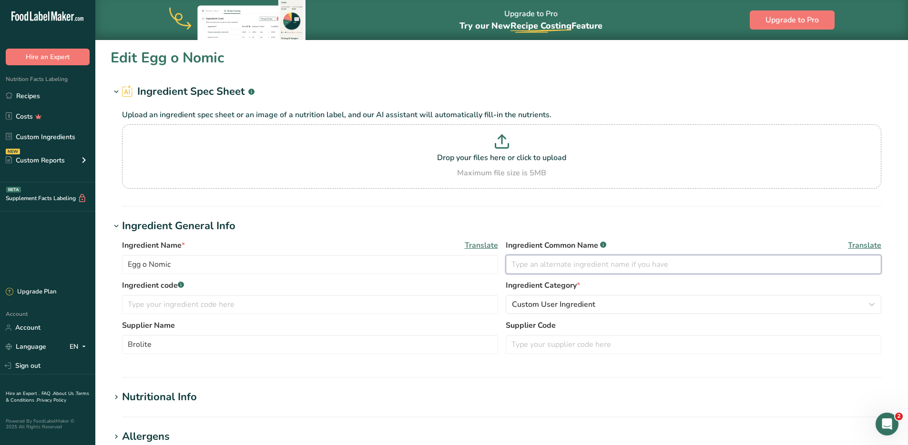
click at [551, 261] on input "text" at bounding box center [694, 264] width 376 height 19
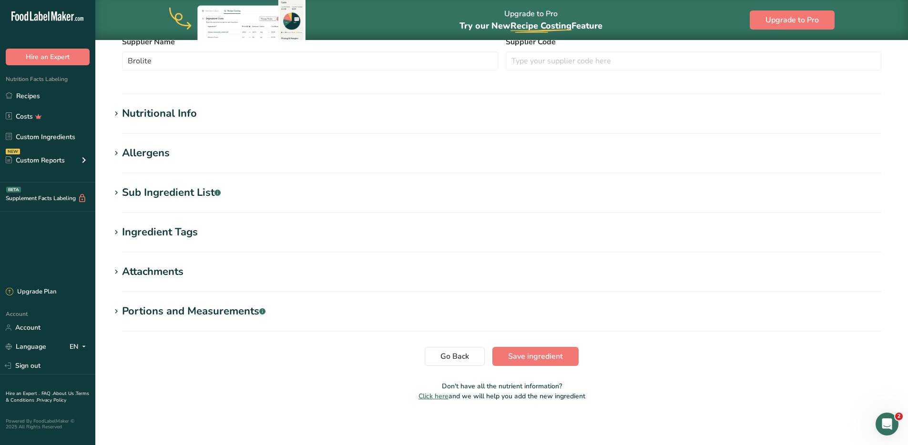
scroll to position [286, 0]
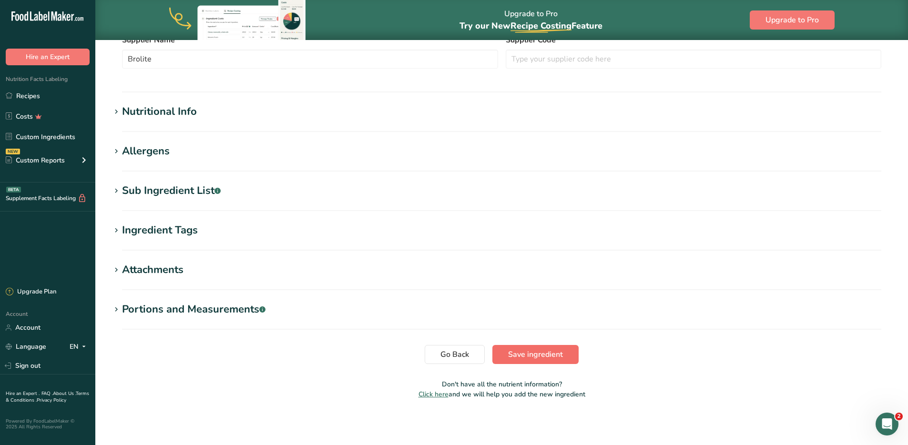
type input "Egg Replacer"
click at [550, 357] on span "Save ingredient" at bounding box center [535, 354] width 55 height 11
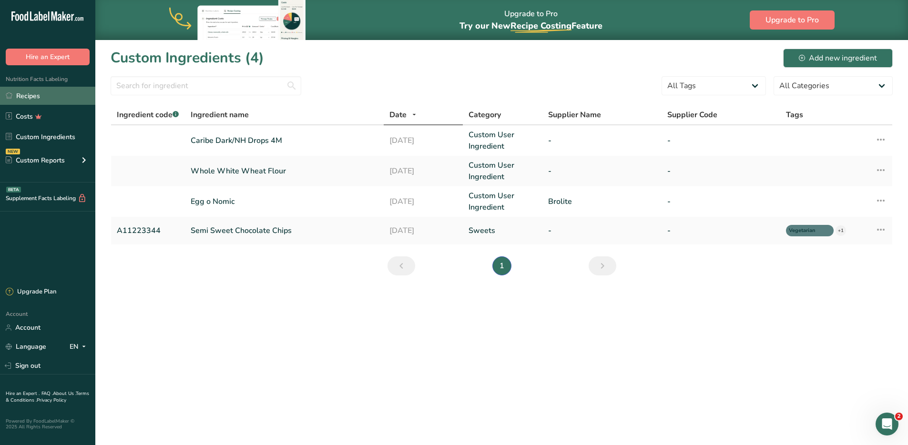
click at [39, 97] on link "Recipes" at bounding box center [47, 96] width 95 height 18
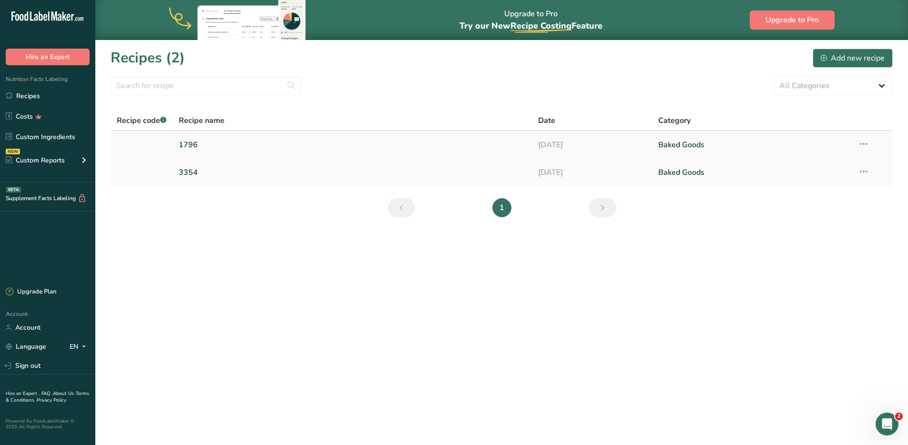
click at [338, 139] on link "1796" at bounding box center [353, 145] width 349 height 20
